Goal: Information Seeking & Learning: Learn about a topic

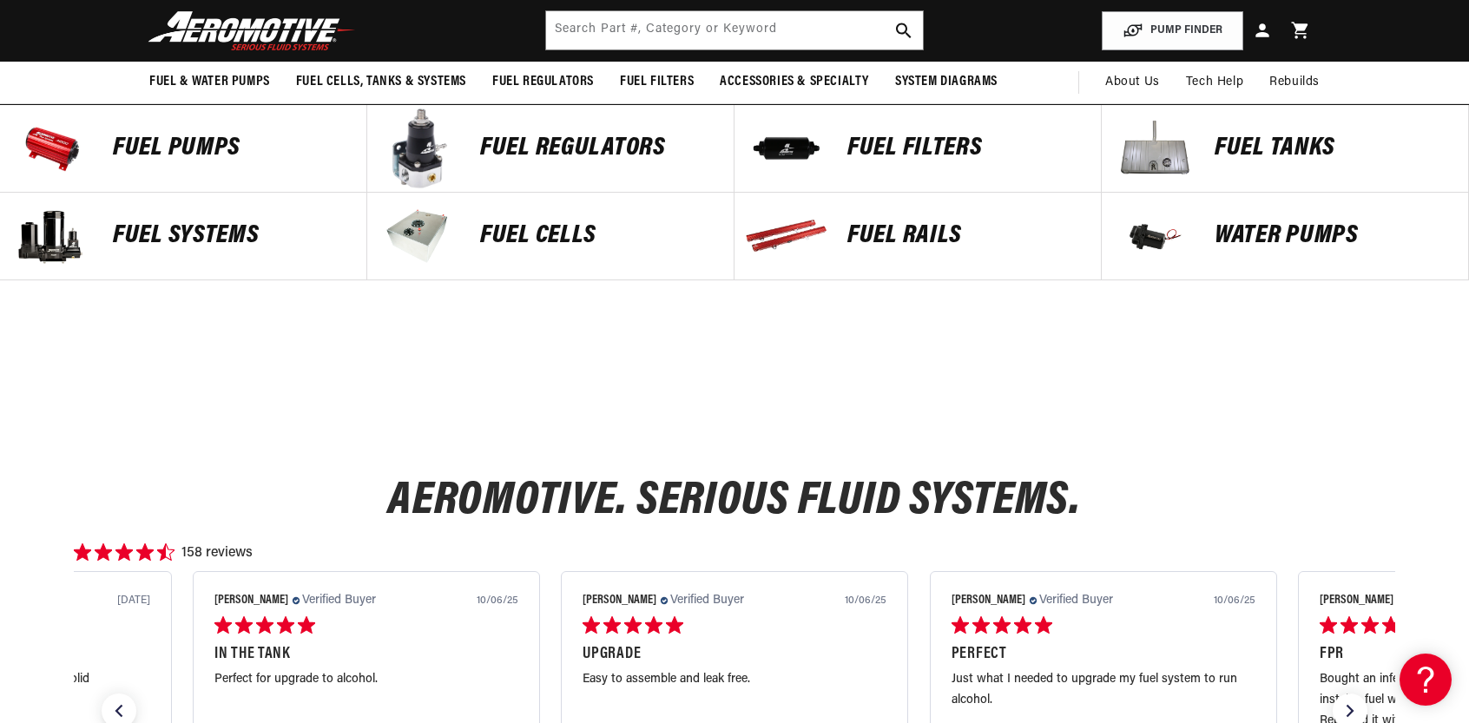
scroll to position [695, 0]
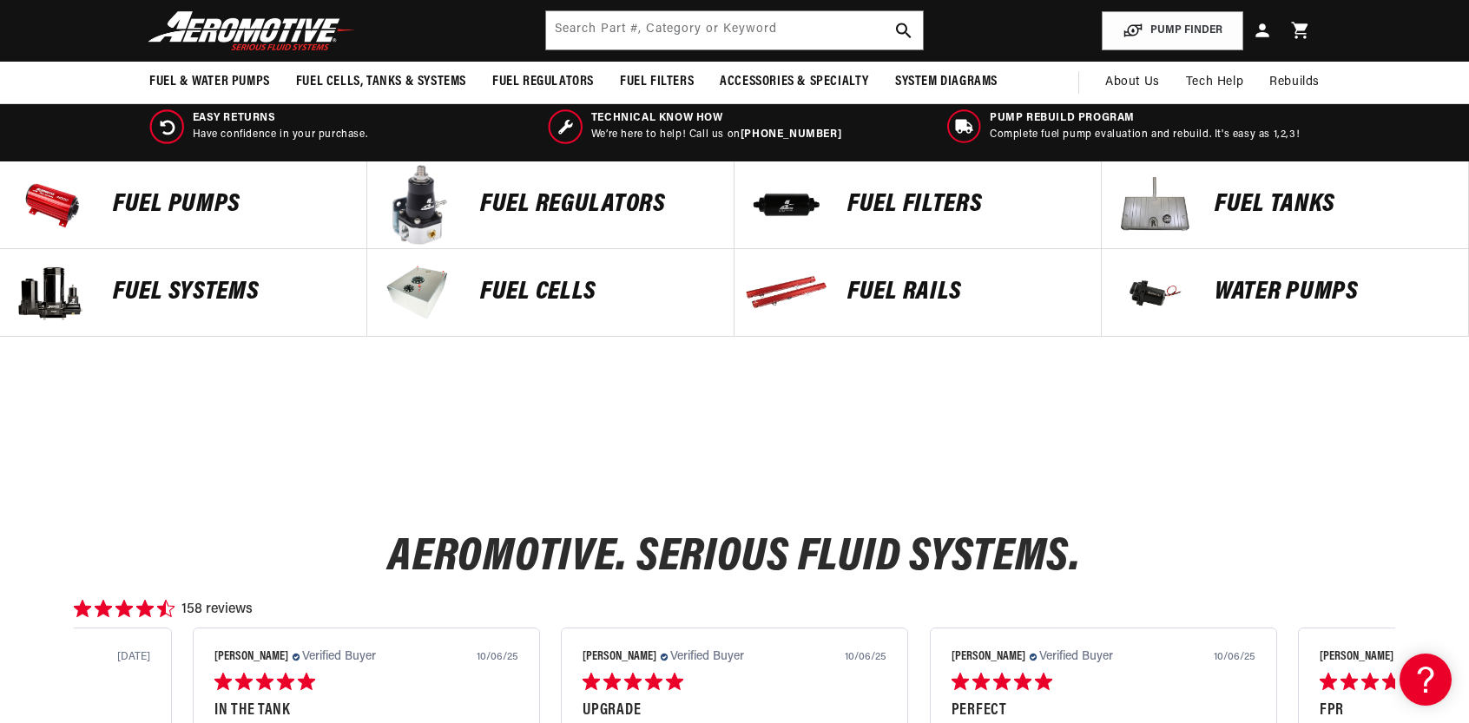
click at [1233, 194] on p "Fuel Tanks" at bounding box center [1333, 205] width 236 height 26
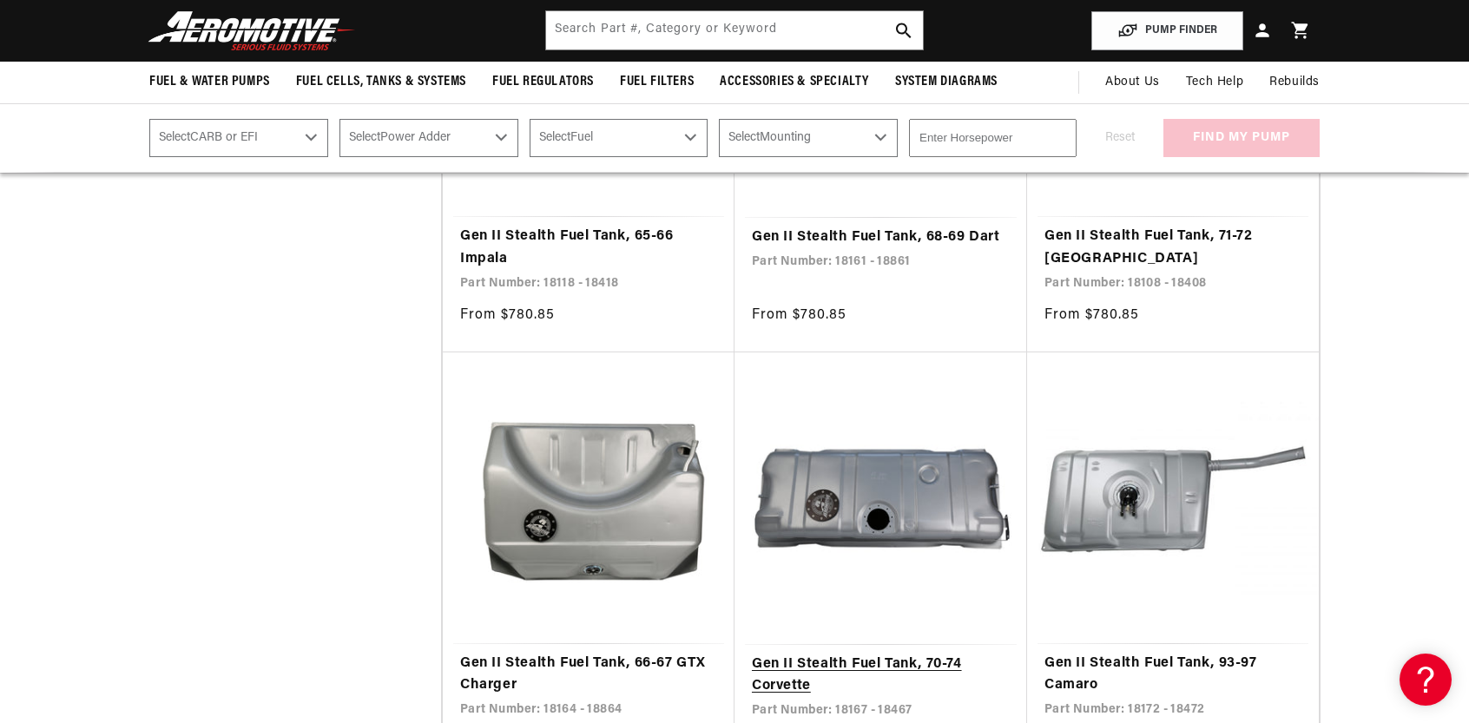
scroll to position [2692, 0]
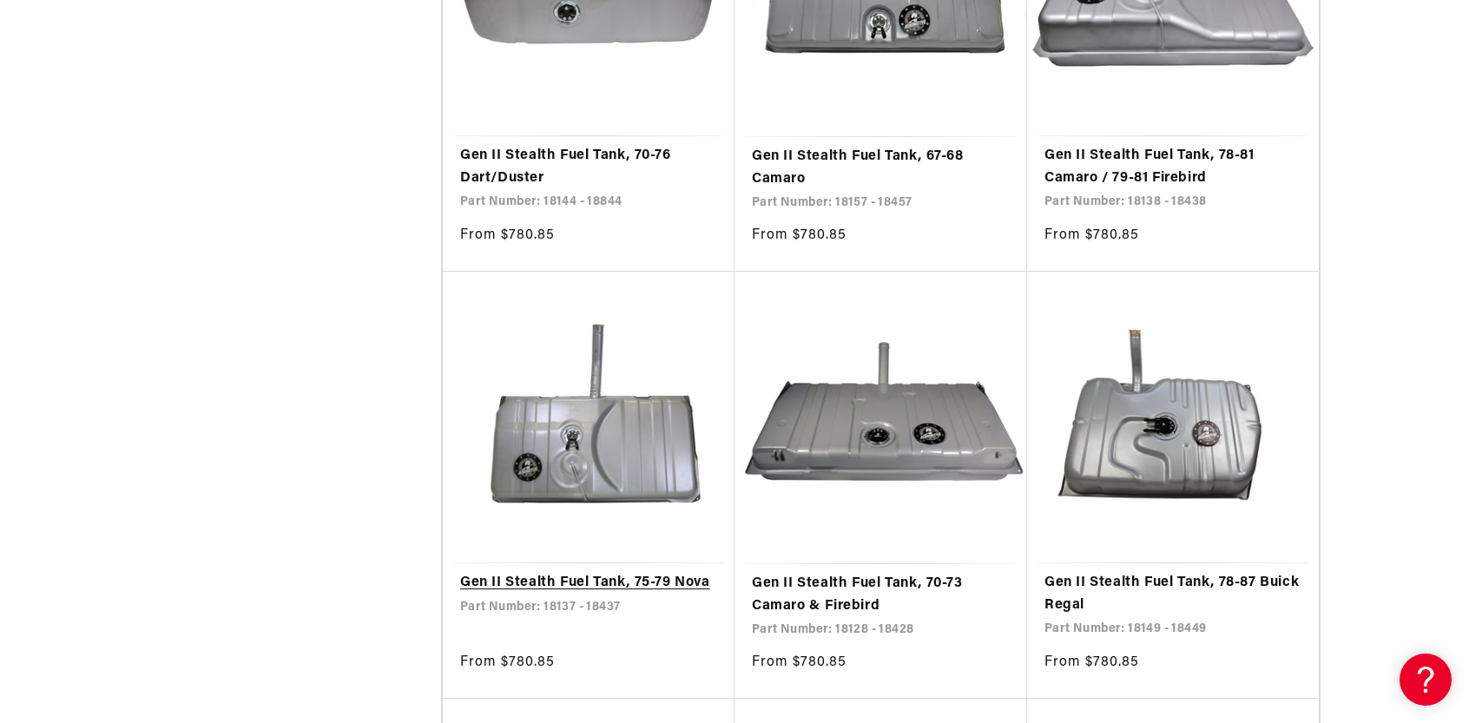
scroll to position [5906, 0]
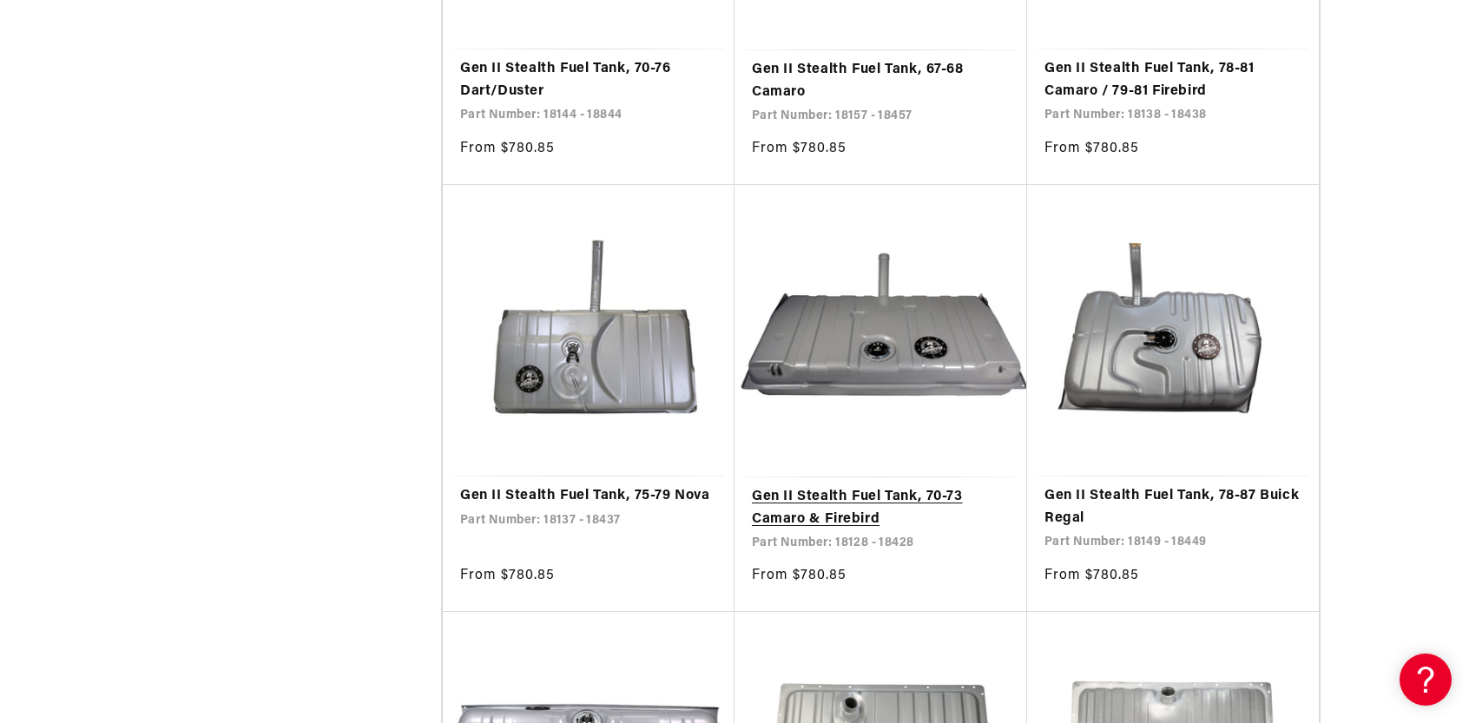
click at [880, 486] on link "Gen II Stealth Fuel Tank, 70-73 Camaro & Firebird" at bounding box center [881, 508] width 258 height 44
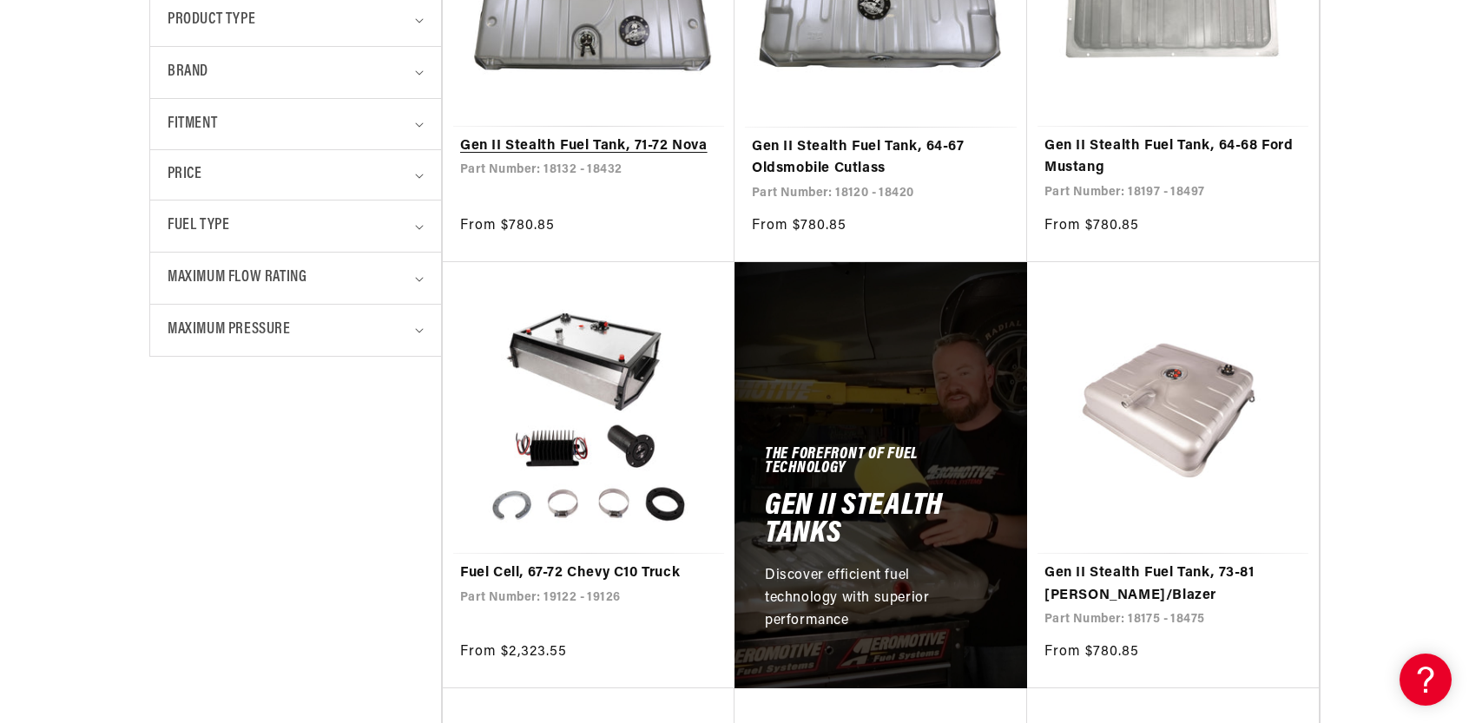
scroll to position [782, 0]
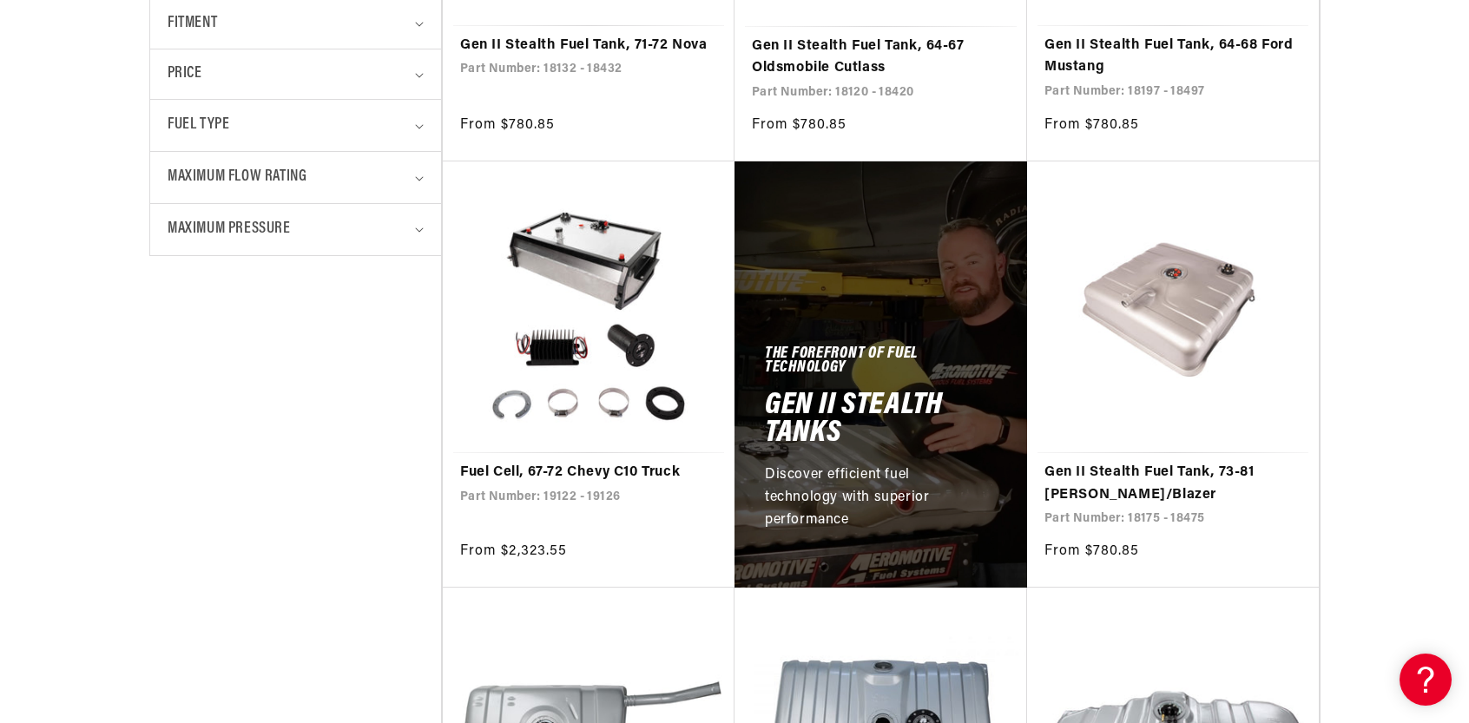
click at [830, 466] on p "Discover efficient fuel technology with superior performance" at bounding box center [871, 498] width 213 height 67
click at [865, 428] on h2 "Gen II Stealth Tanks" at bounding box center [881, 420] width 232 height 55
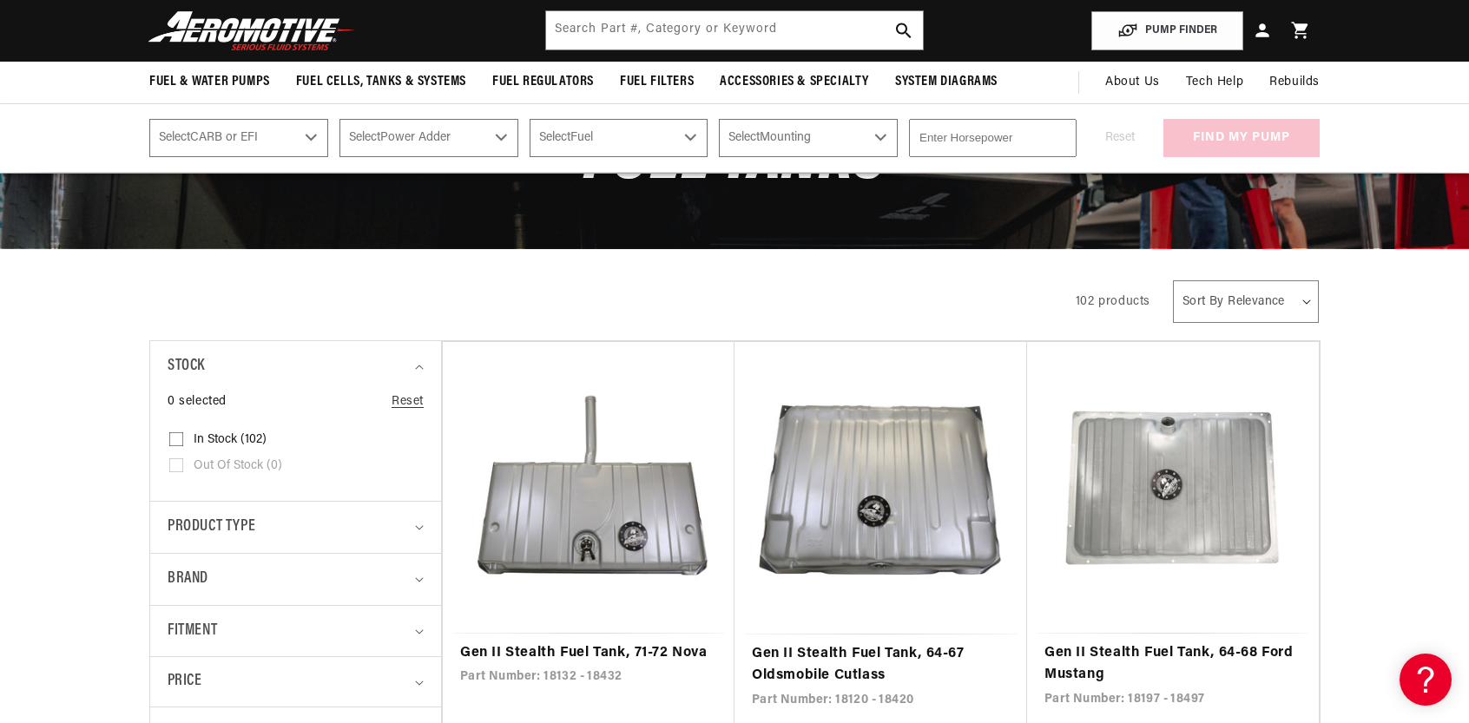
scroll to position [0, 0]
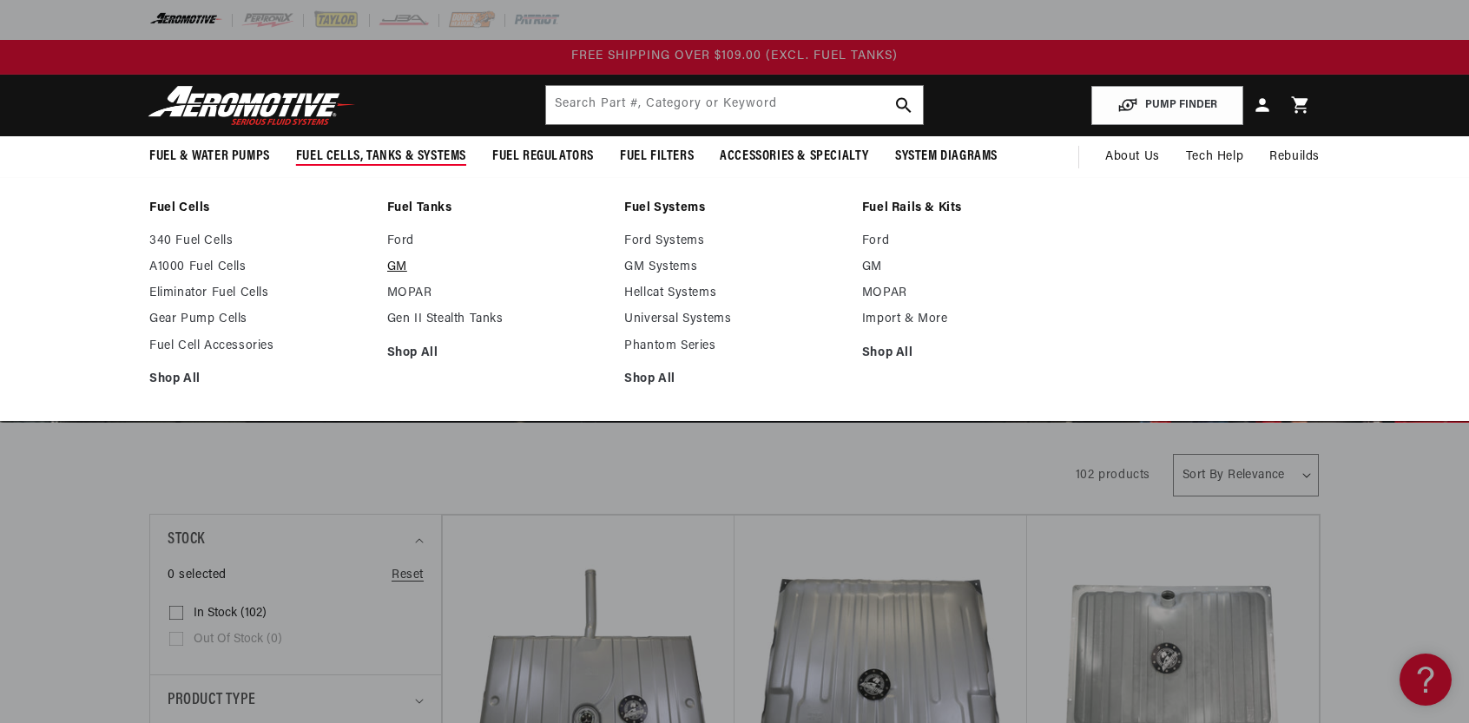
click at [393, 265] on link "GM" at bounding box center [497, 268] width 221 height 16
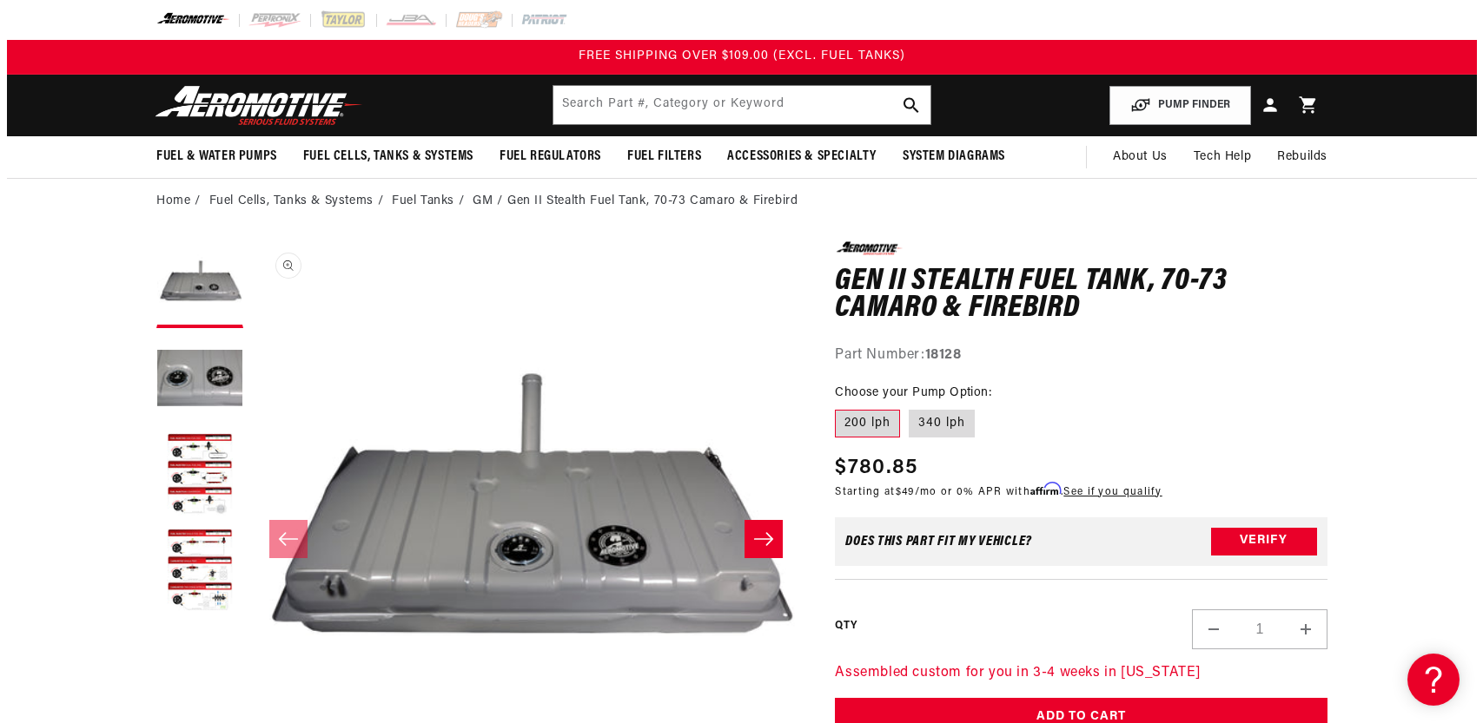
scroll to position [1, 0]
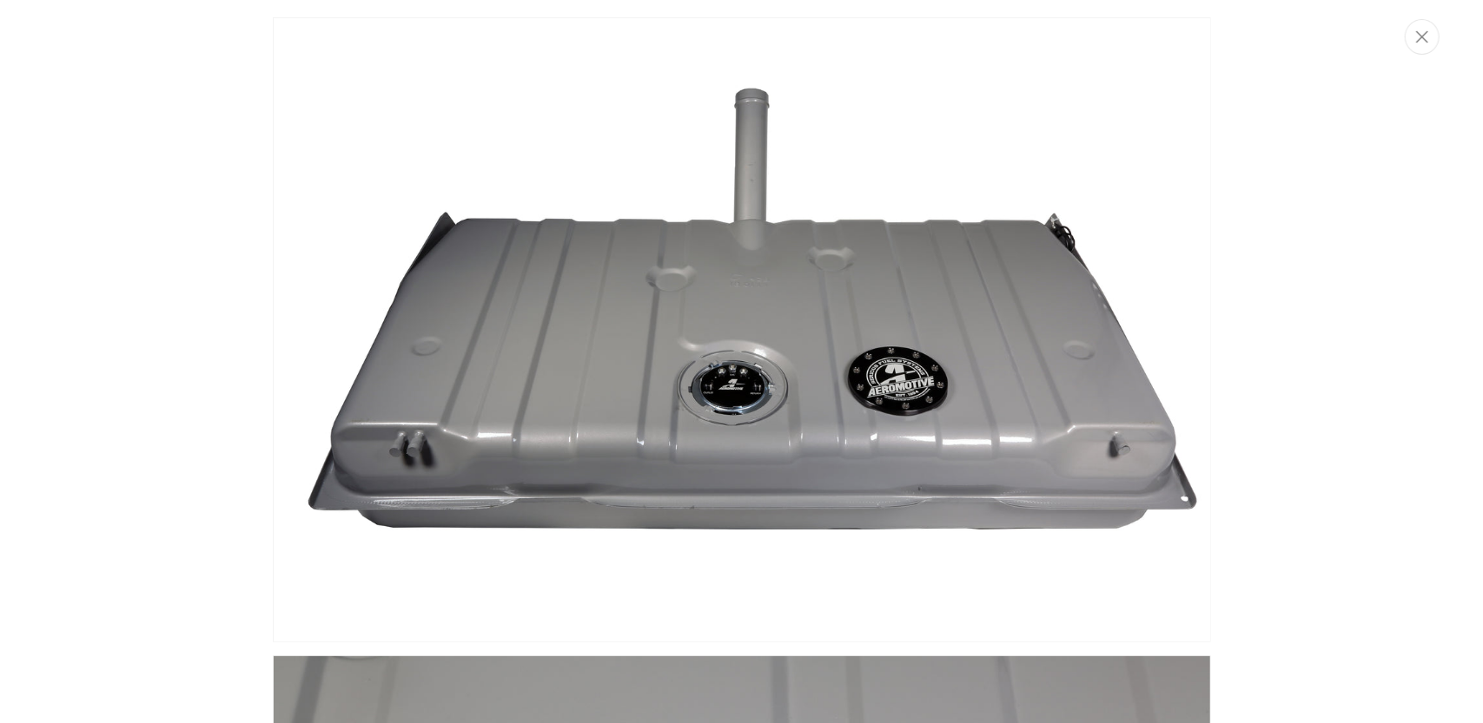
click at [748, 431] on img "Media gallery" at bounding box center [742, 329] width 938 height 625
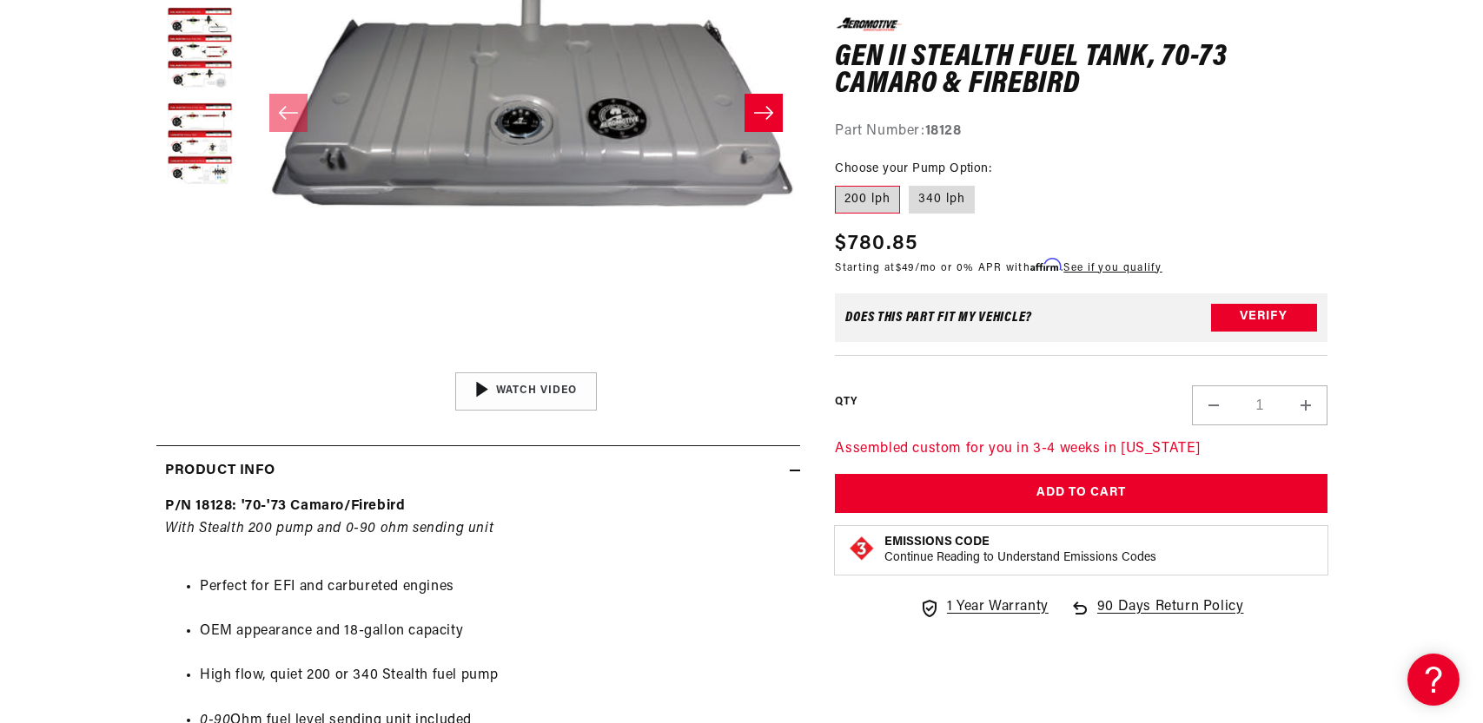
scroll to position [427, 0]
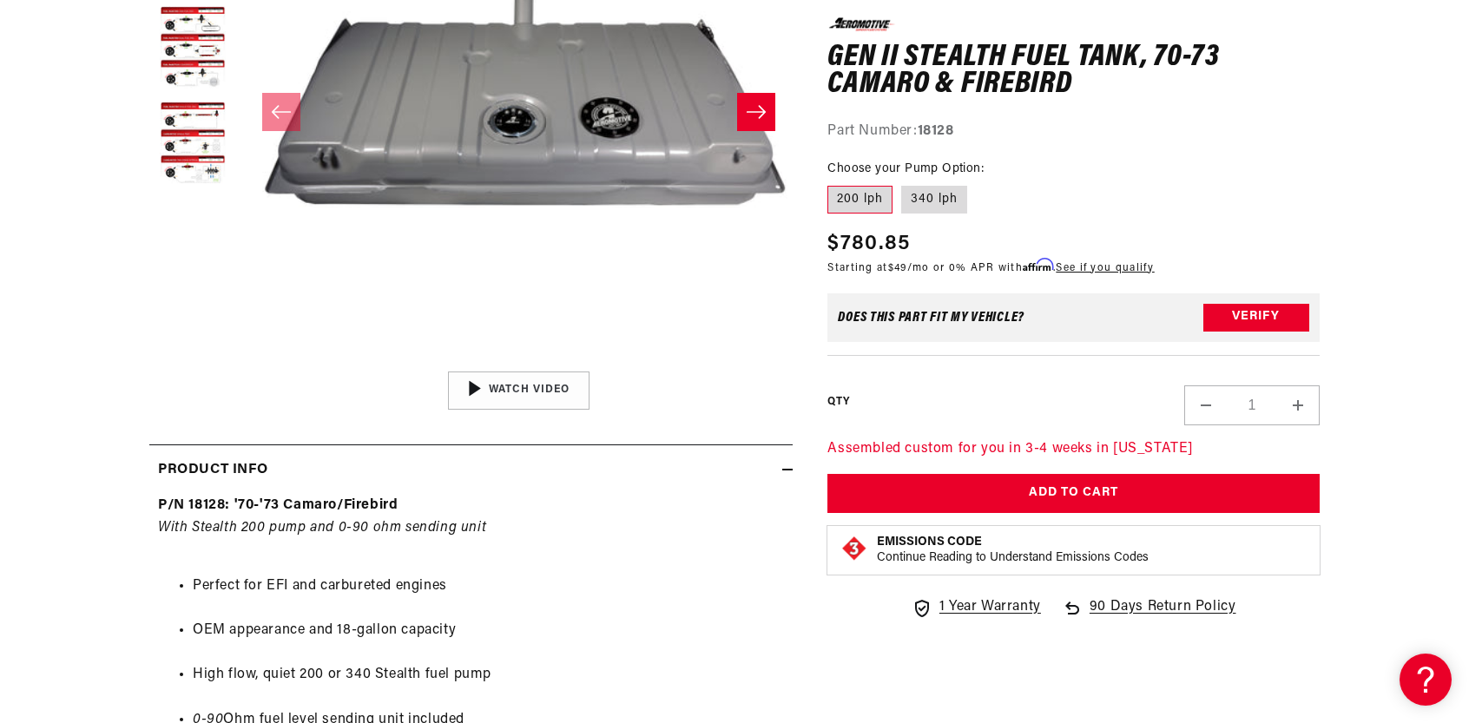
click at [245, 362] on button "Open media 1 in modal" at bounding box center [245, 362] width 0 height 0
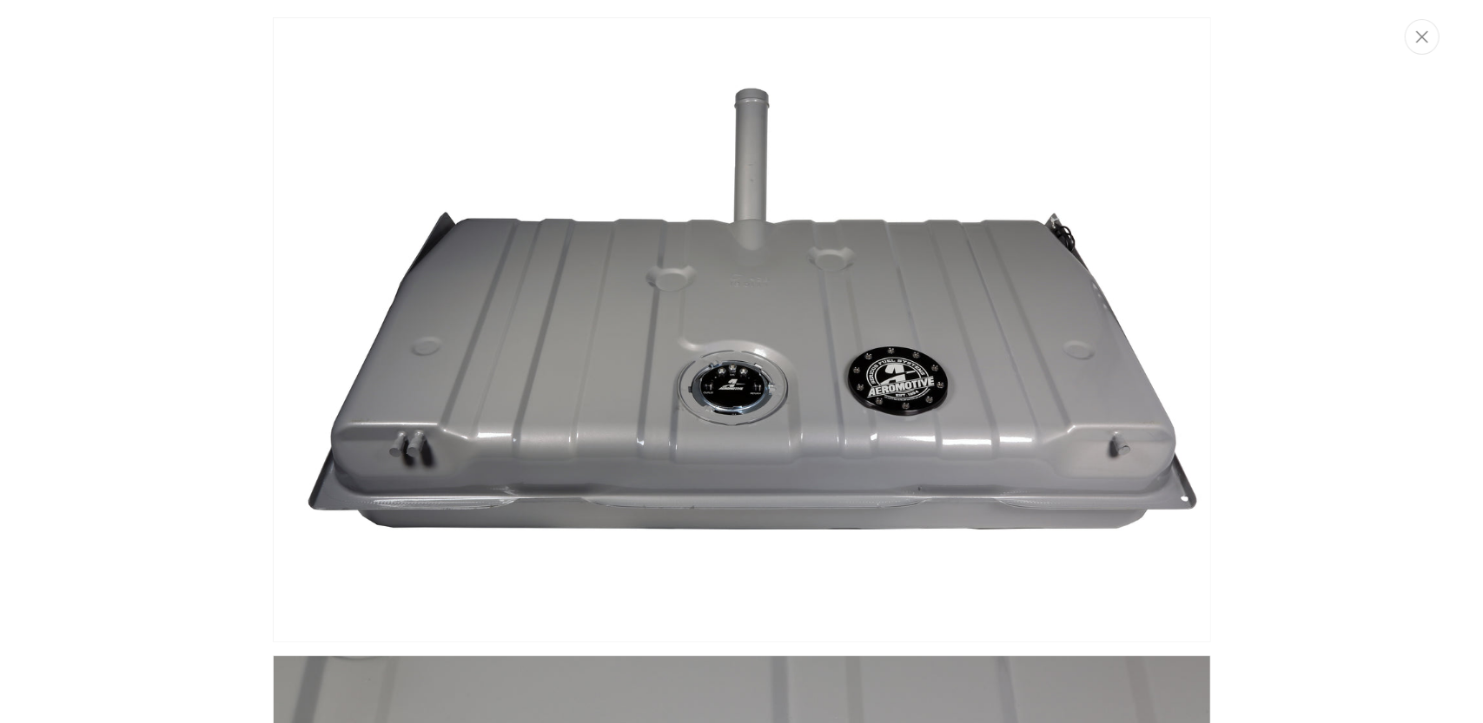
click at [743, 384] on img "Media gallery" at bounding box center [742, 329] width 938 height 625
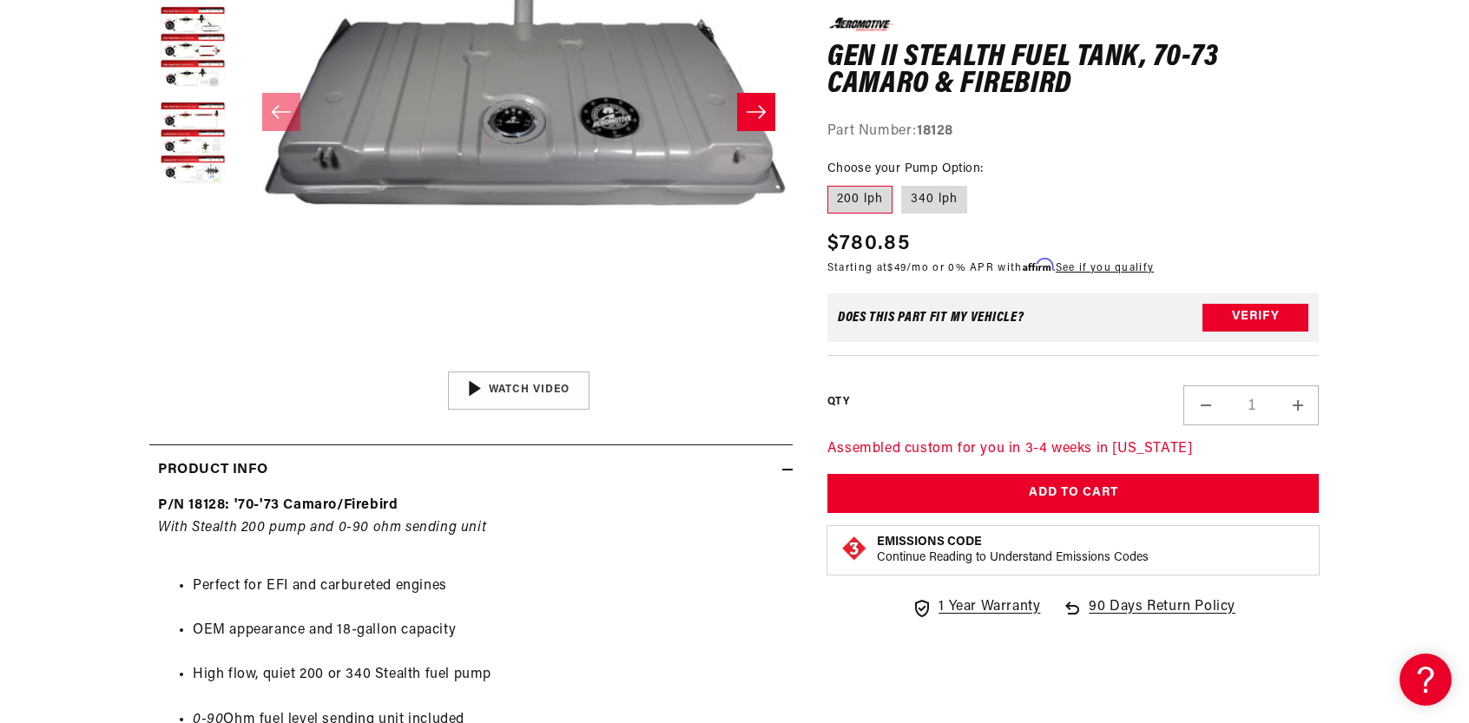
click at [245, 362] on button "Open media 1 in modal" at bounding box center [245, 362] width 0 height 0
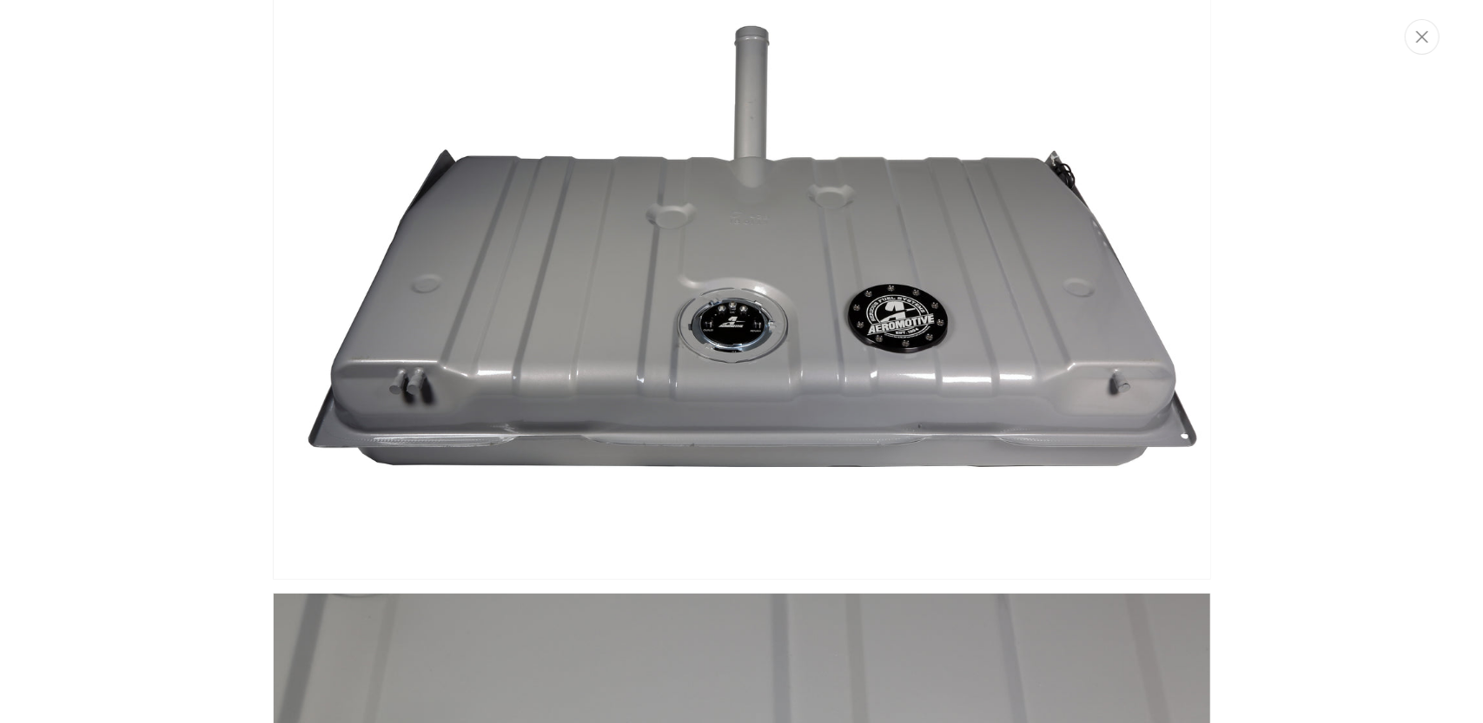
scroll to position [0, 0]
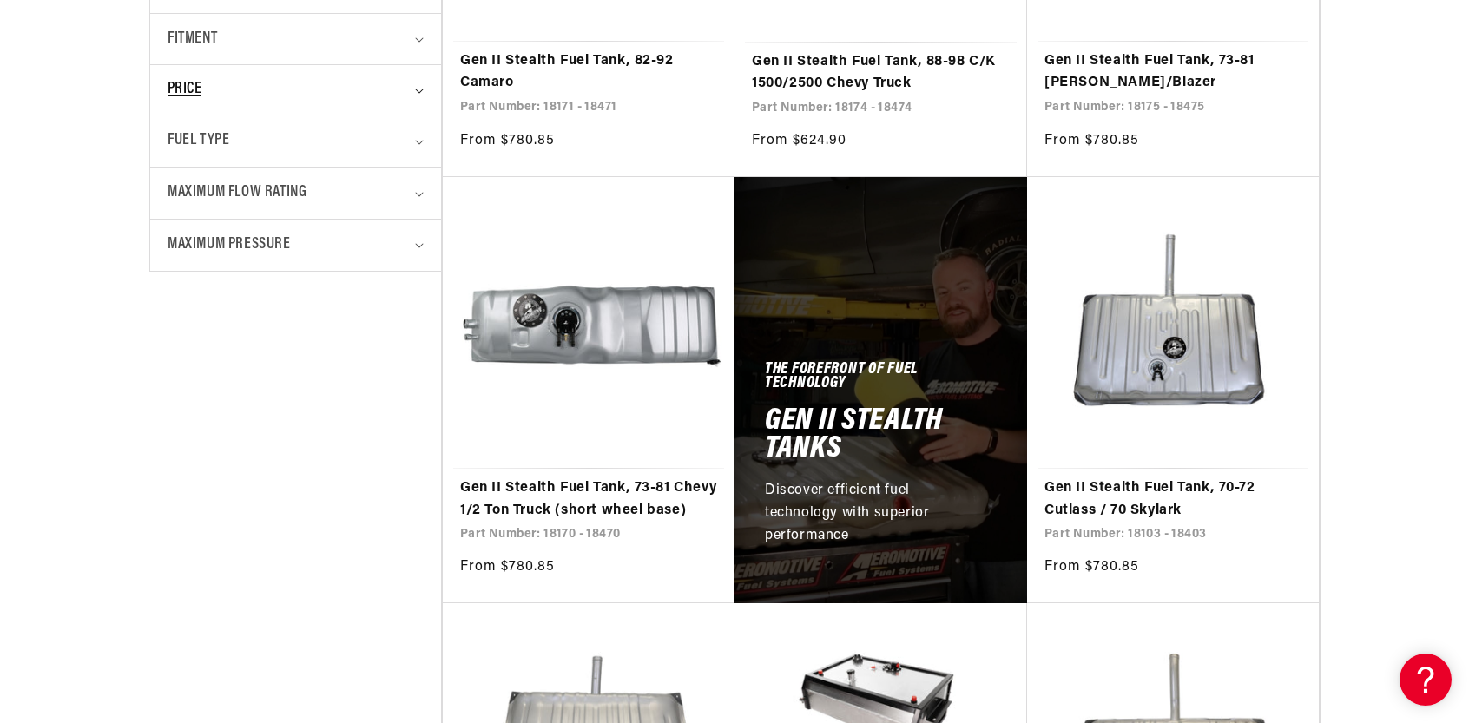
scroll to position [782, 0]
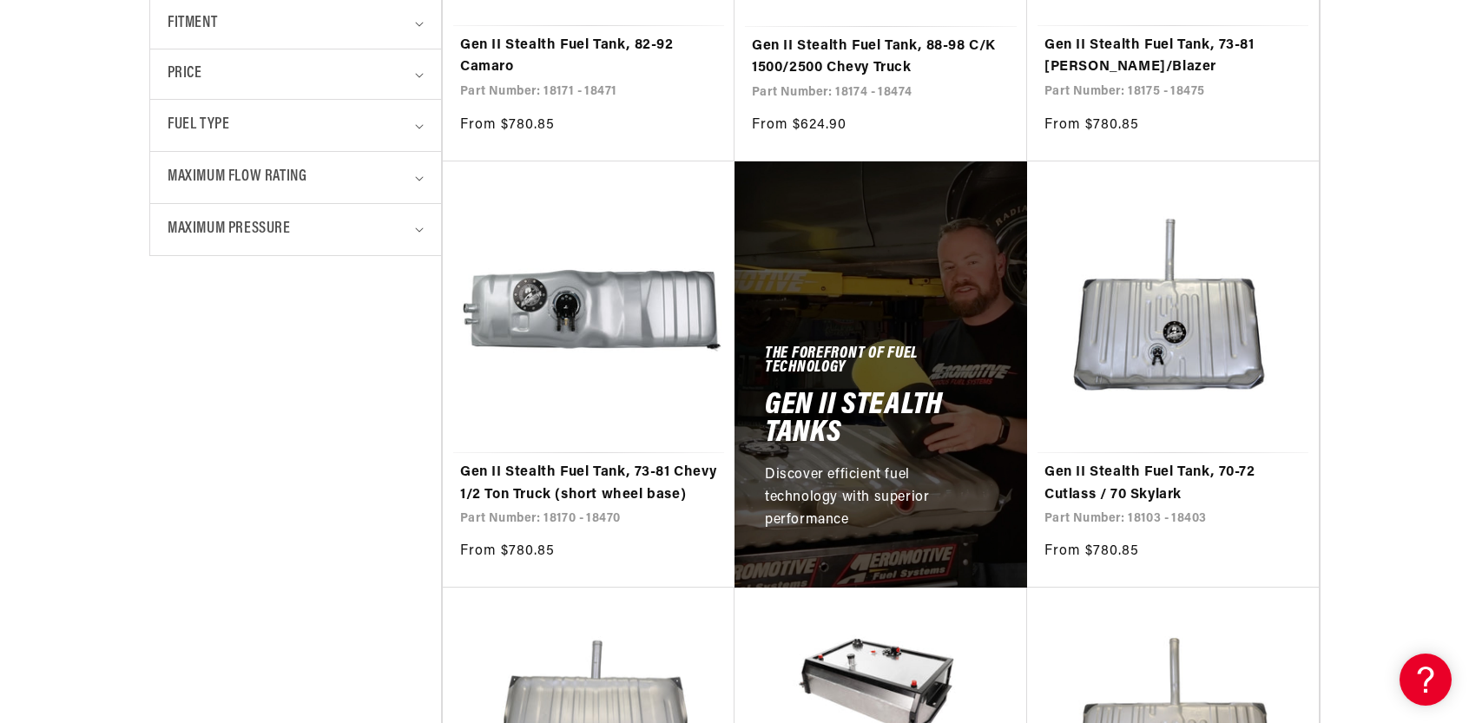
click at [1014, 567] on div "The forefront of fuel technology Gen II Stealth Tanks Discover efficient fuel t…" at bounding box center [881, 375] width 293 height 426
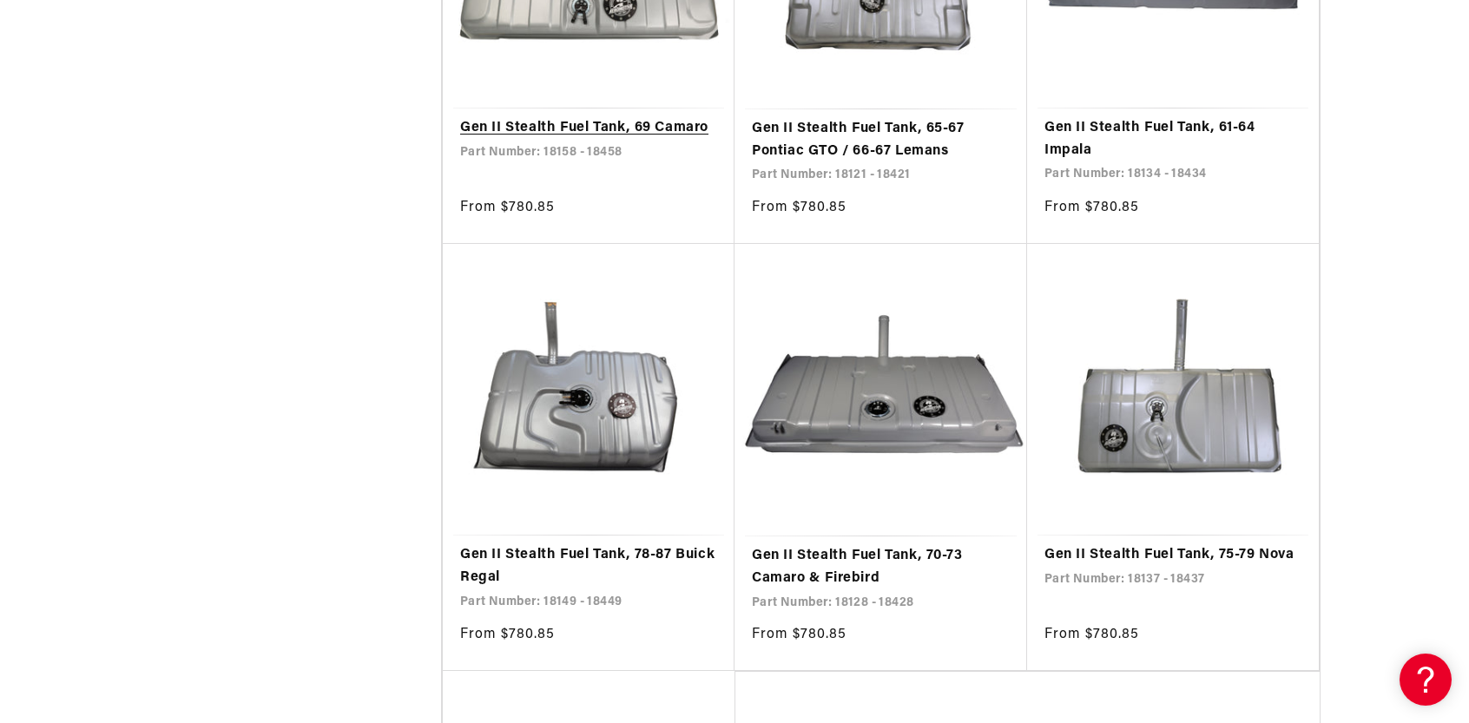
scroll to position [3300, 0]
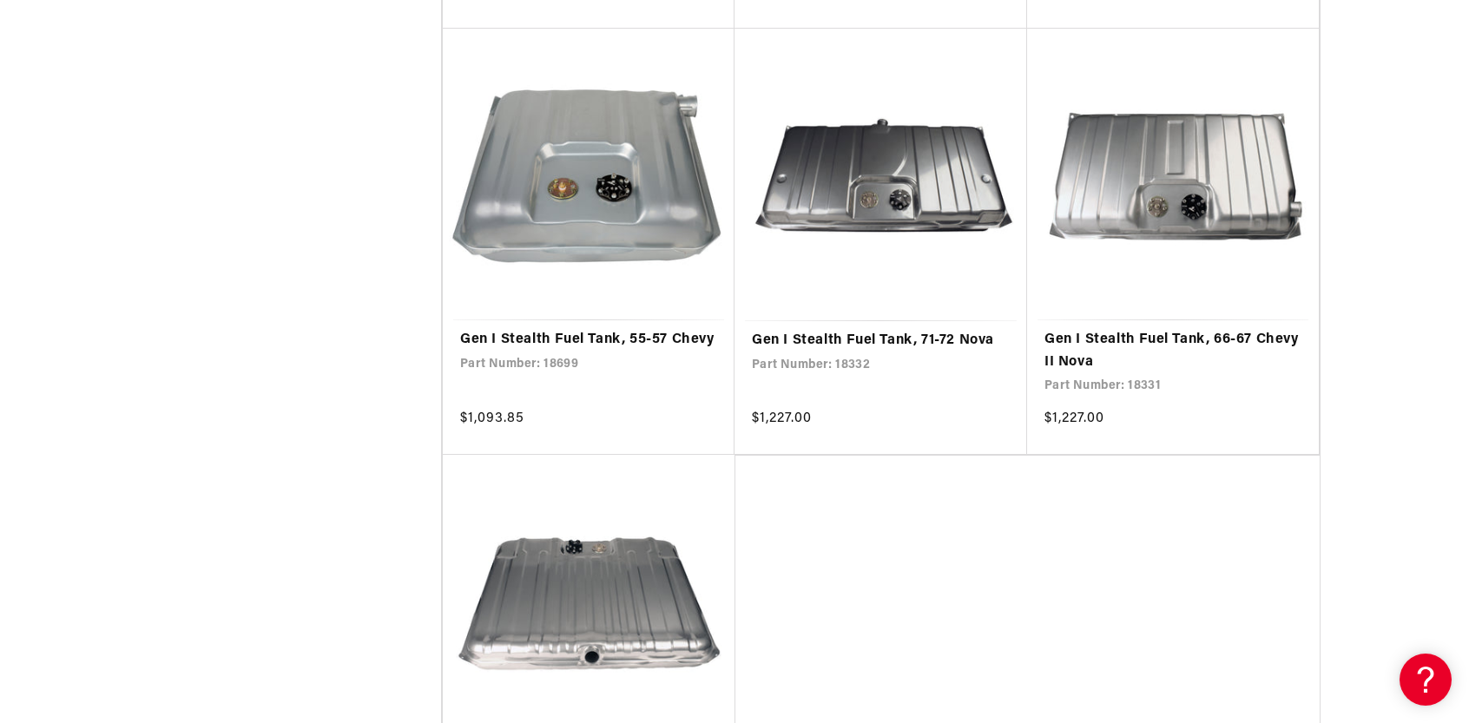
scroll to position [7035, 0]
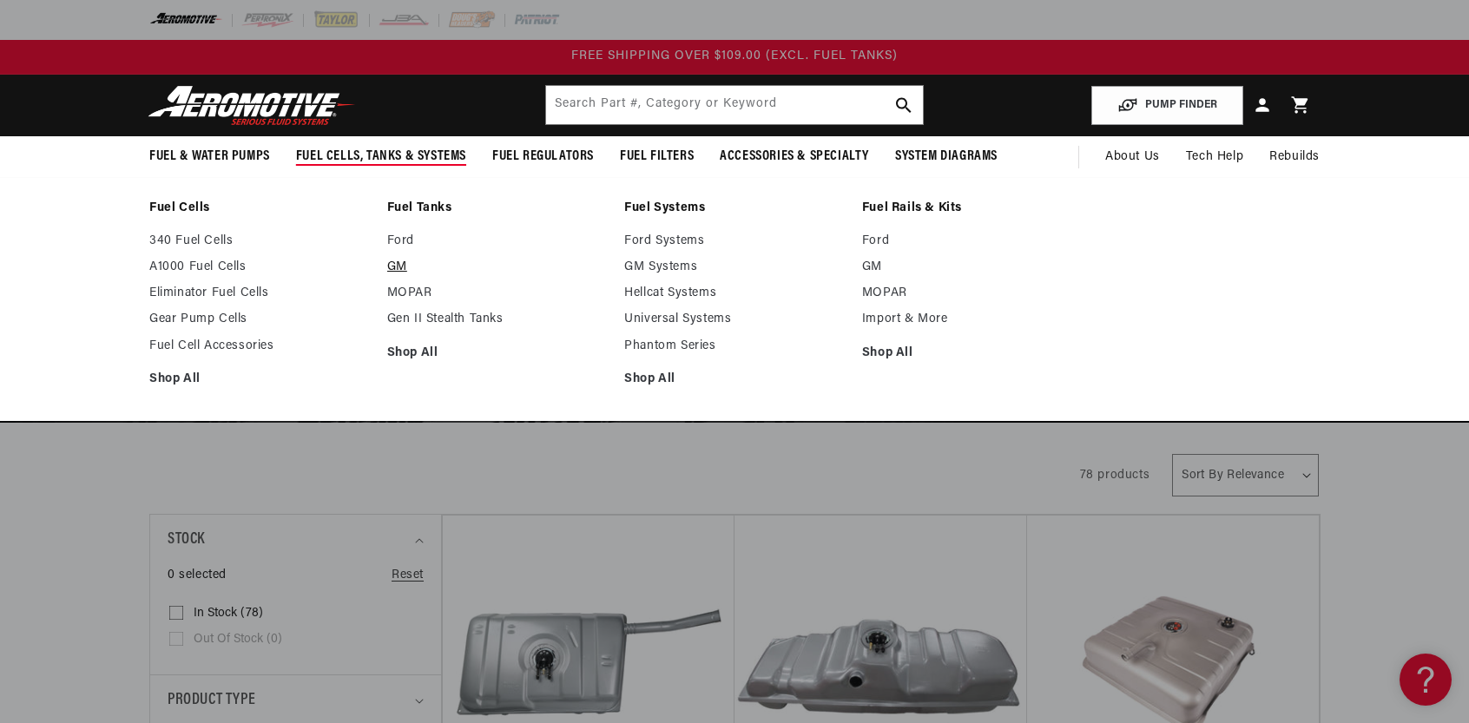
click at [401, 267] on link "GM" at bounding box center [497, 268] width 221 height 16
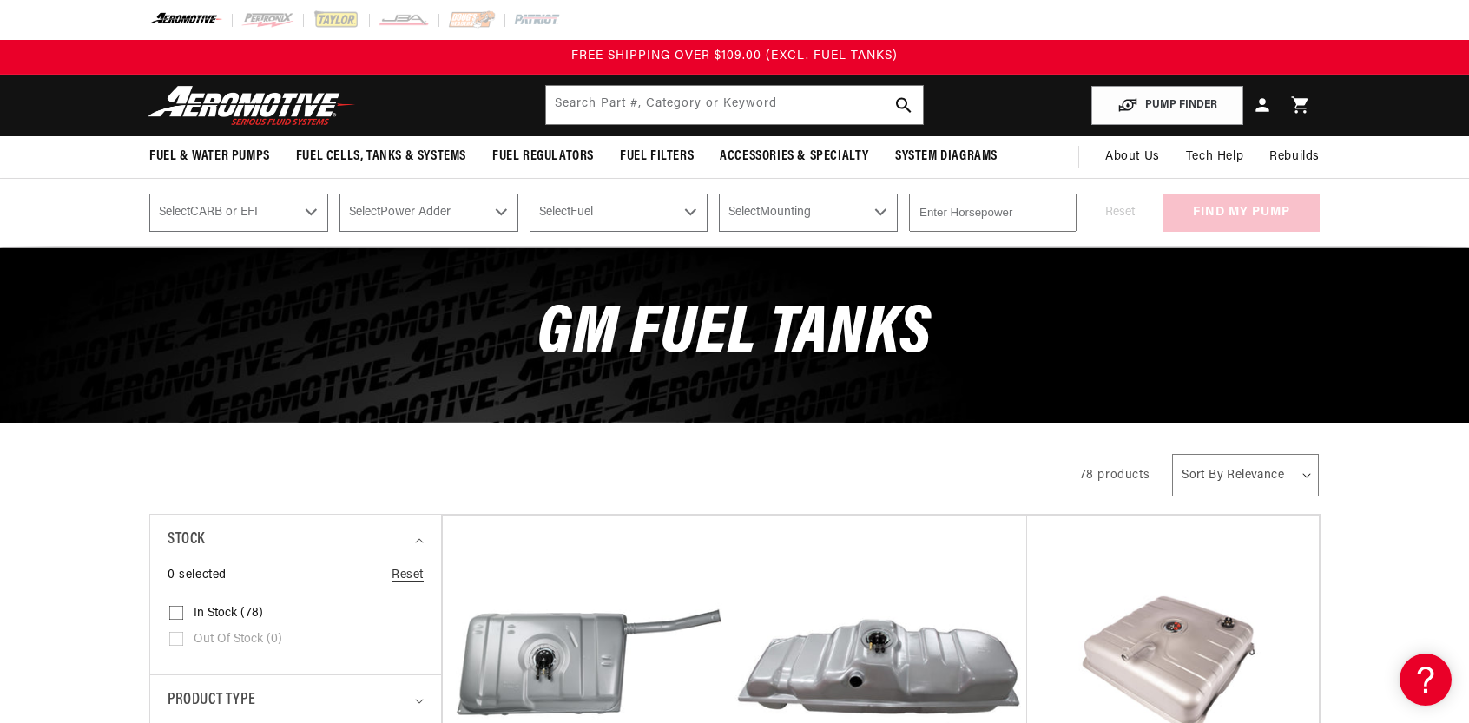
click at [311, 208] on select "Select CARB or EFI [GEOGRAPHIC_DATA] Fuel Injected" at bounding box center [238, 213] width 179 height 38
select select "Carbureted"
click at [149, 194] on select "Select CARB or EFI [GEOGRAPHIC_DATA] Fuel Injected" at bounding box center [238, 213] width 179 height 38
select select "Carbureted"
click at [507, 209] on select "Select Power Adder No - Naturally Aspirated Yes - Forced Induction" at bounding box center [429, 213] width 179 height 38
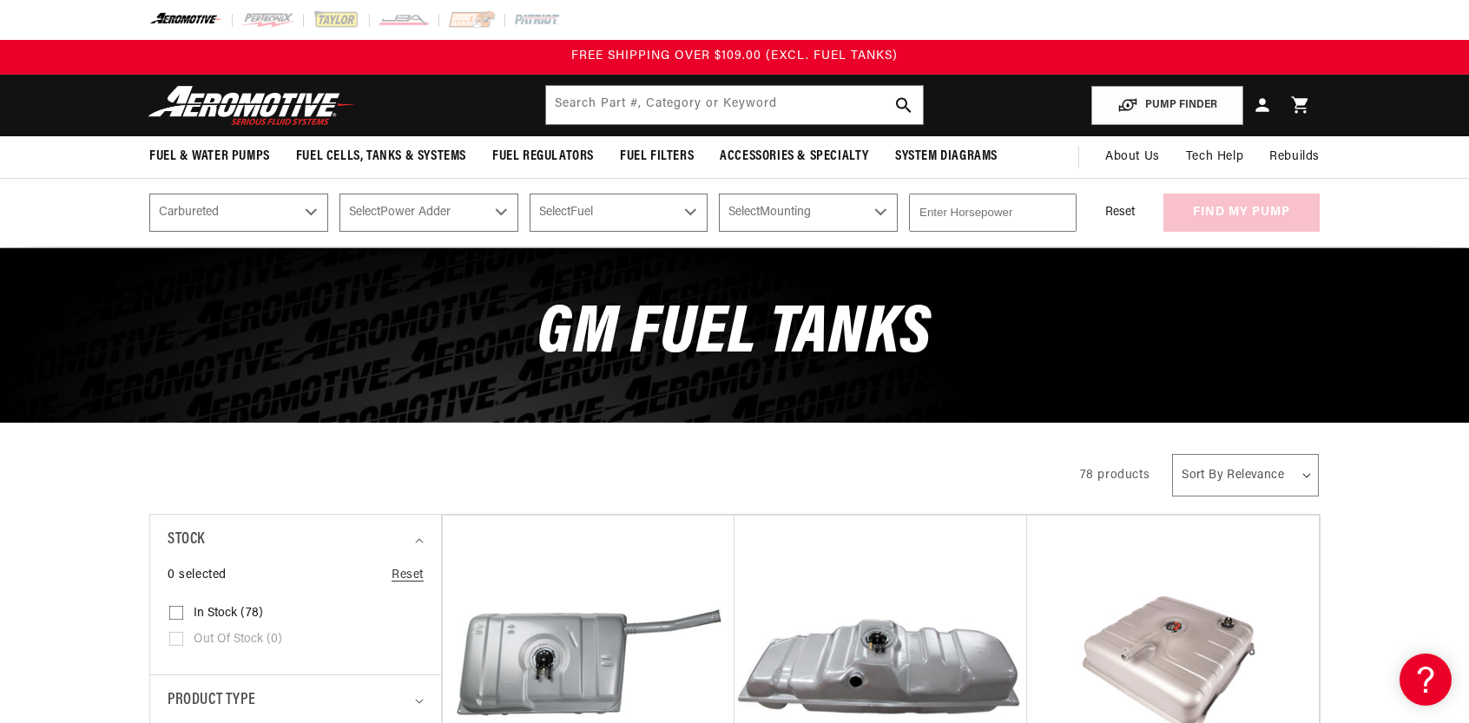
select select "No-Naturally-Aspirated"
click at [340, 194] on select "Select Power Adder No - Naturally Aspirated Yes - Forced Induction" at bounding box center [429, 213] width 179 height 38
select select "No-Naturally-Aspirated"
click at [686, 218] on select "Select Fuel E85 Gas" at bounding box center [619, 213] width 179 height 38
click at [658, 296] on div "GM Fuel Tanks" at bounding box center [735, 335] width 1258 height 174
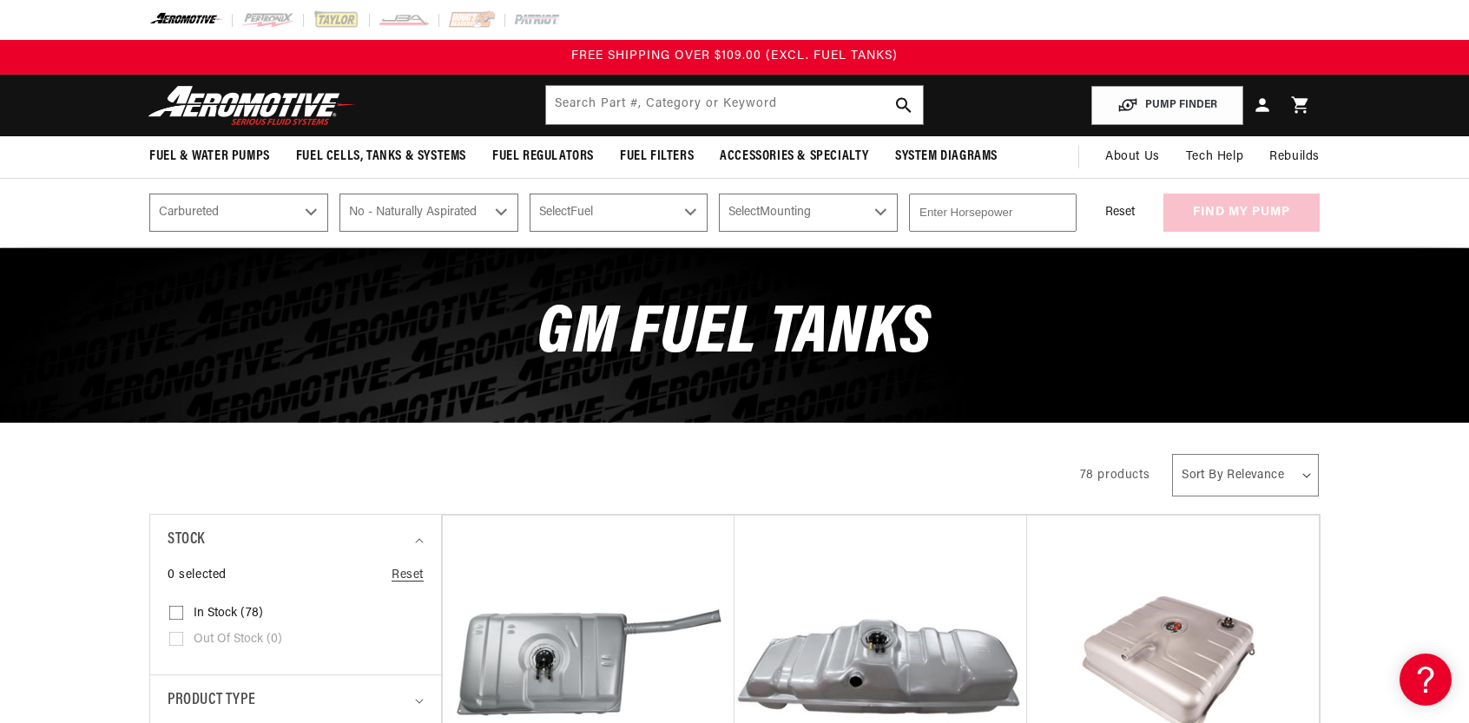
click at [691, 215] on select "Select Fuel E85 Gas" at bounding box center [619, 213] width 179 height 38
select select "Gas"
click at [532, 194] on select "Select Fuel E85 Gas" at bounding box center [619, 213] width 179 height 38
select select "Gas"
click at [891, 208] on select "Select Mounting External In-Tank" at bounding box center [808, 213] width 179 height 38
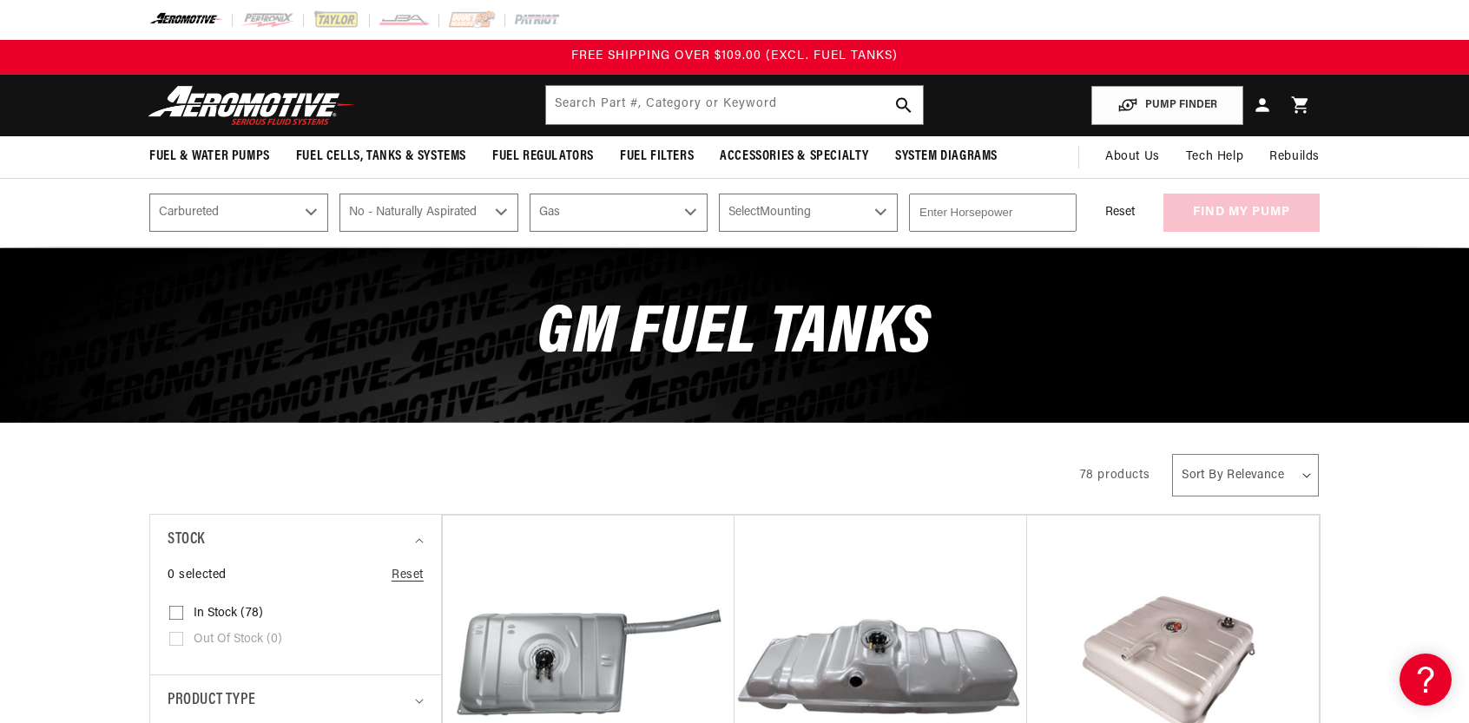
select select "In-Tank"
click at [723, 194] on select "Select Mounting External In-Tank" at bounding box center [808, 213] width 179 height 38
select select "In-Tank"
click at [1039, 220] on input "number" at bounding box center [993, 213] width 168 height 38
click at [1060, 209] on input "1" at bounding box center [993, 213] width 168 height 38
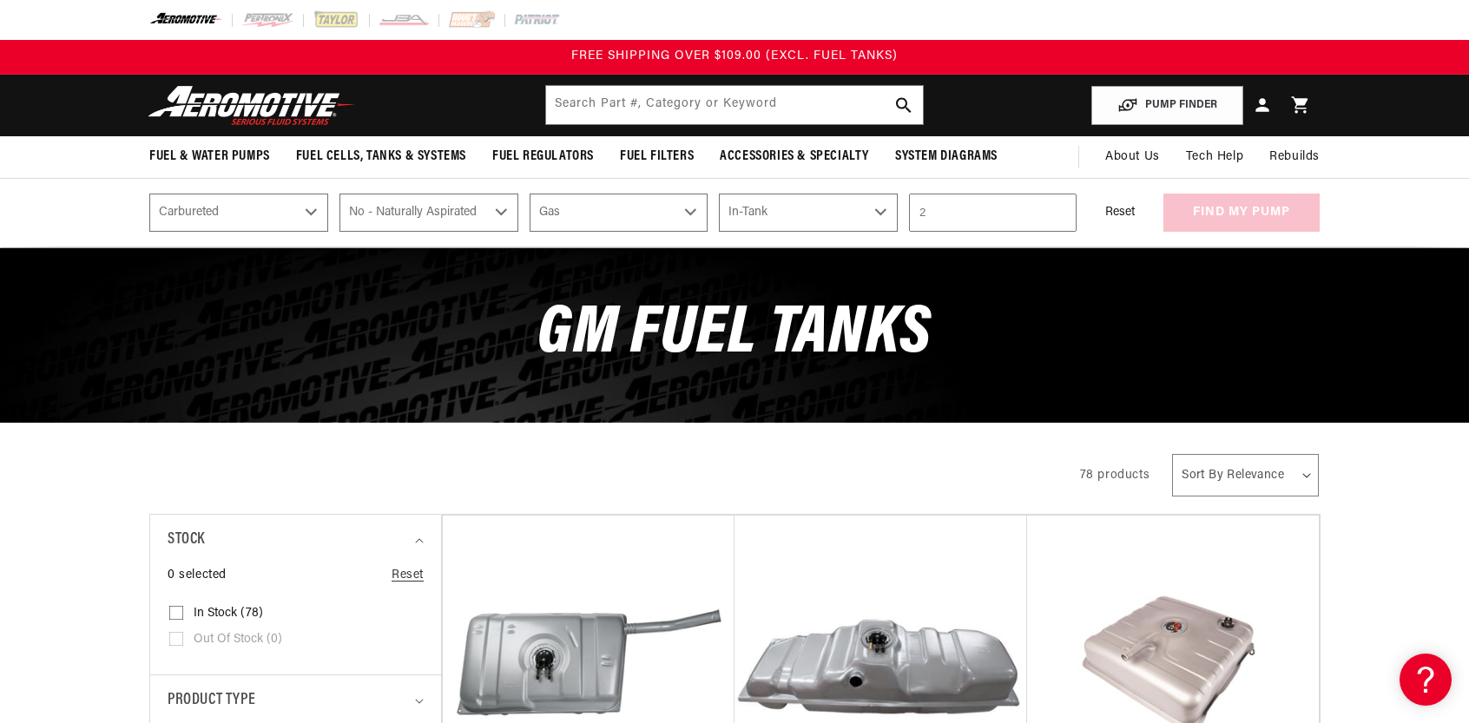
click at [1060, 209] on input "2" at bounding box center [993, 213] width 168 height 38
click at [1060, 209] on input "3" at bounding box center [993, 213] width 168 height 38
click at [1060, 209] on input "4" at bounding box center [993, 213] width 168 height 38
click at [1060, 209] on input "50" at bounding box center [993, 213] width 168 height 38
type input "5"
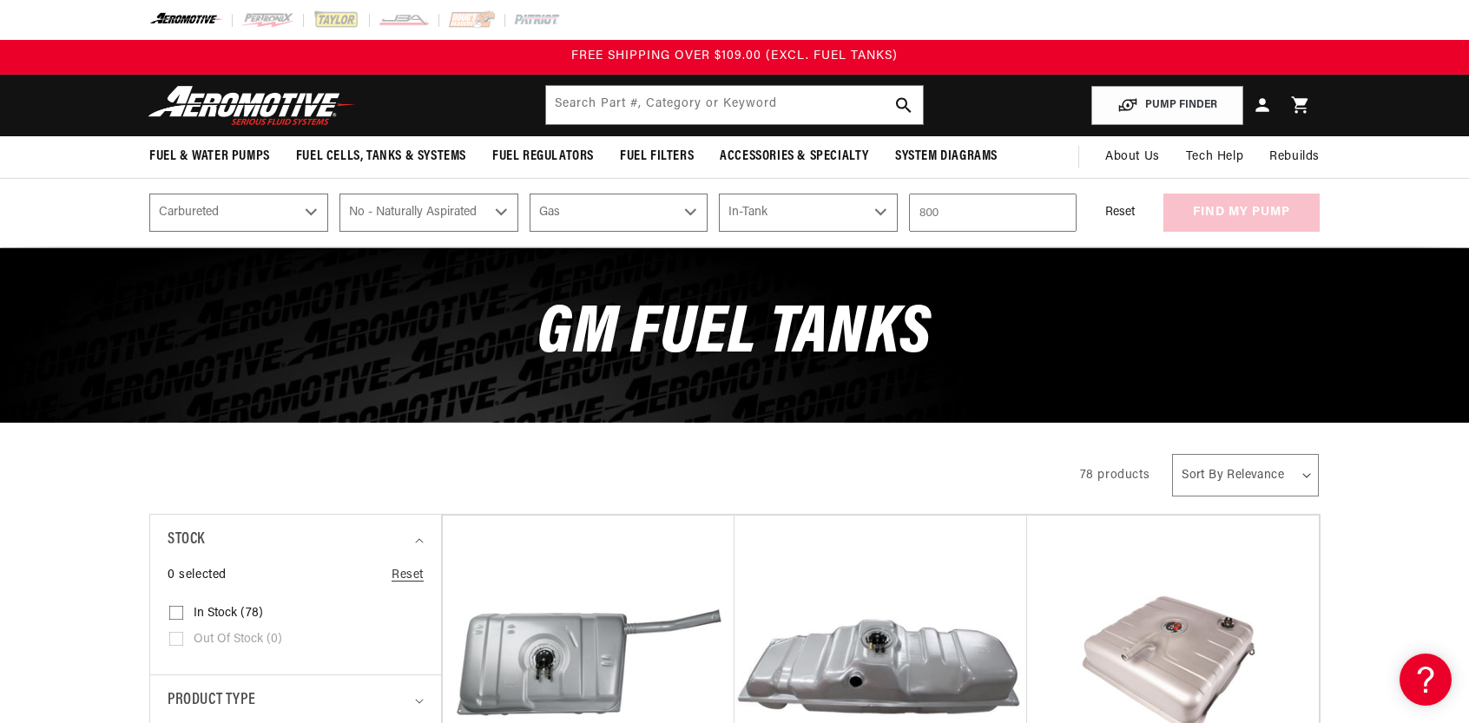
type input "800"
click at [1236, 208] on div "Reset find my pump" at bounding box center [1204, 213] width 232 height 38
click at [1211, 220] on button "find my pump" at bounding box center [1242, 213] width 156 height 39
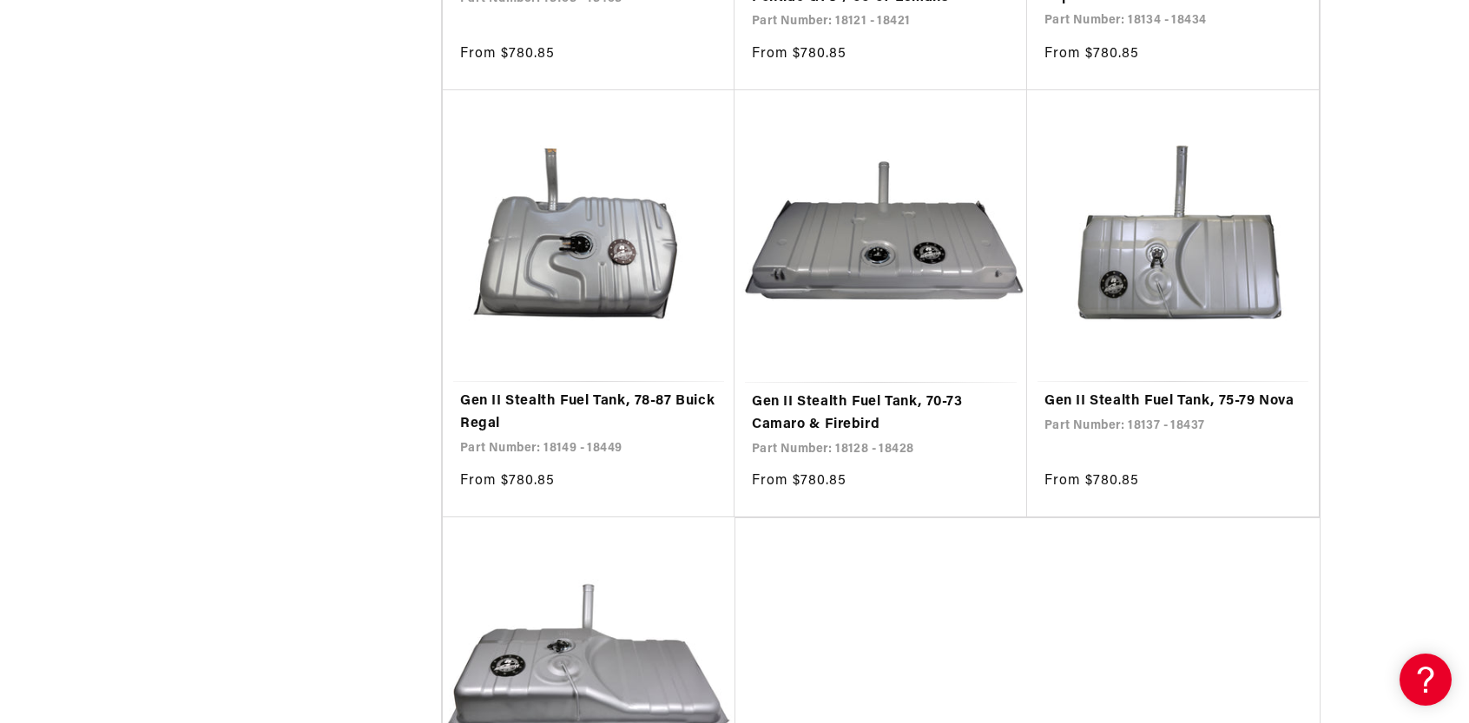
scroll to position [3735, 0]
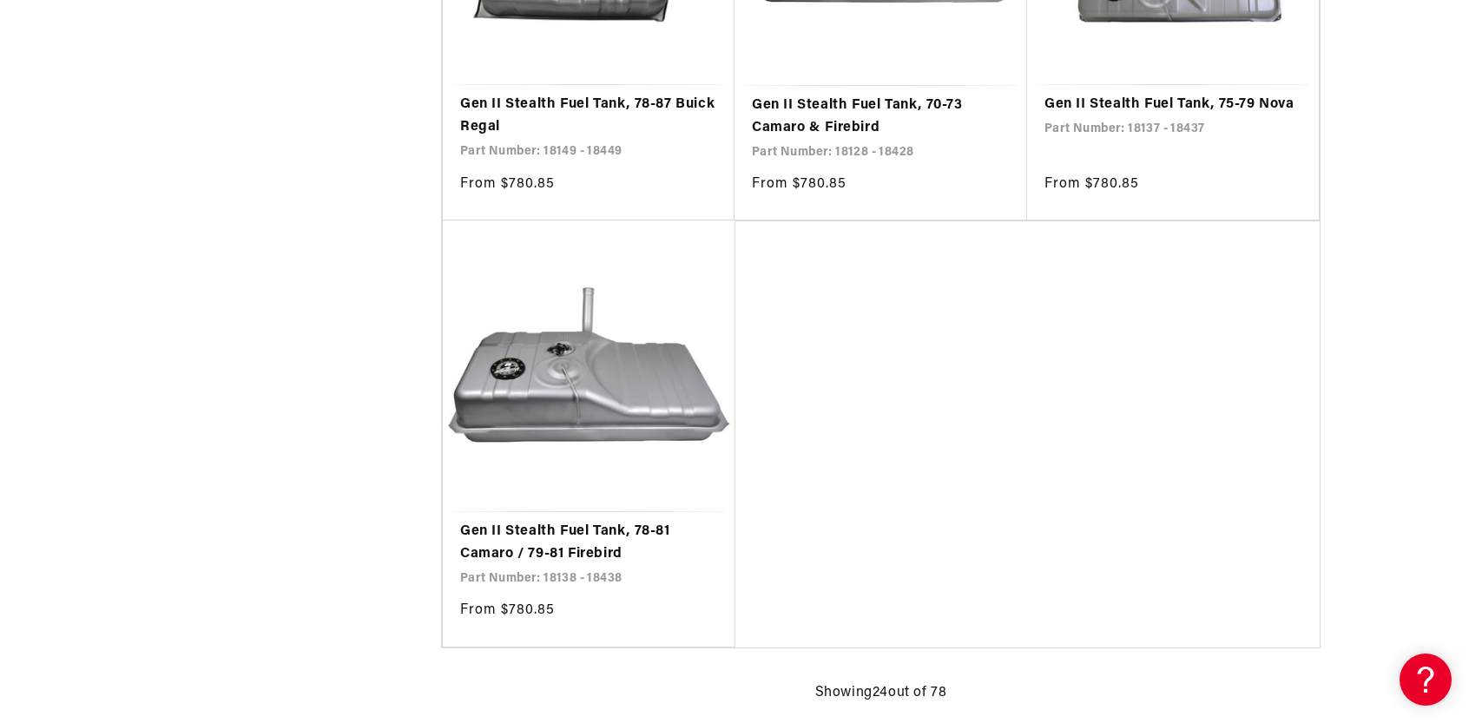
select select "Carbureted"
select select "No-Naturally-Aspirated"
select select "Gas"
select select "In-Tank"
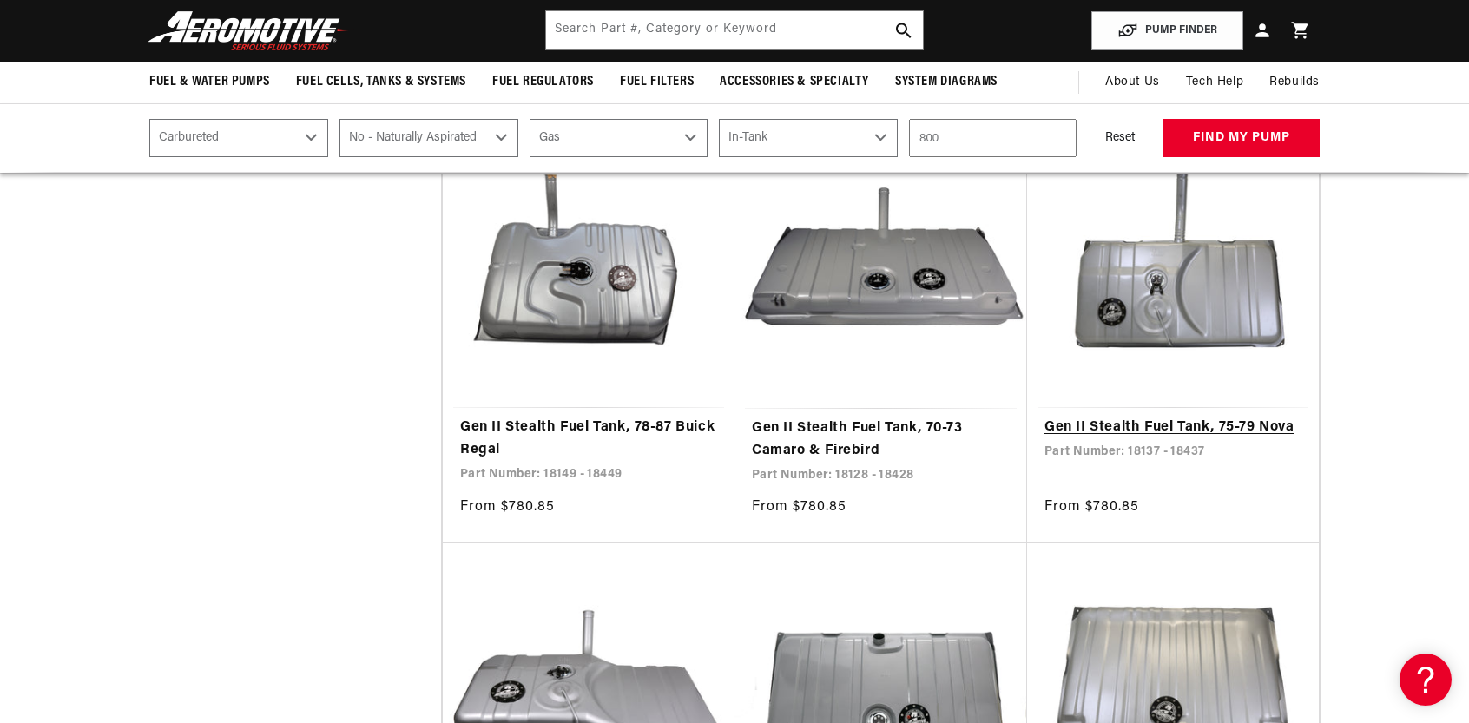
scroll to position [3300, 0]
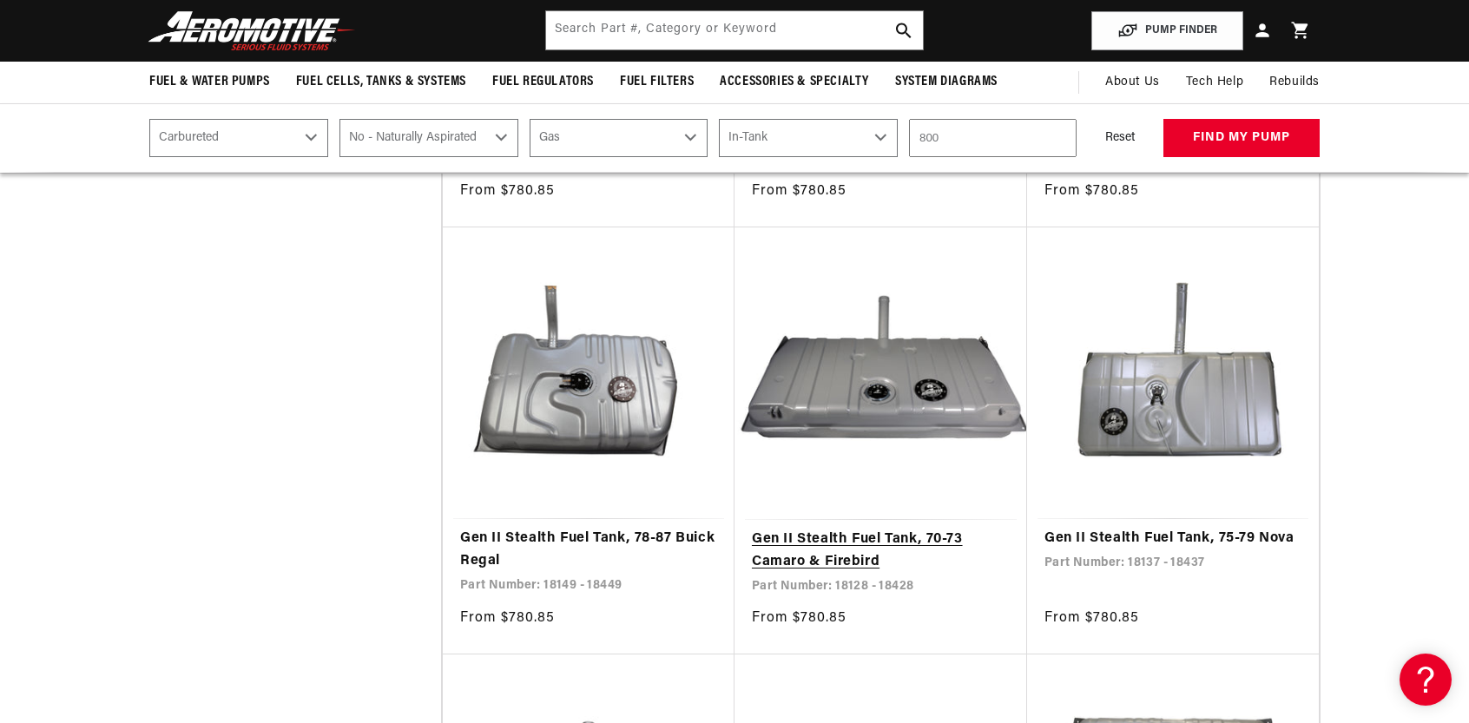
click at [900, 529] on link "Gen II Stealth Fuel Tank, 70-73 Camaro & Firebird" at bounding box center [881, 551] width 258 height 44
click at [855, 529] on link "Gen II Stealth Fuel Tank, 70-73 Camaro & Firebird" at bounding box center [881, 551] width 258 height 44
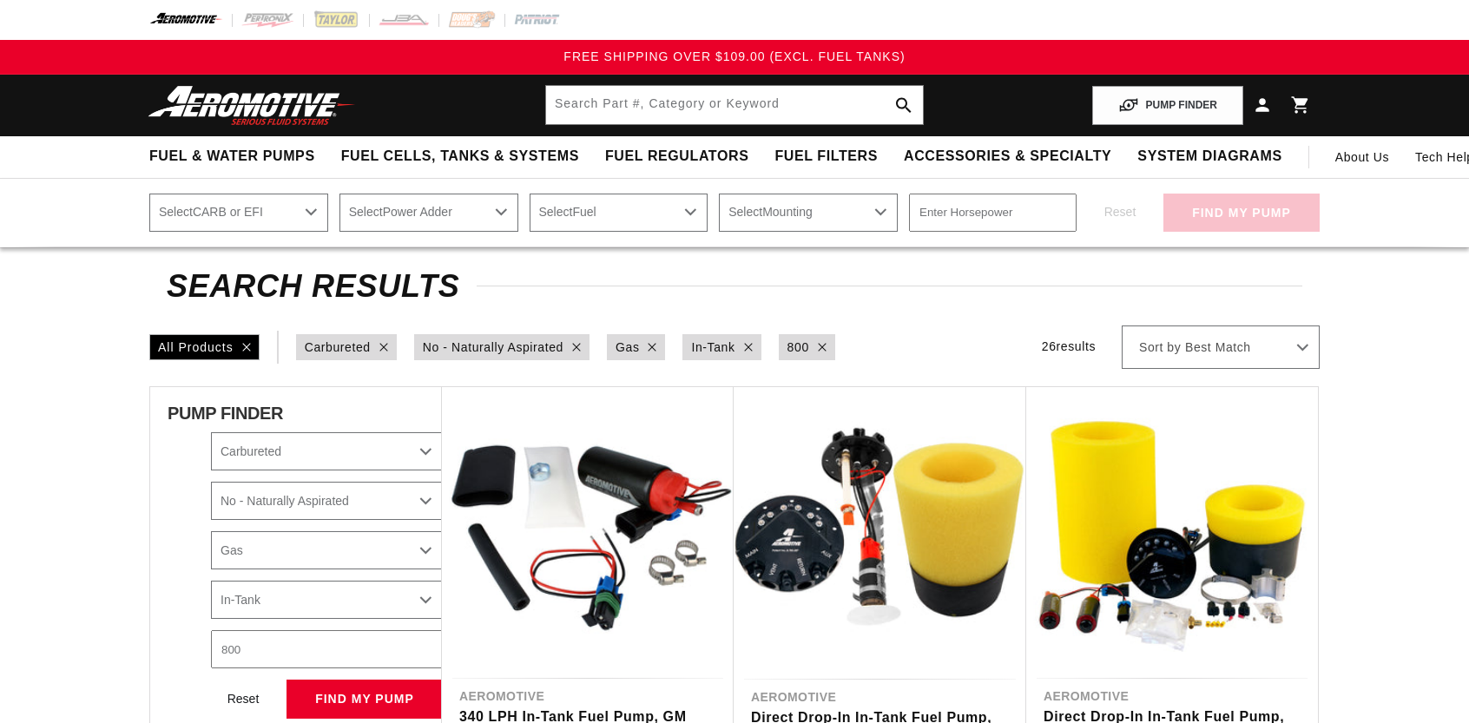
select select "Carbureted"
select select "No-Naturally-Aspirated"
select select "Gas"
select select "In-Tank"
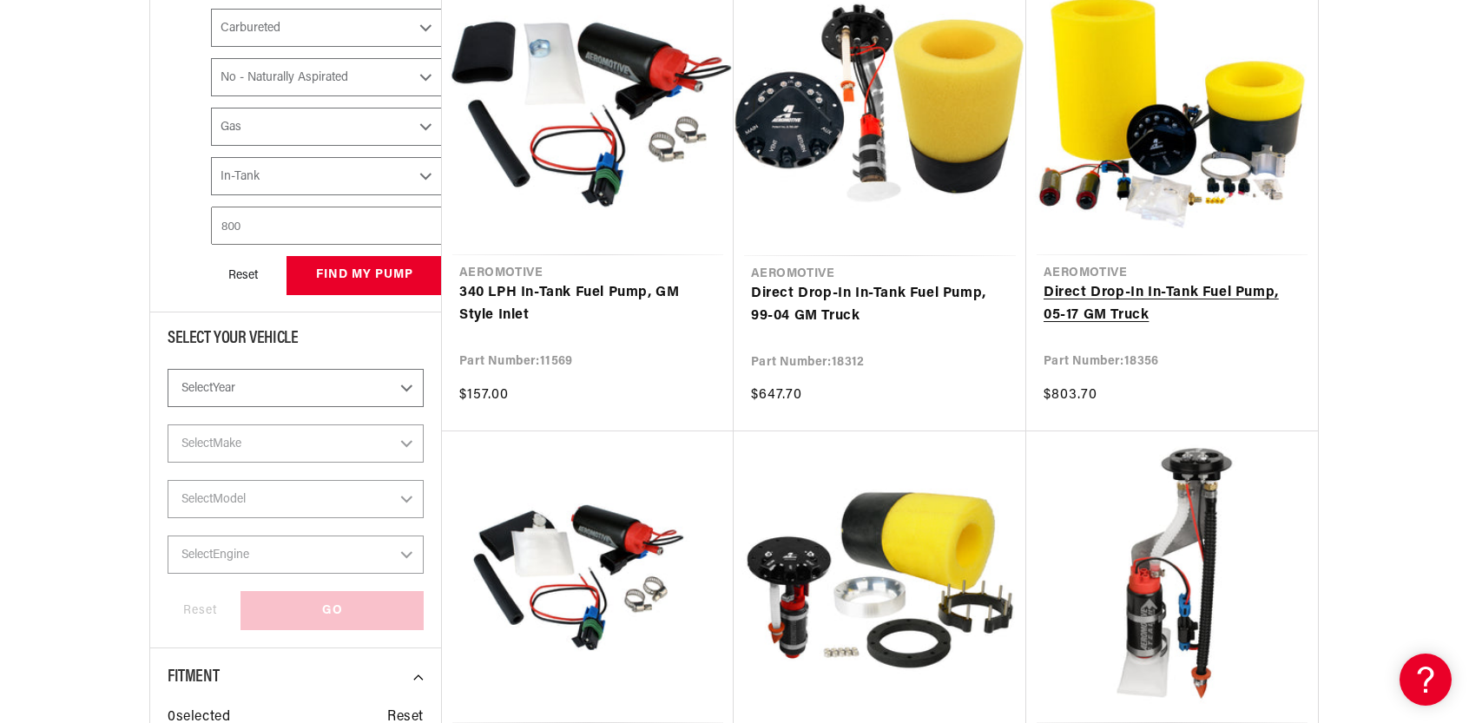
scroll to position [608, 0]
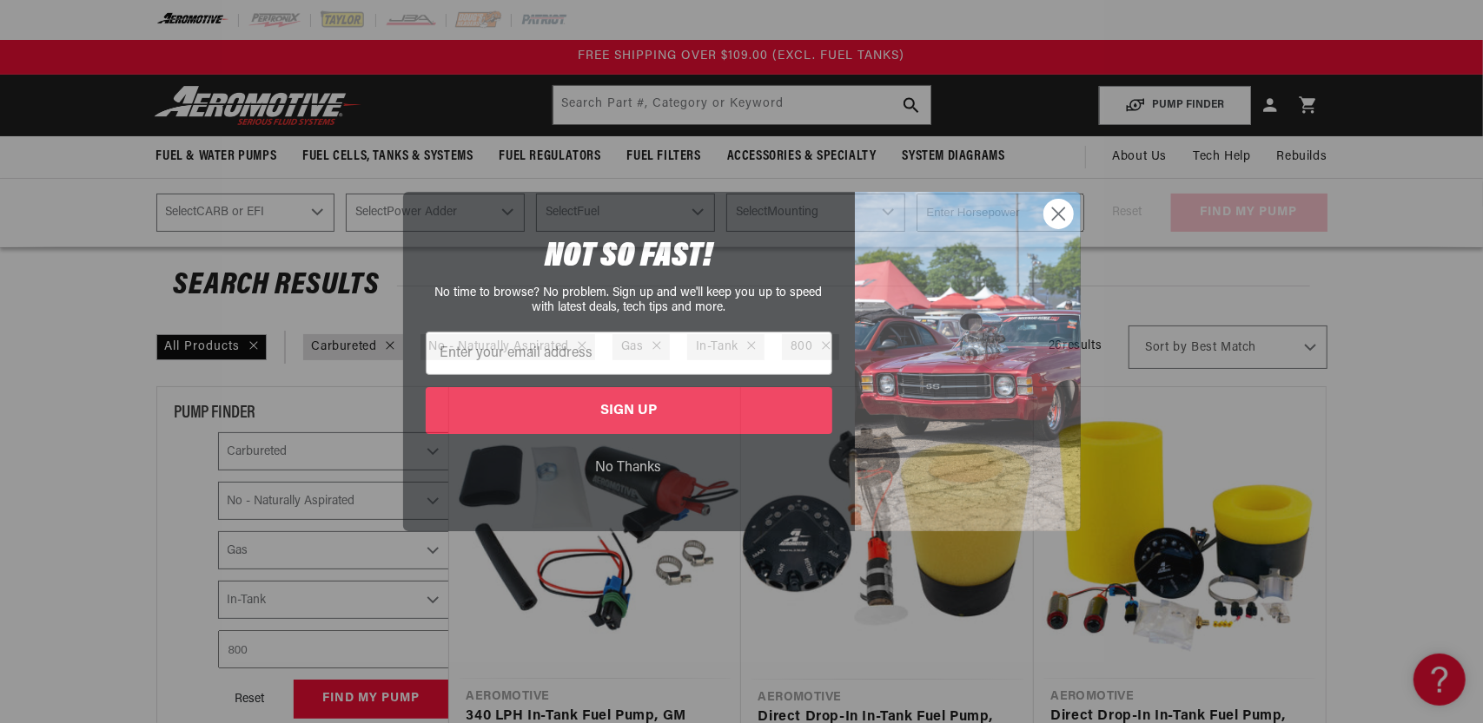
click at [1066, 210] on circle "Close dialog" at bounding box center [1057, 214] width 29 height 29
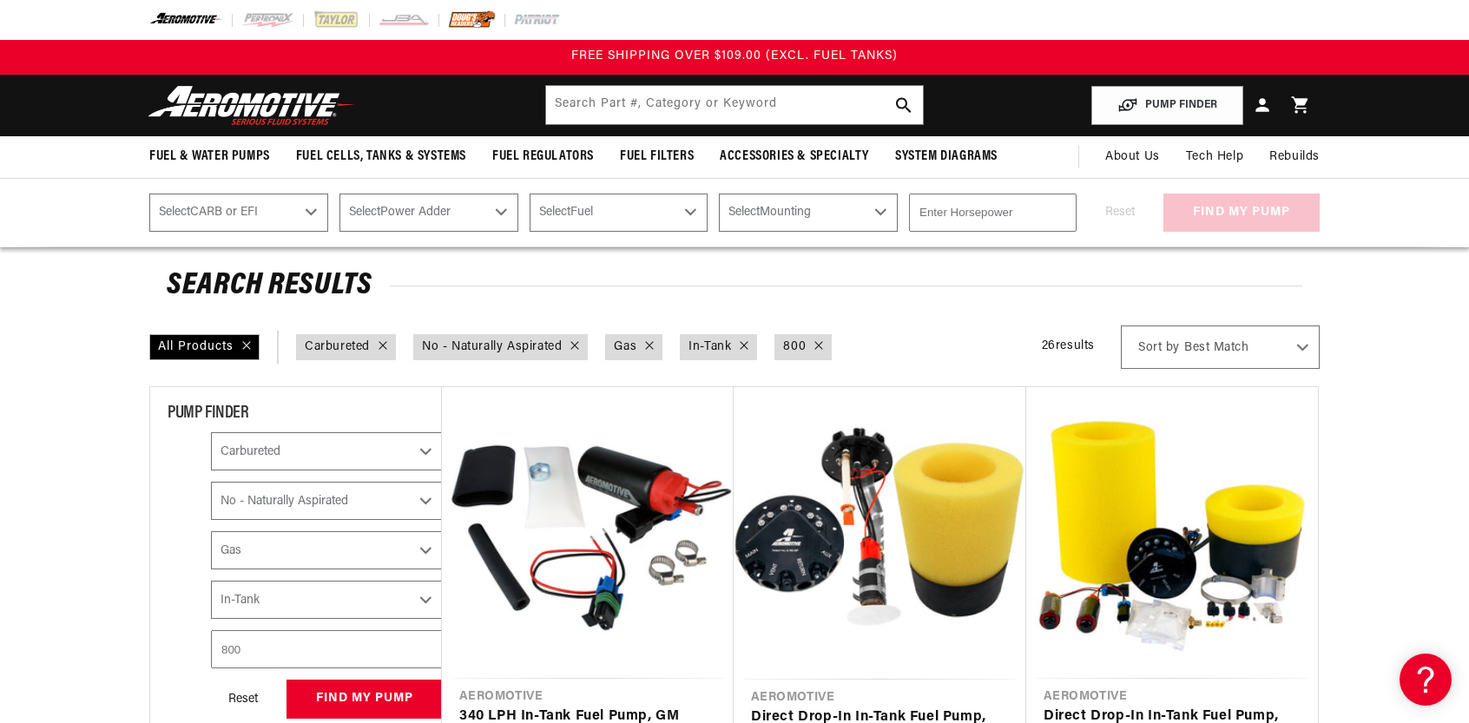
select select "Carbureted"
select select "No-Naturally-Aspirated"
select select "Gas"
select select "In-Tank"
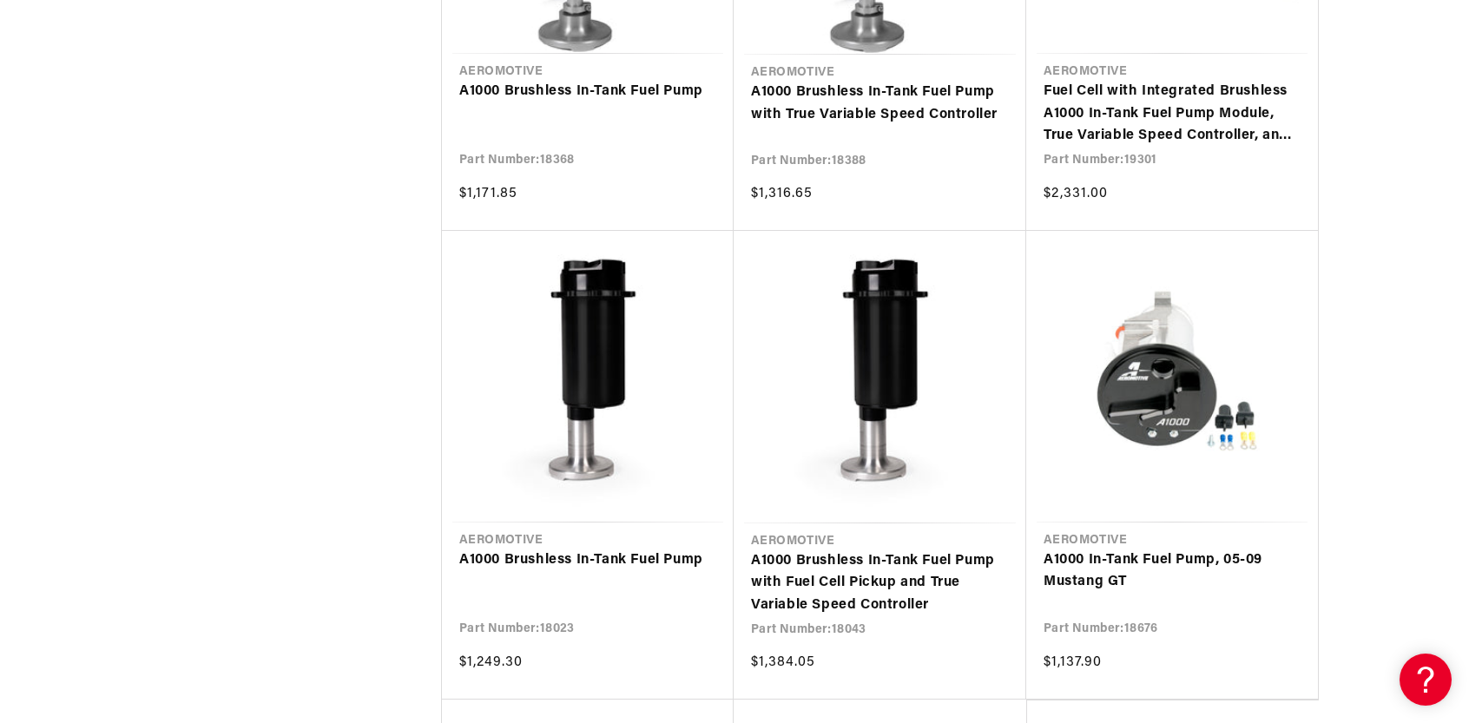
scroll to position [3448, 0]
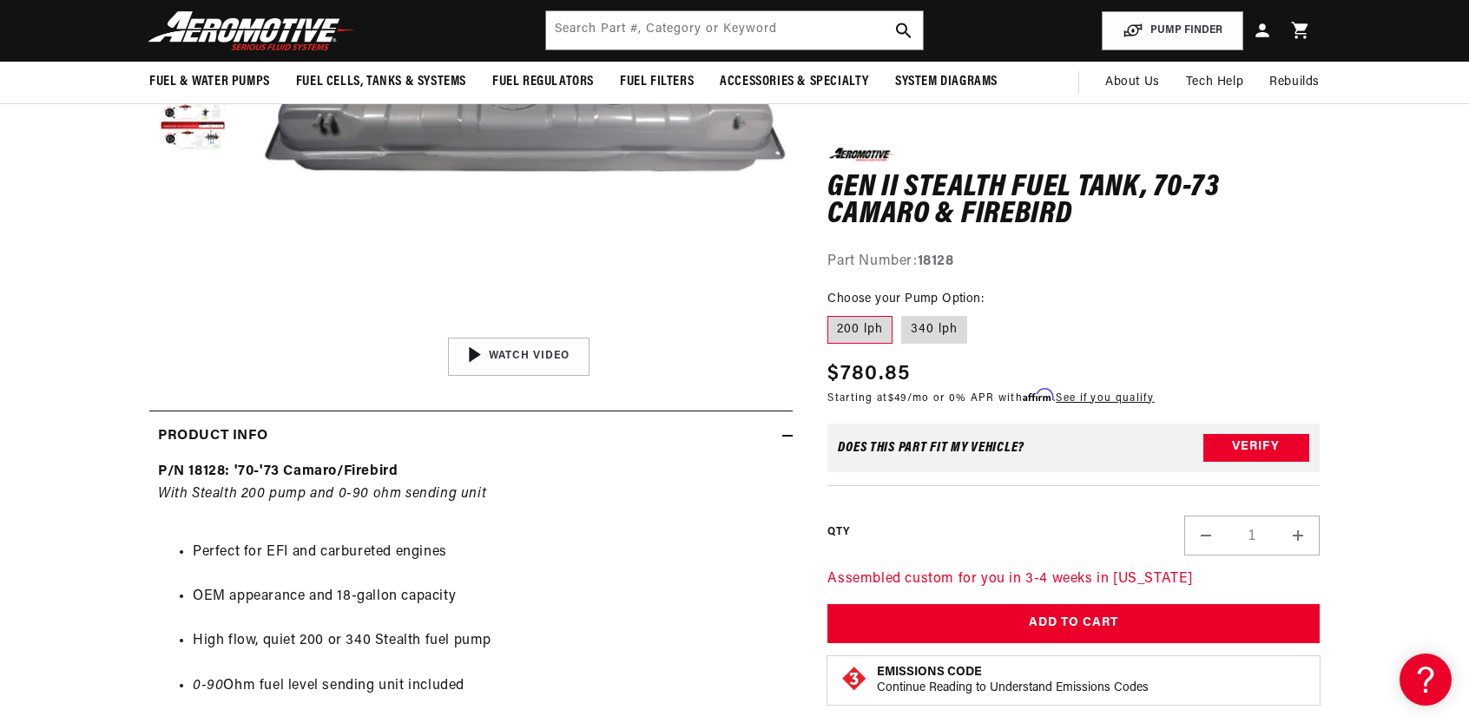
scroll to position [434, 0]
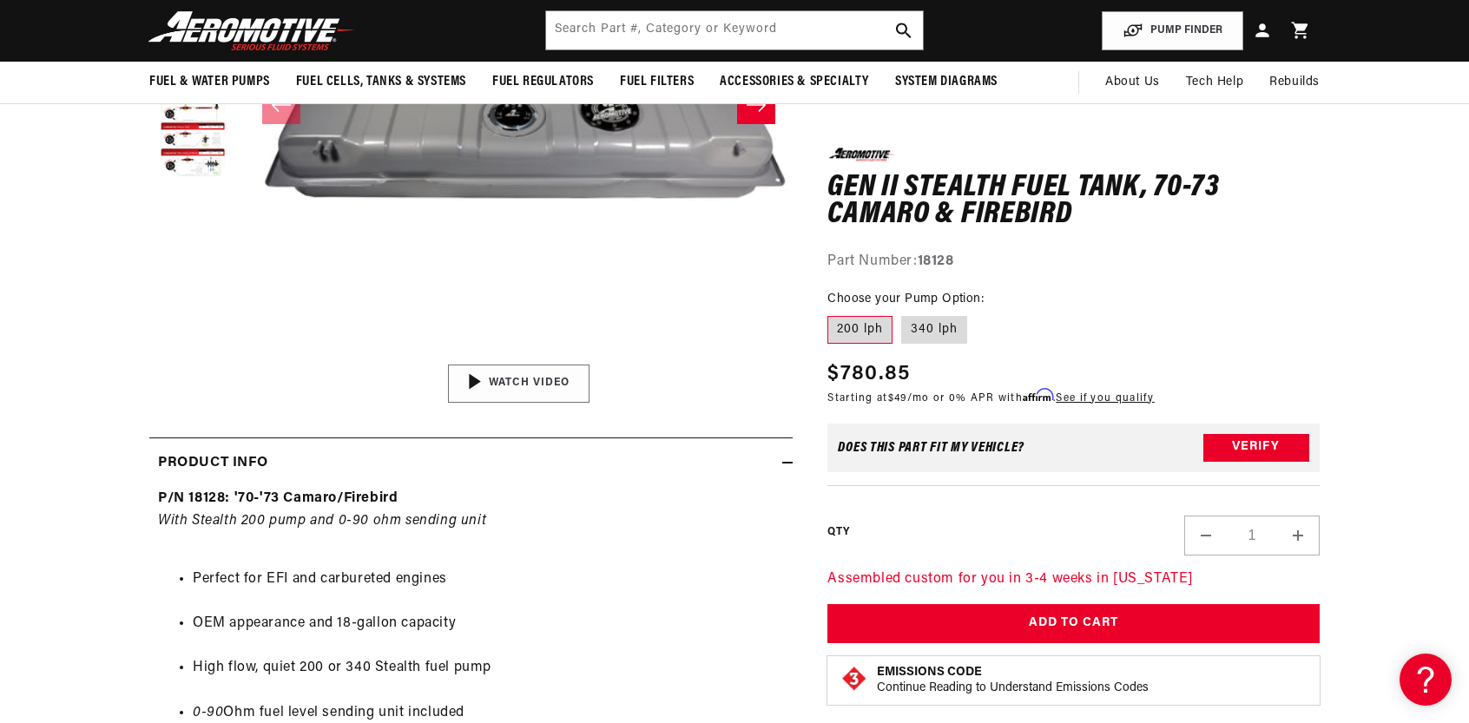
click at [559, 380] on div "01:47" at bounding box center [518, 384] width 263 height 148
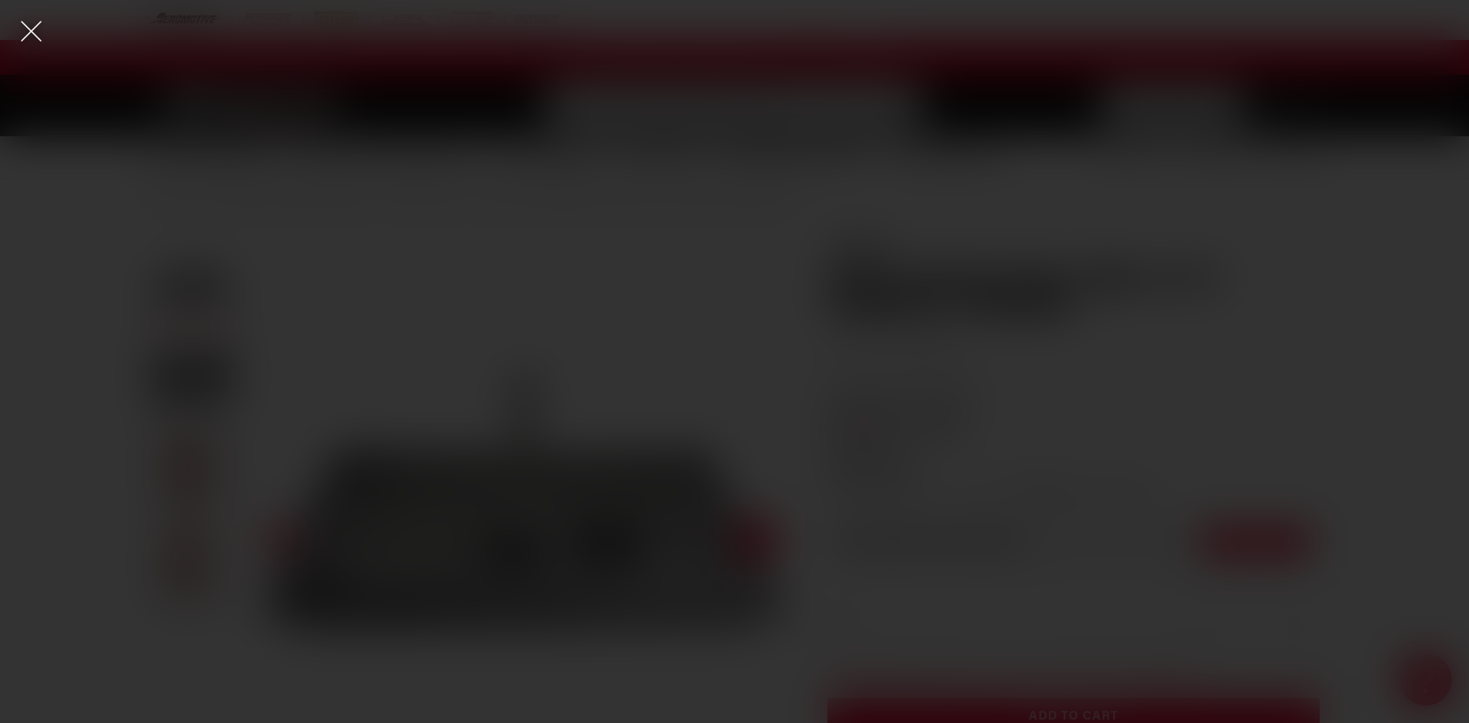
scroll to position [0, 0]
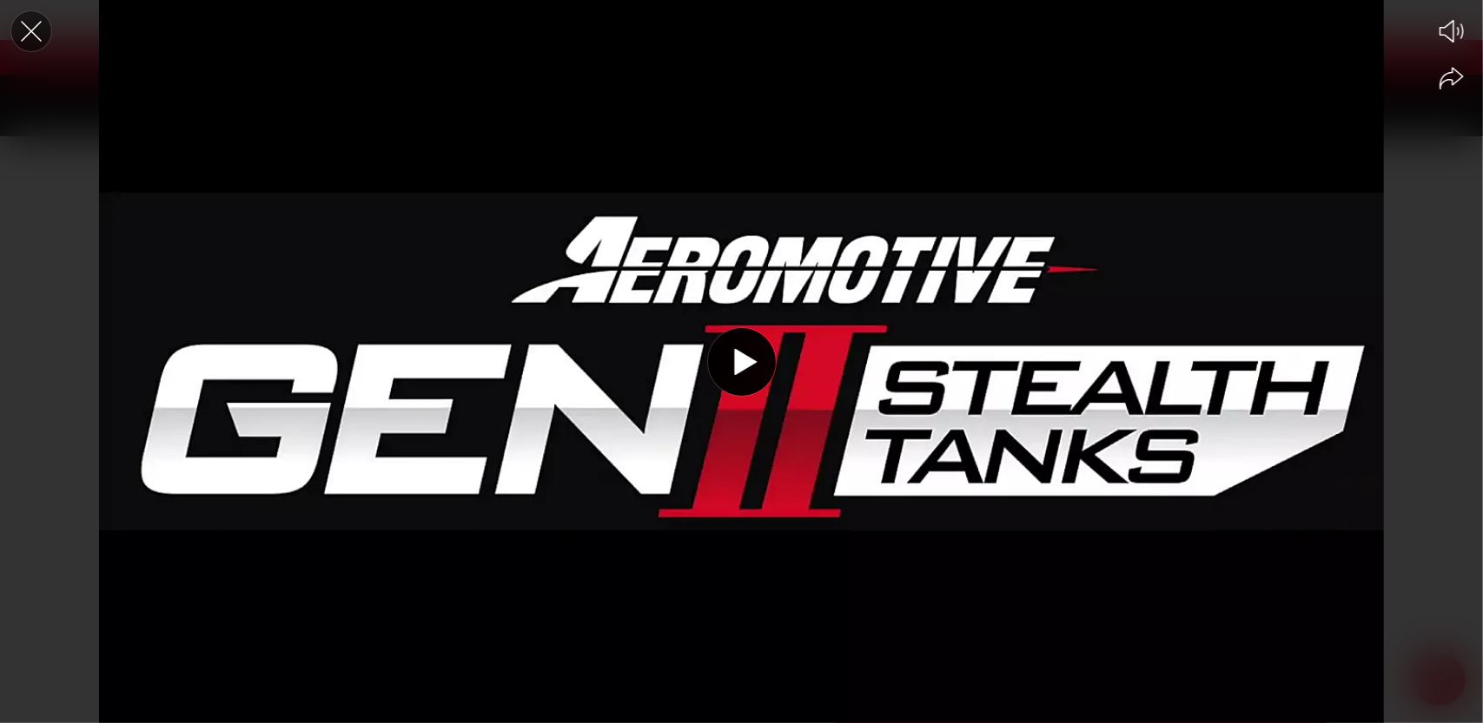
click at [29, 30] on icon "Close the video player" at bounding box center [31, 31] width 38 height 38
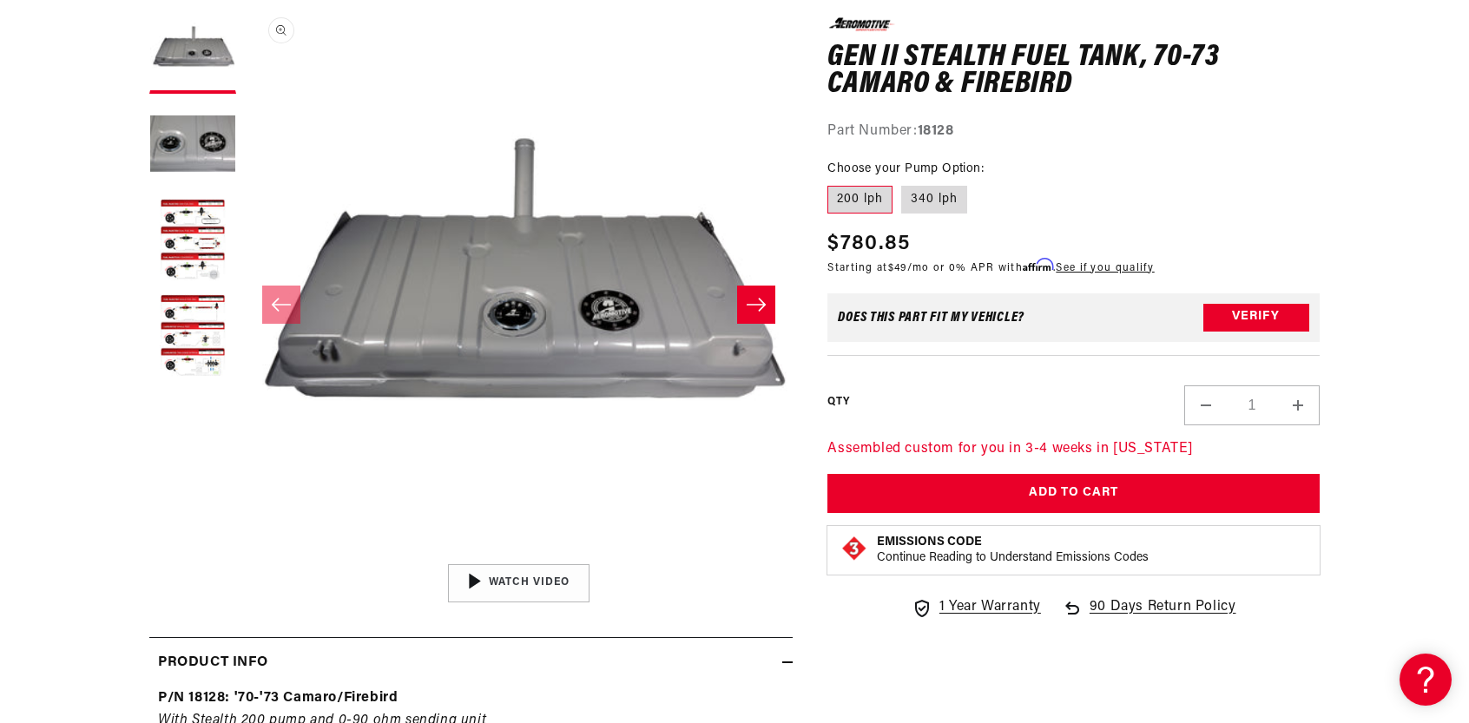
scroll to position [261, 0]
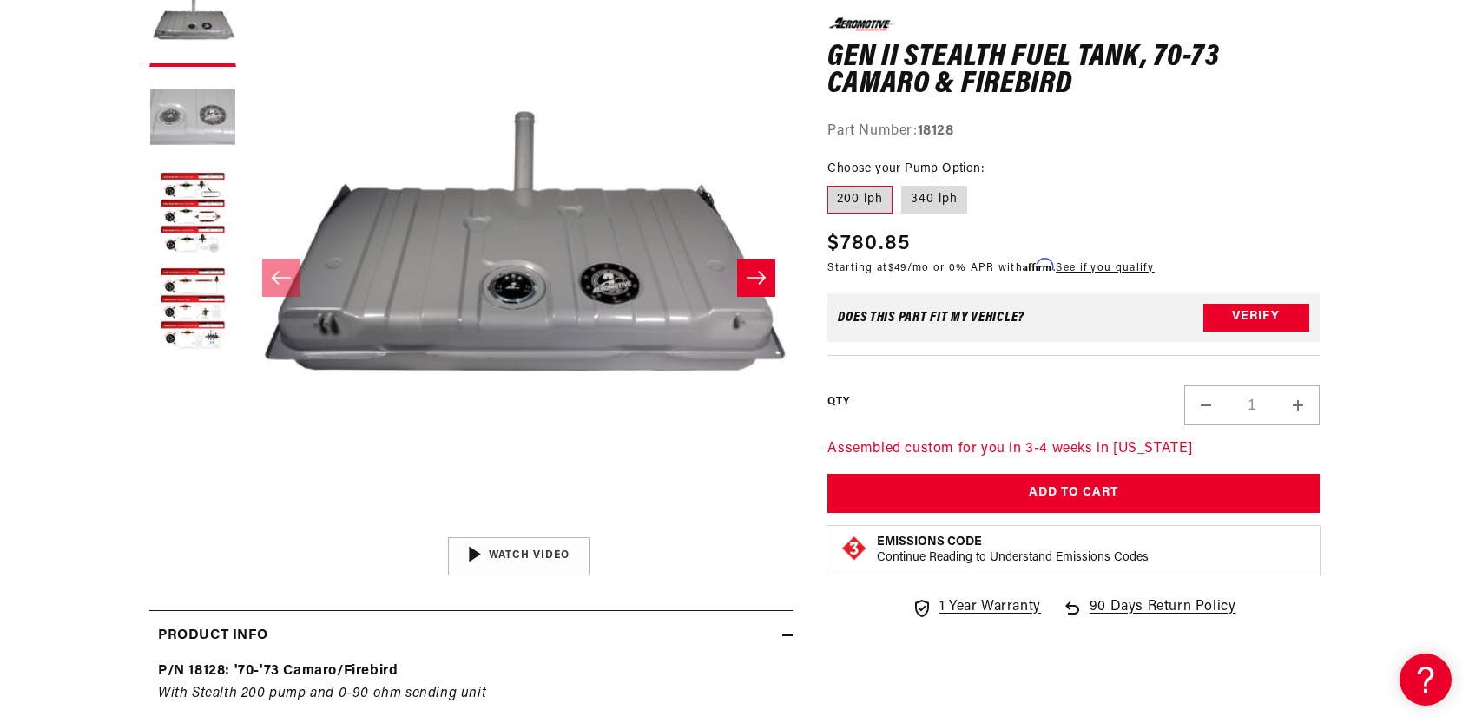
click at [195, 124] on button "Load image 2 in gallery view" at bounding box center [192, 119] width 87 height 87
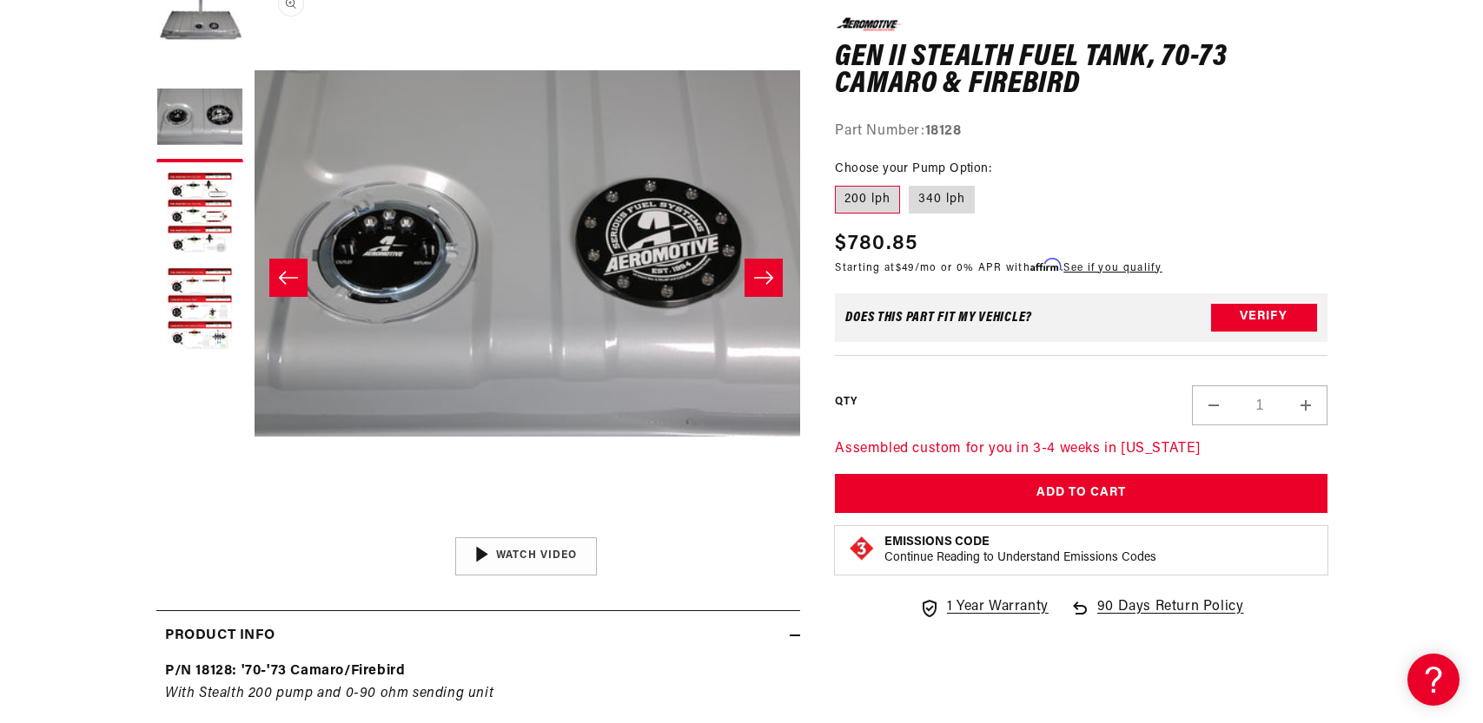
scroll to position [1, 548]
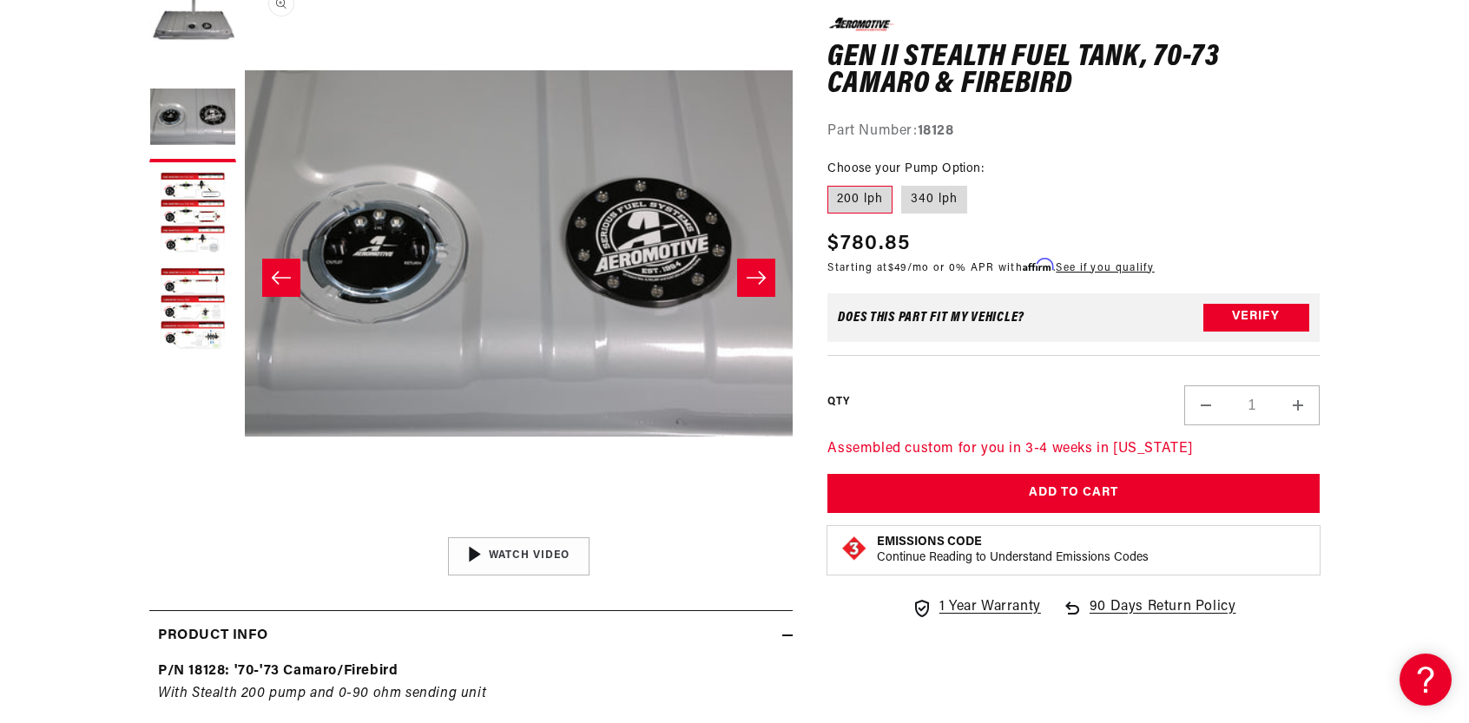
click at [245, 528] on button "Open media 2 in modal" at bounding box center [245, 528] width 0 height 0
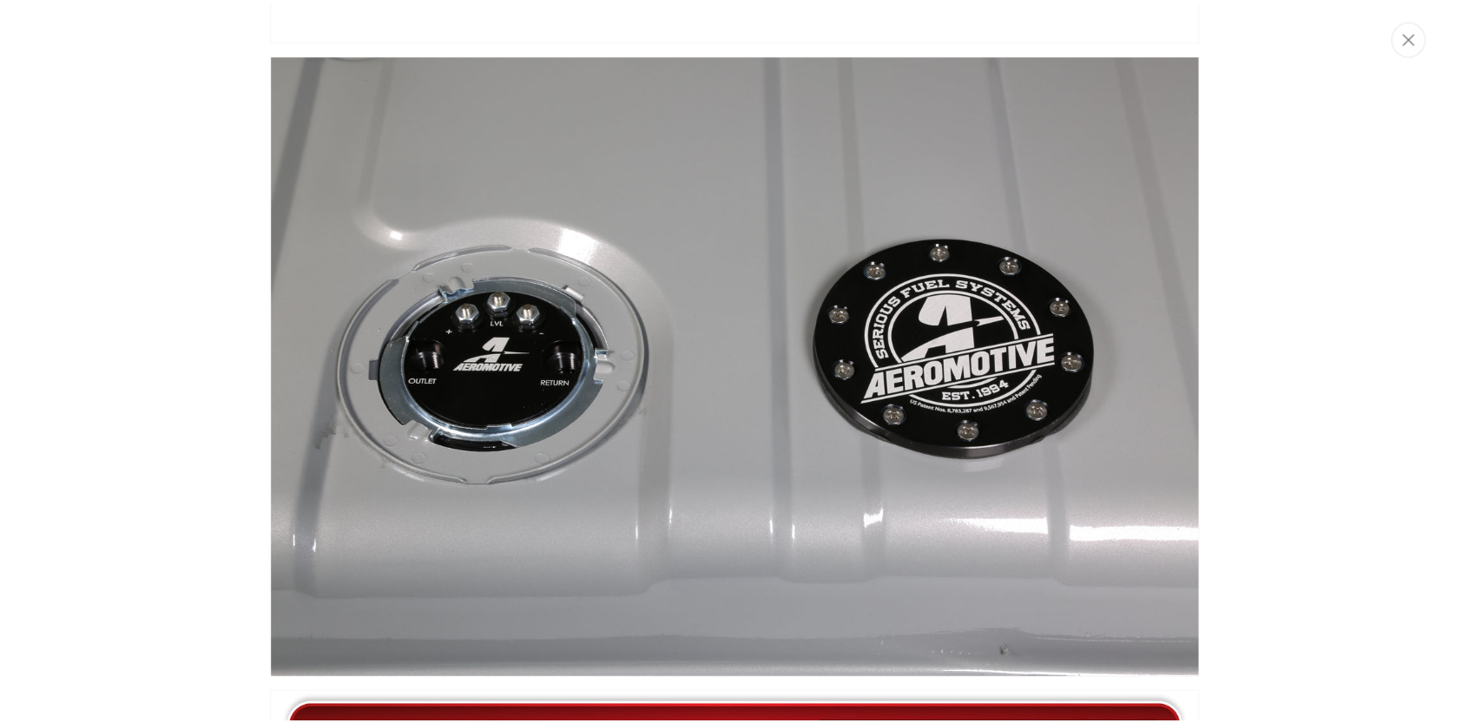
scroll to position [606, 0]
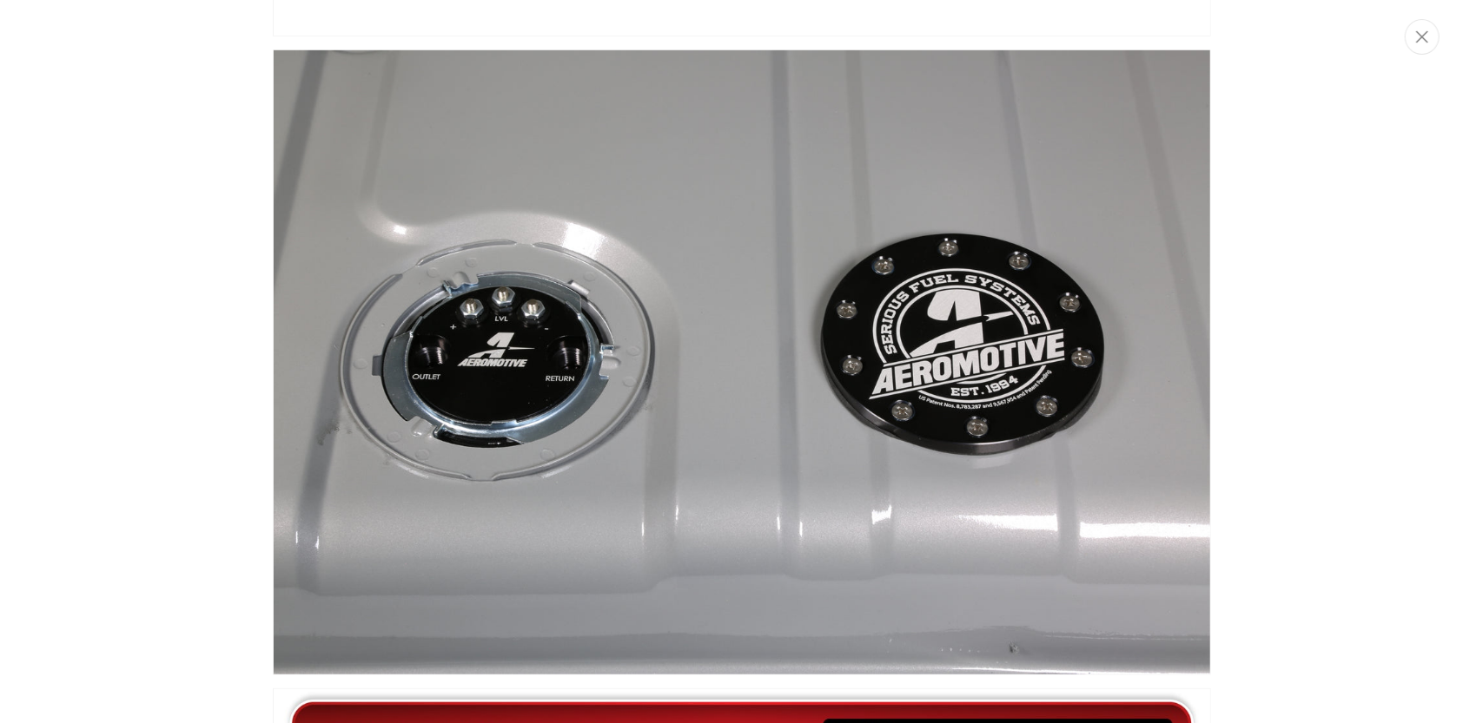
click at [299, 220] on img "Media gallery" at bounding box center [742, 362] width 938 height 625
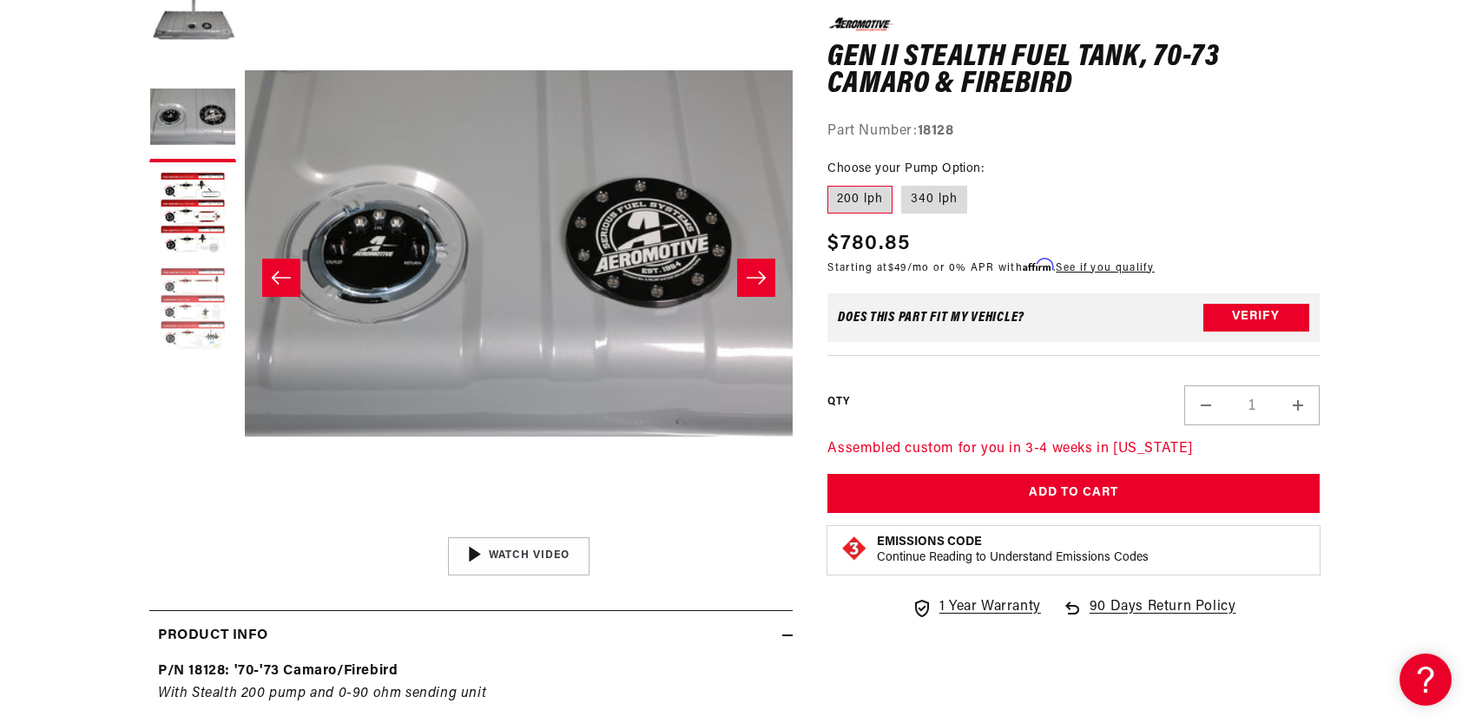
click at [191, 294] on button "Load image 4 in gallery view" at bounding box center [192, 310] width 87 height 87
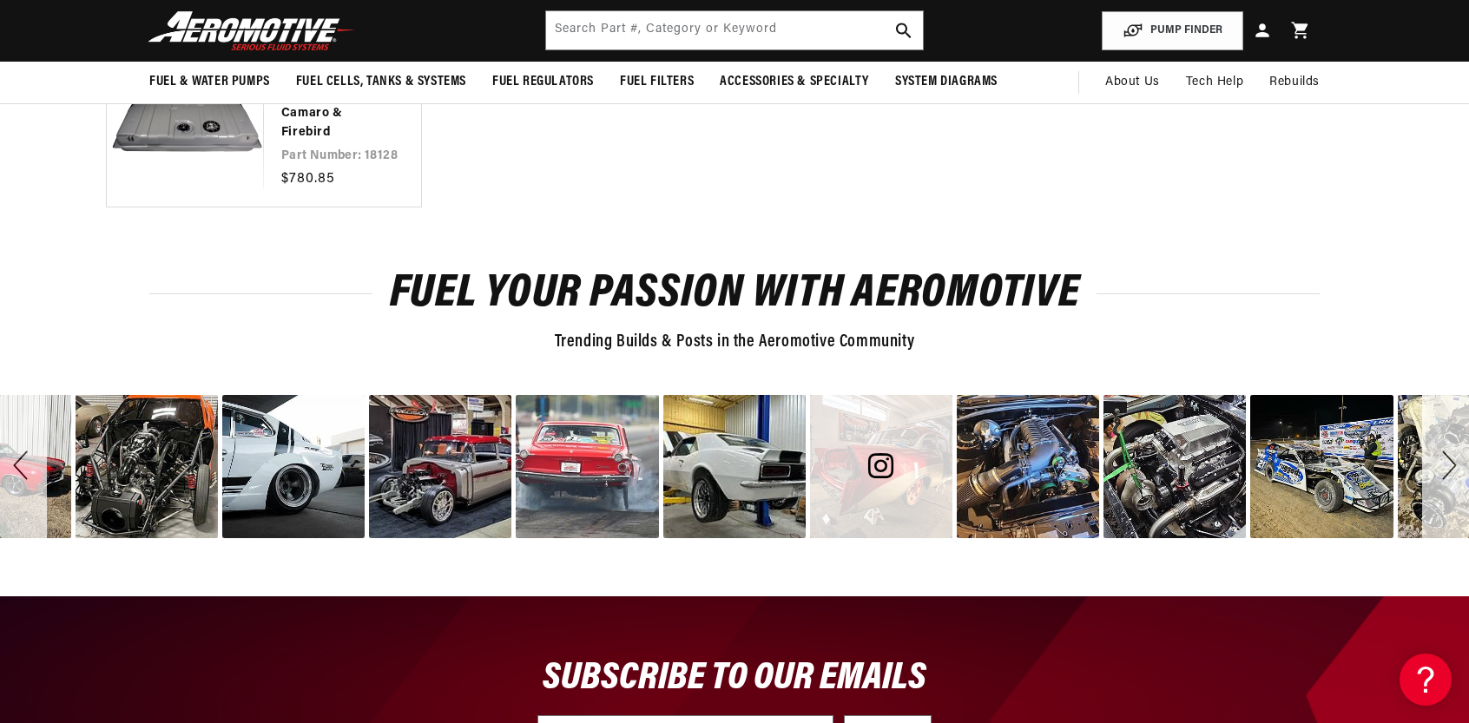
scroll to position [2835, 0]
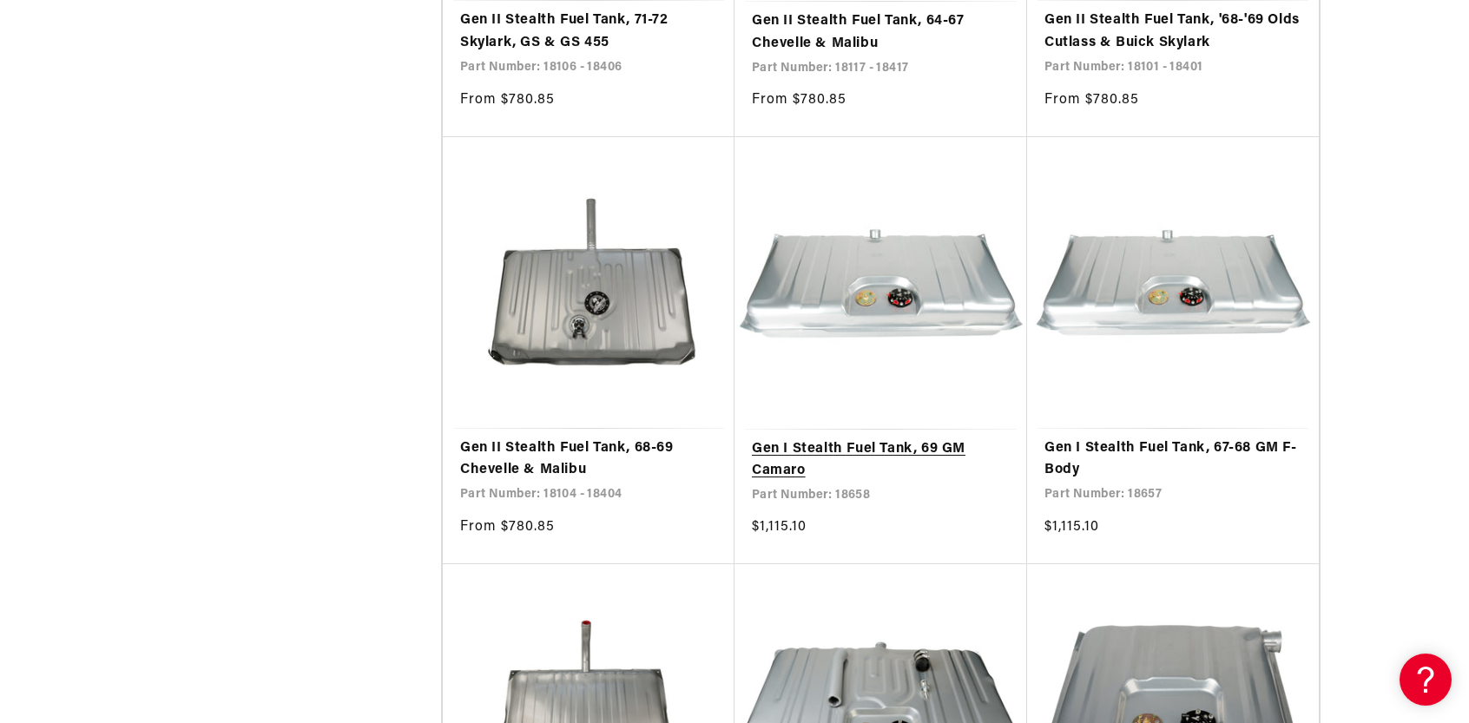
scroll to position [2692, 0]
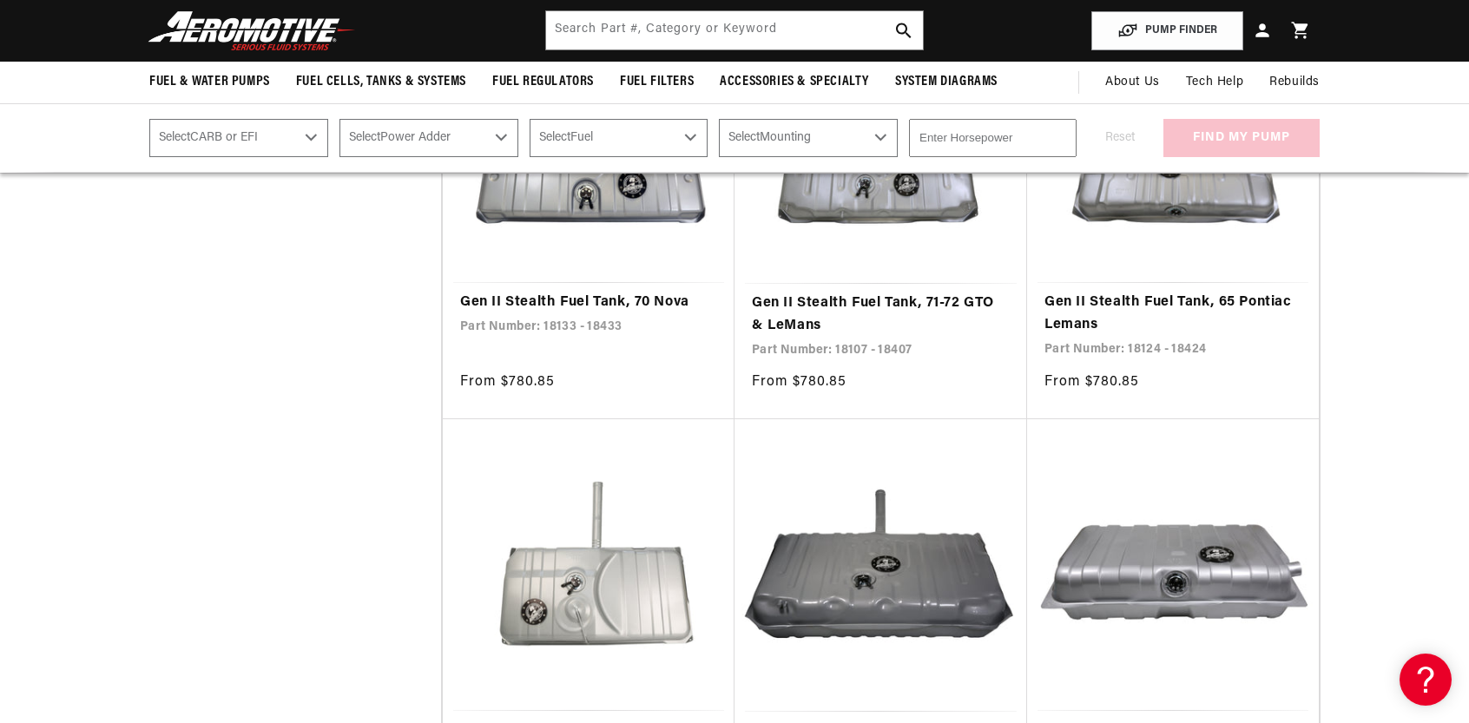
scroll to position [955, 0]
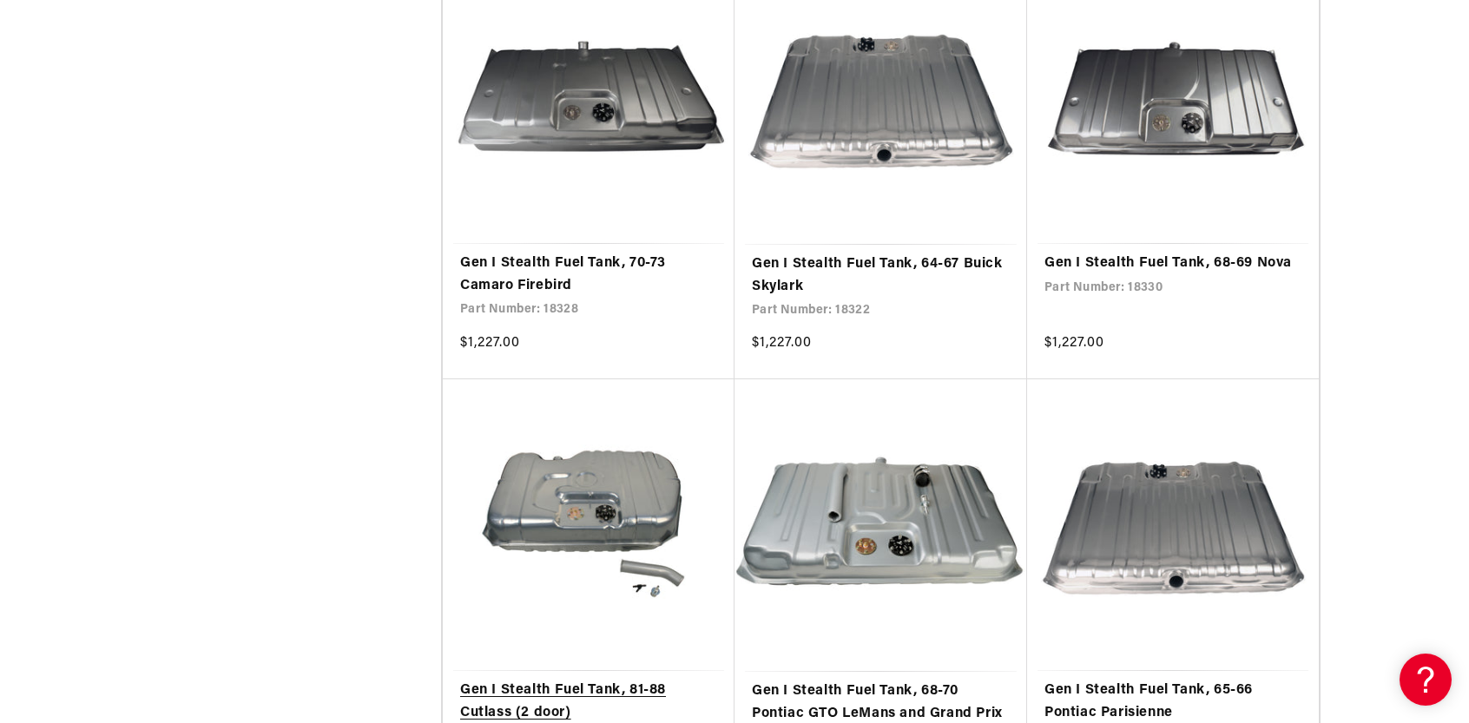
scroll to position [1303, 0]
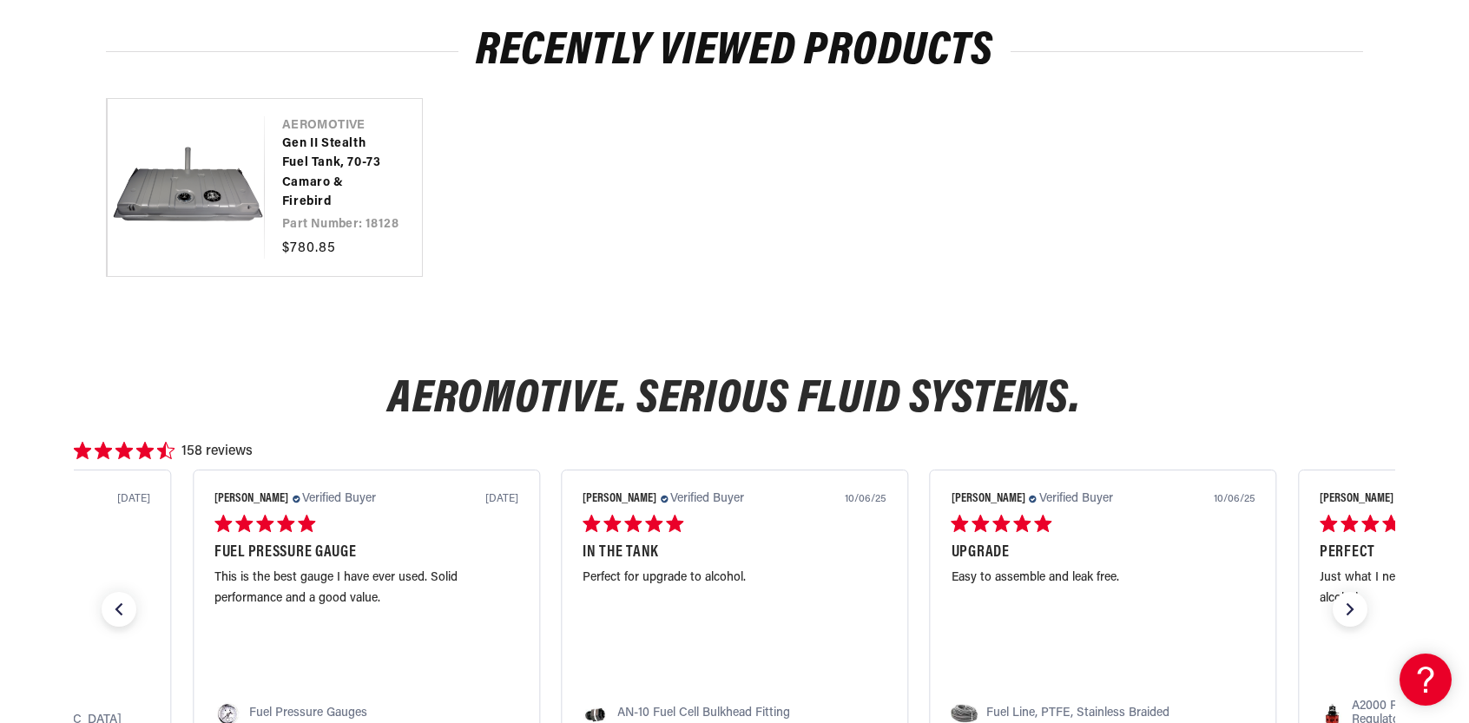
scroll to position [1042, 0]
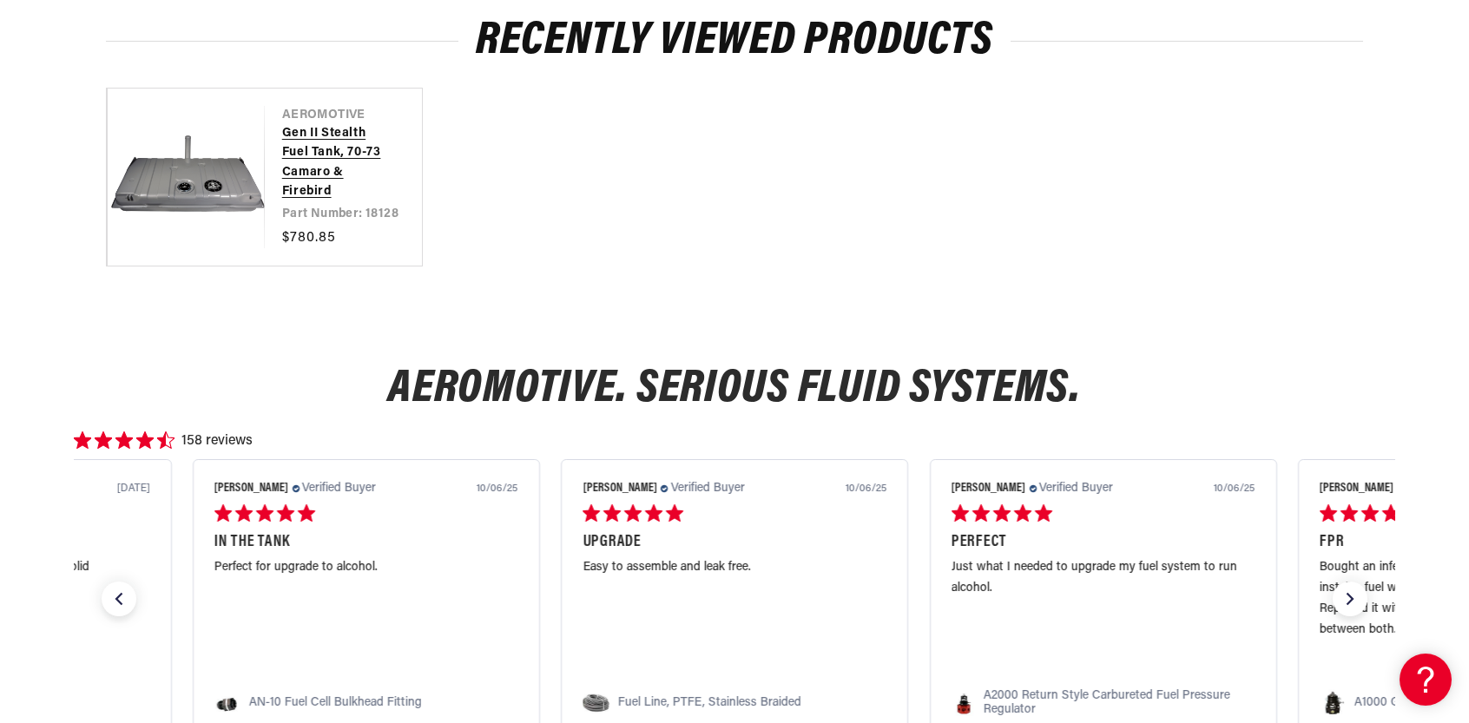
click at [307, 154] on link "Gen II Stealth Fuel Tank, 70-73 Camaro & Firebird" at bounding box center [334, 163] width 105 height 78
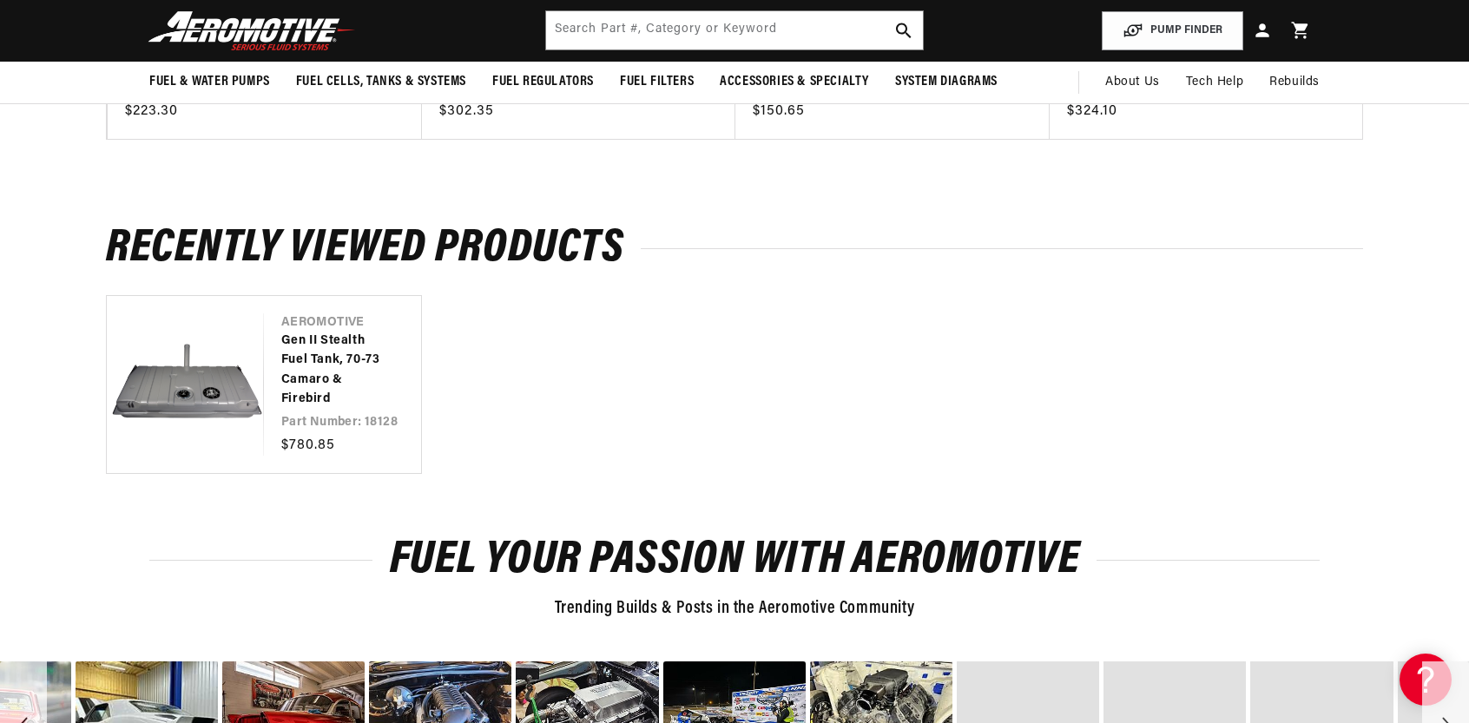
scroll to position [2574, 0]
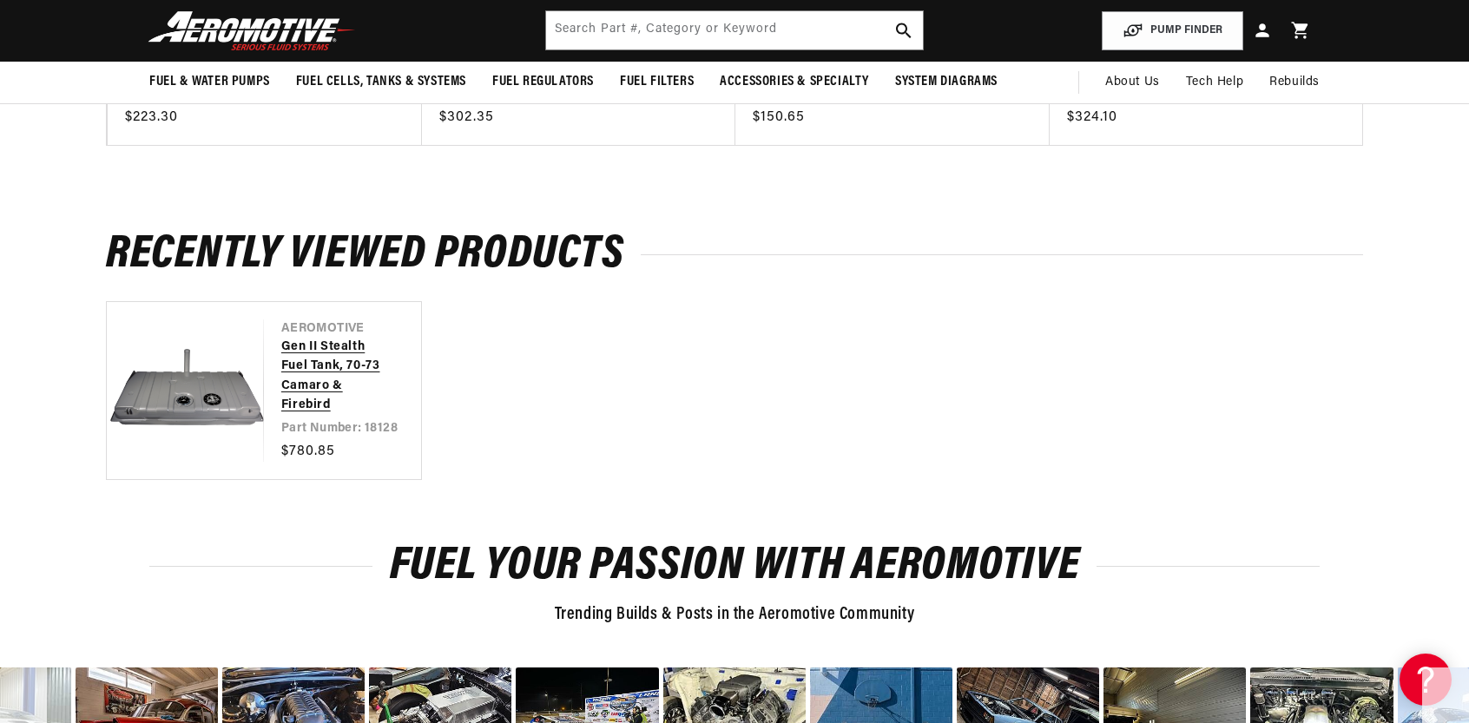
click at [312, 369] on link "Gen II Stealth Fuel Tank, 70-73 Camaro & Firebird" at bounding box center [333, 377] width 105 height 78
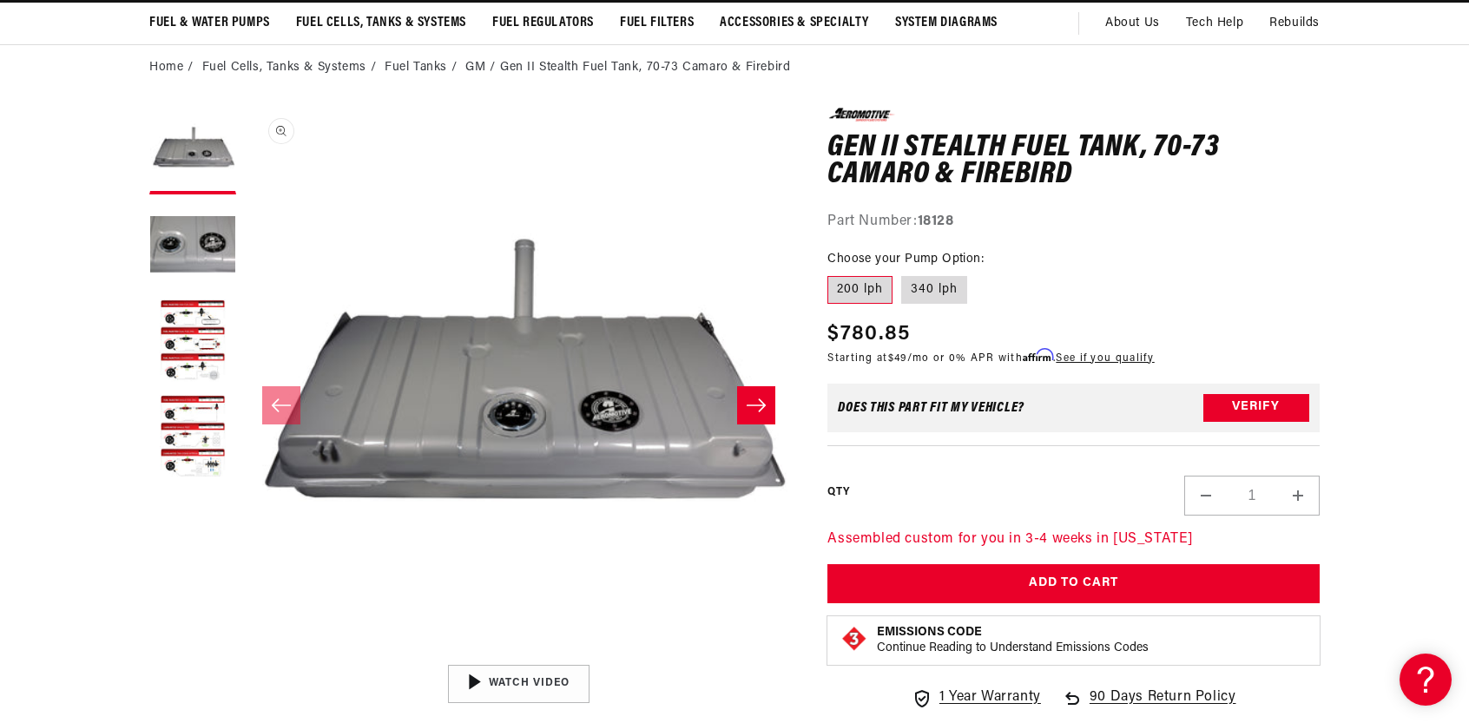
scroll to position [174, 0]
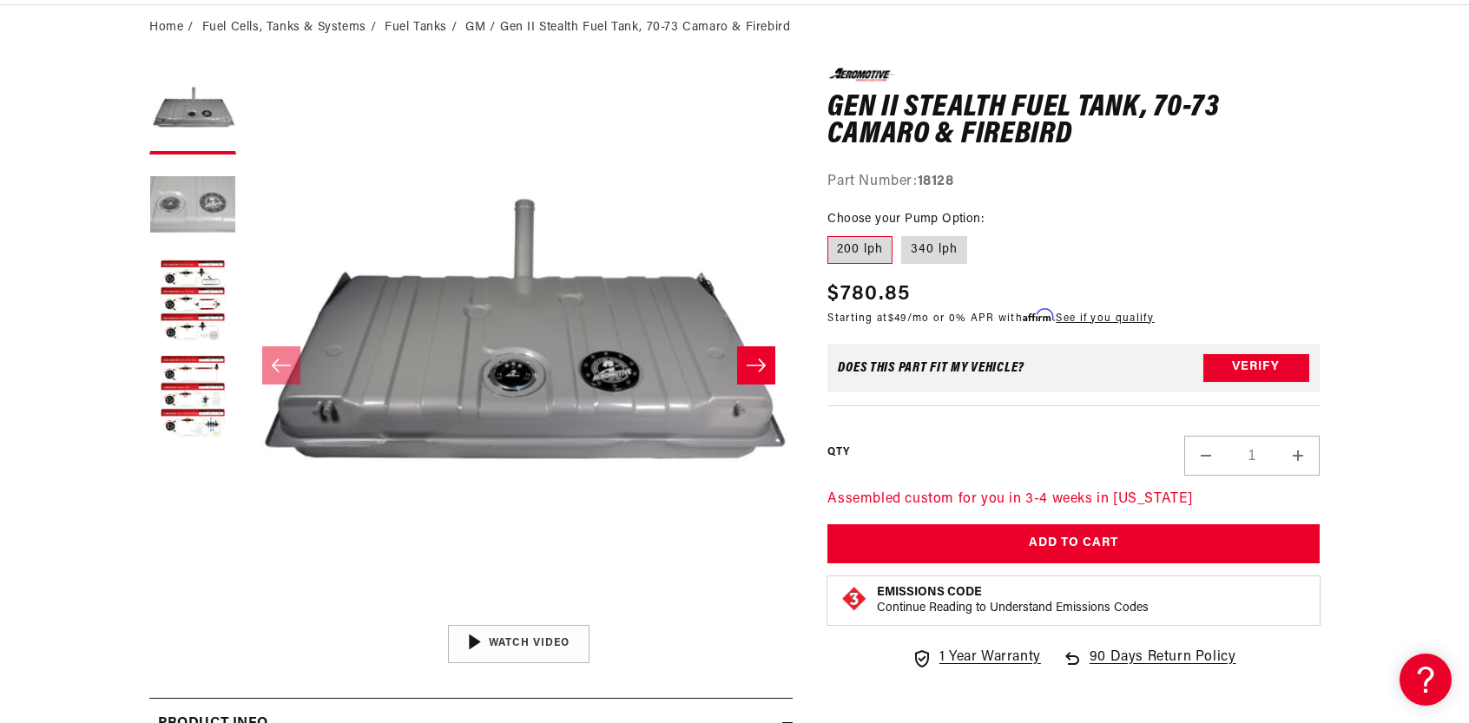
drag, startPoint x: 178, startPoint y: 187, endPoint x: 188, endPoint y: 185, distance: 9.7
click at [183, 186] on button "Load image 2 in gallery view" at bounding box center [192, 206] width 87 height 87
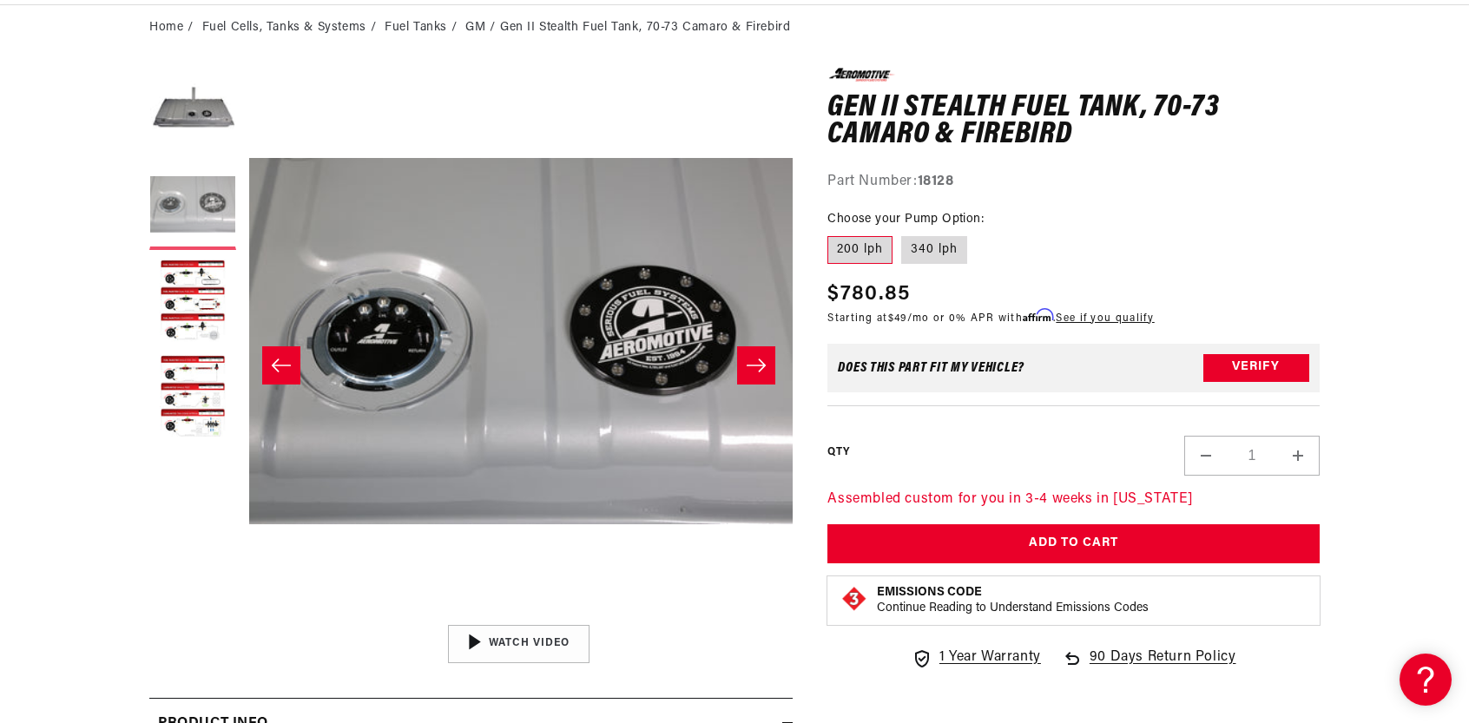
scroll to position [1, 548]
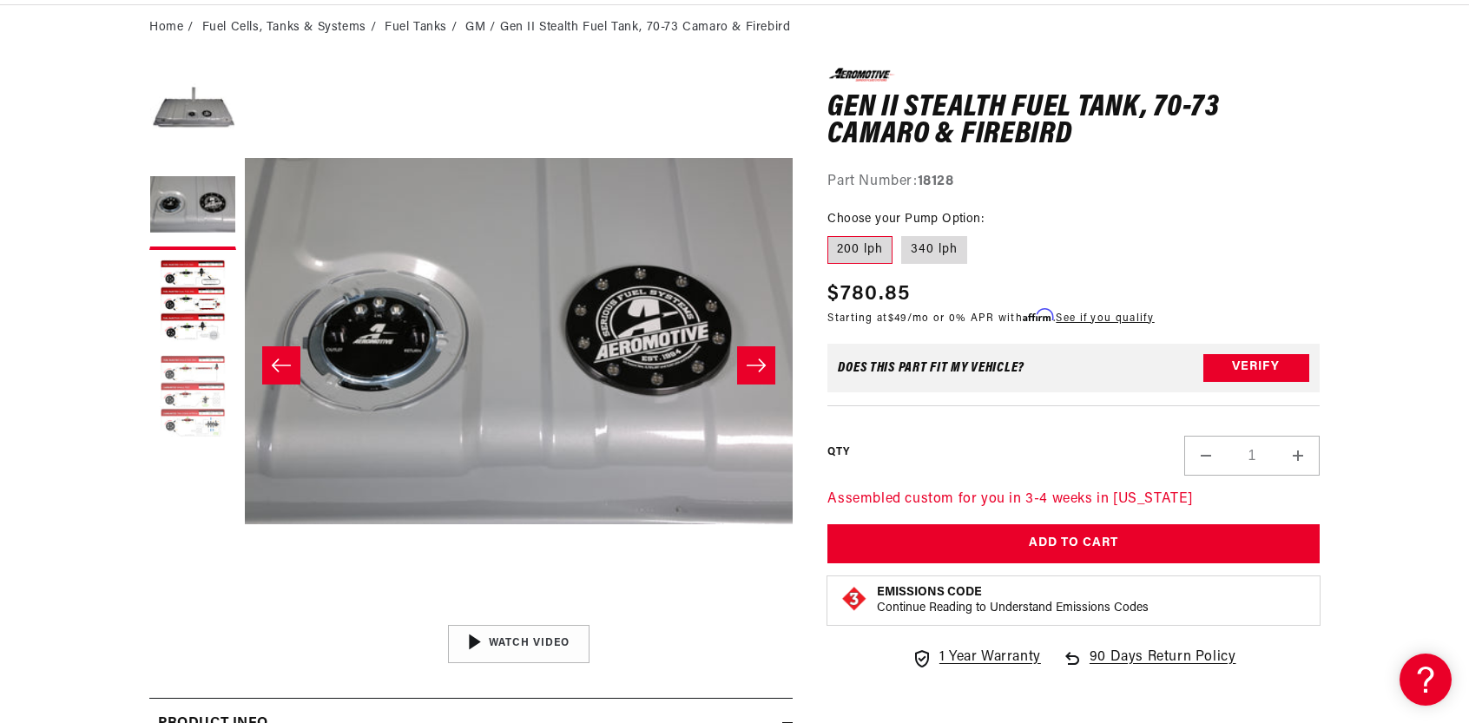
click at [200, 395] on button "Load image 4 in gallery view" at bounding box center [192, 397] width 87 height 87
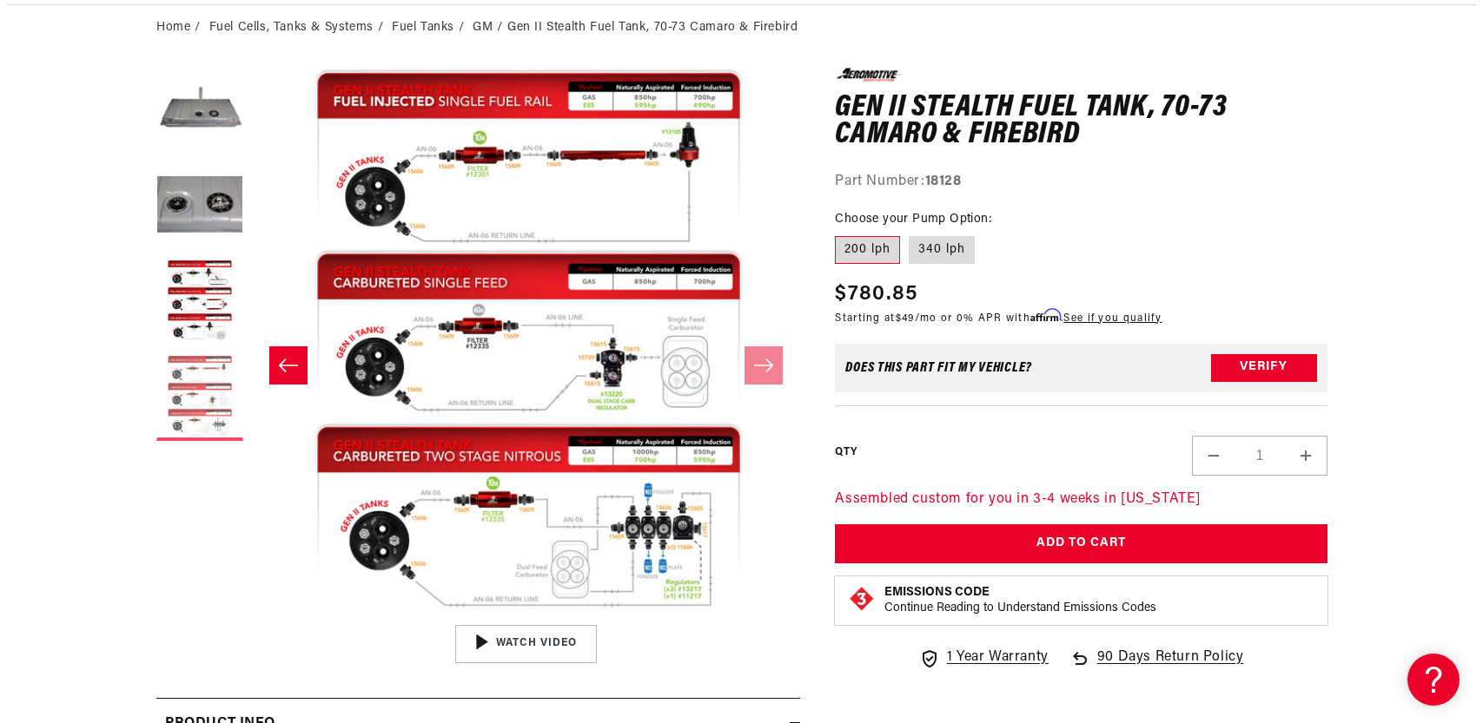
scroll to position [1, 1645]
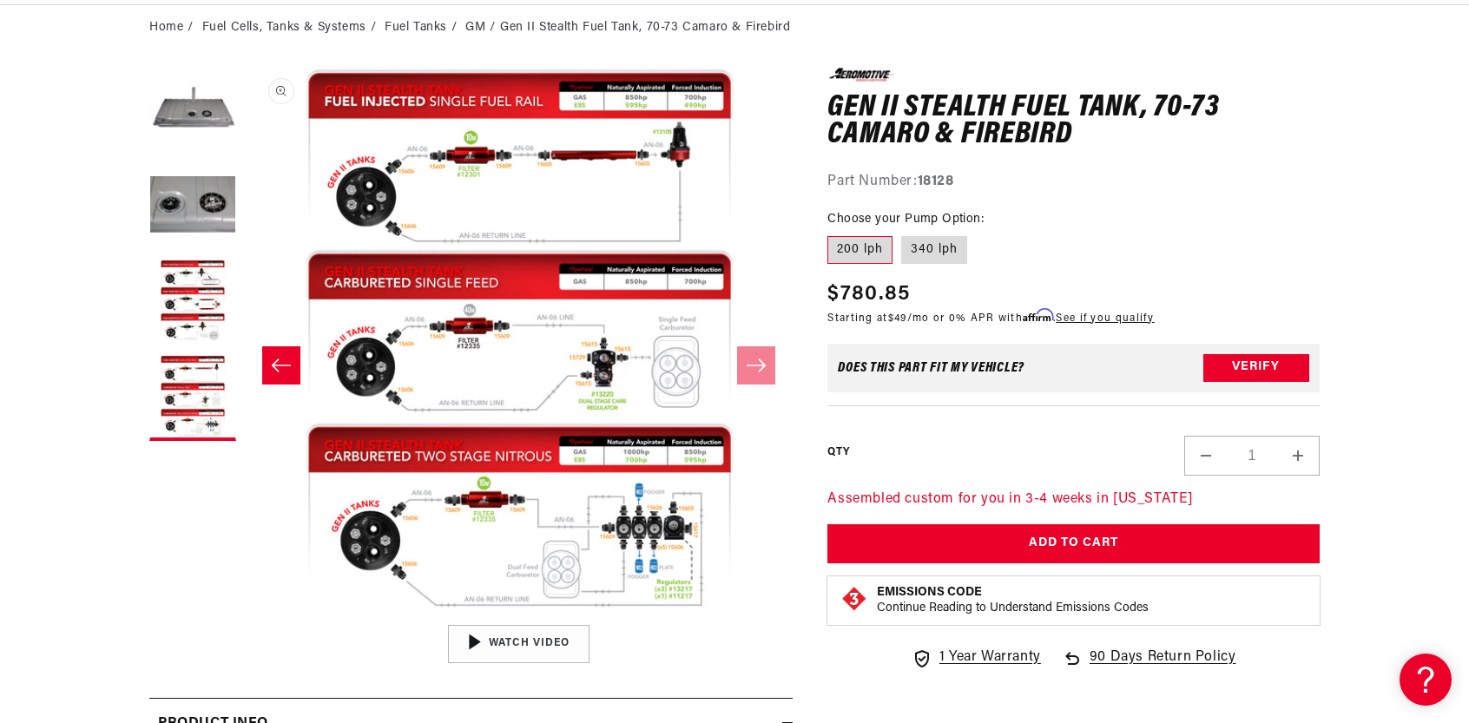
click at [245, 616] on button "Open media 4 in modal" at bounding box center [245, 616] width 0 height 0
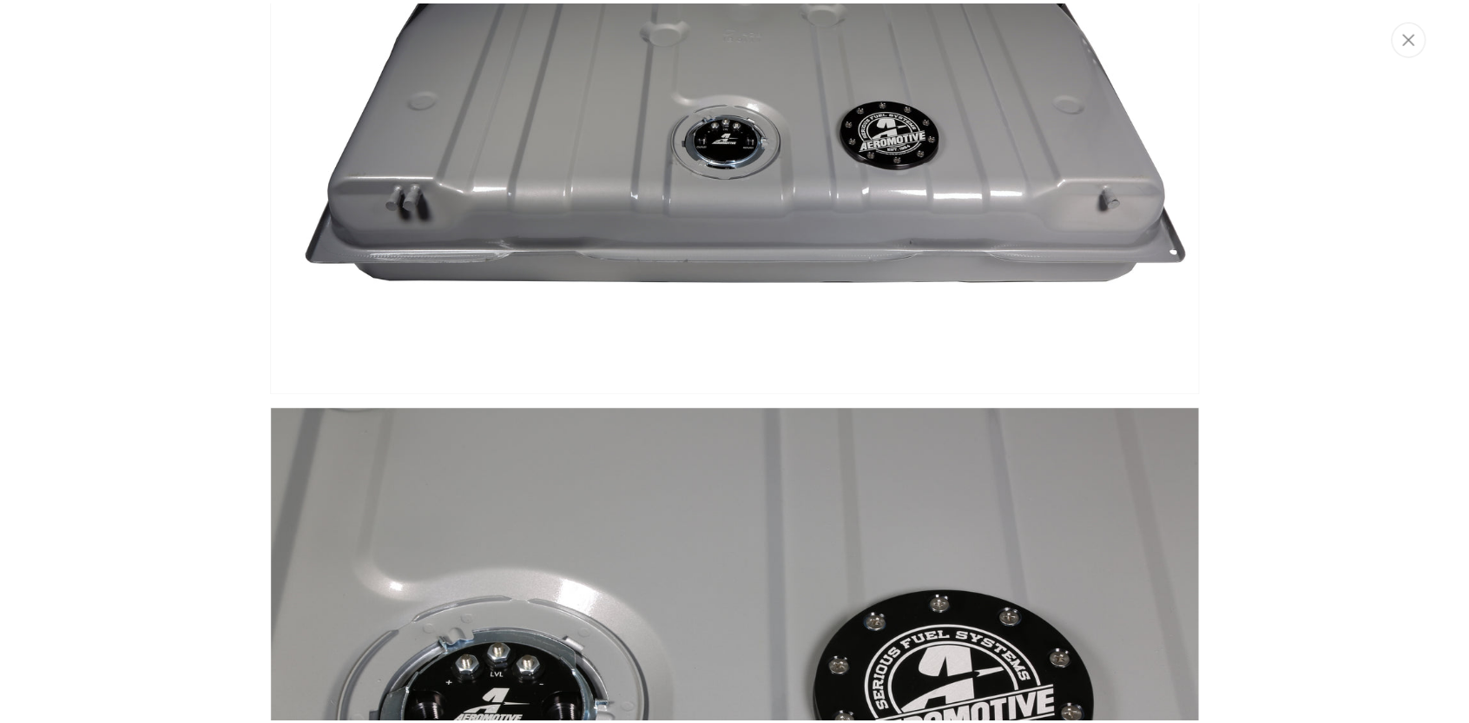
scroll to position [0, 0]
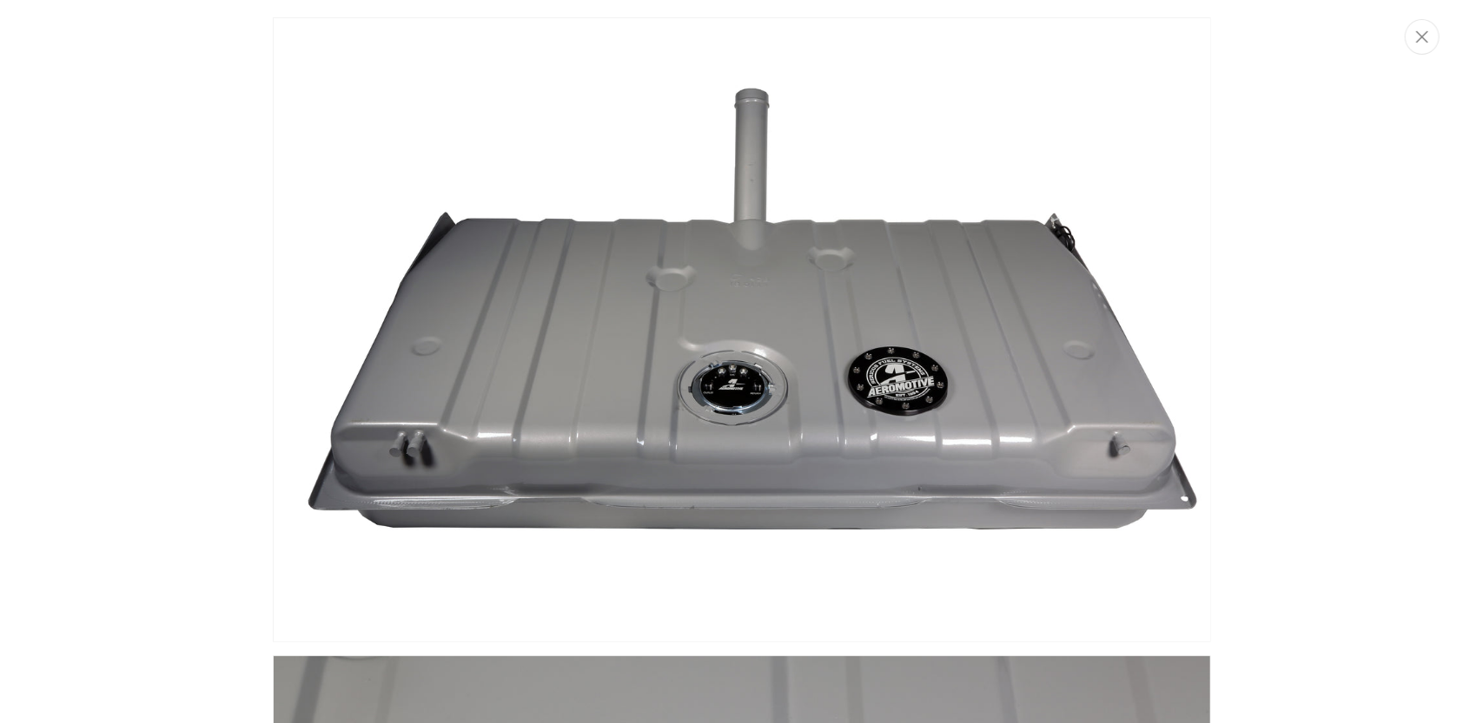
click at [785, 336] on img "Media gallery" at bounding box center [742, 329] width 938 height 625
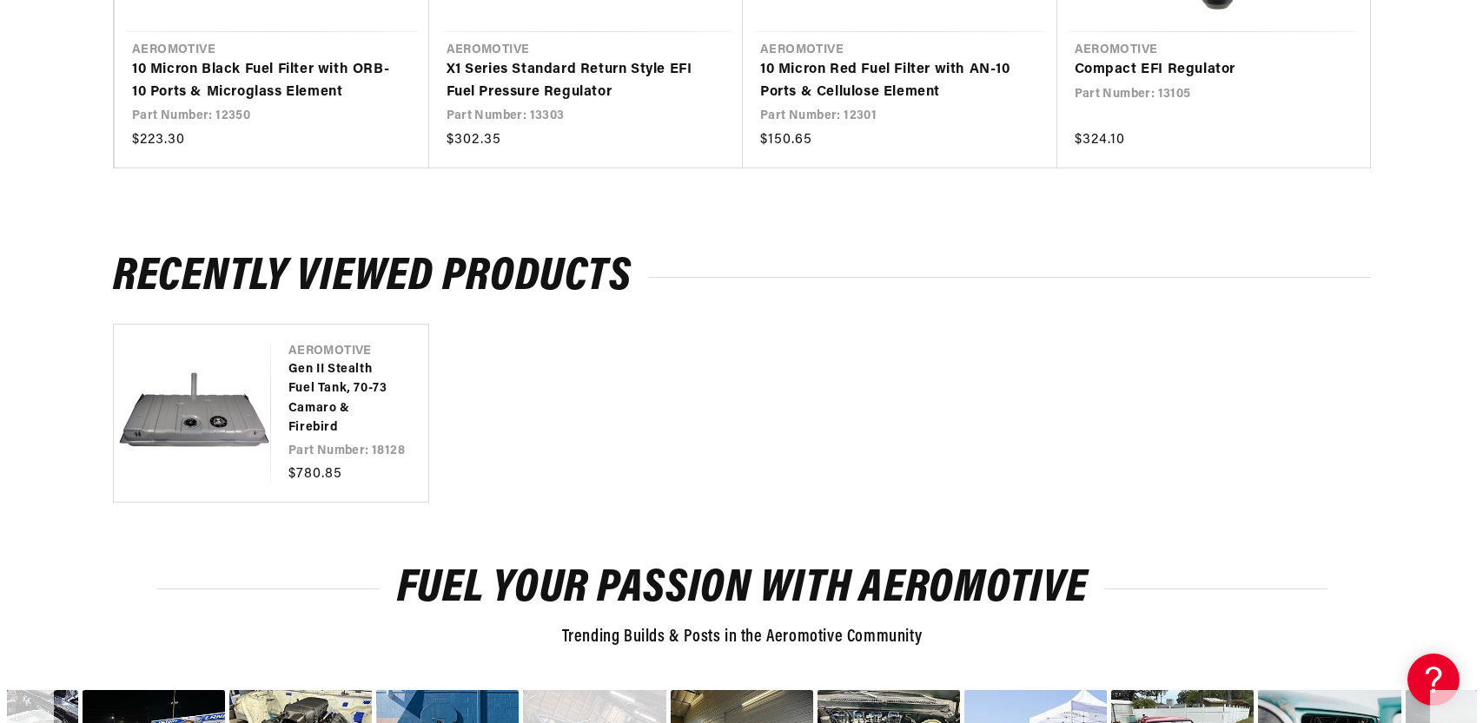
scroll to position [2788, 0]
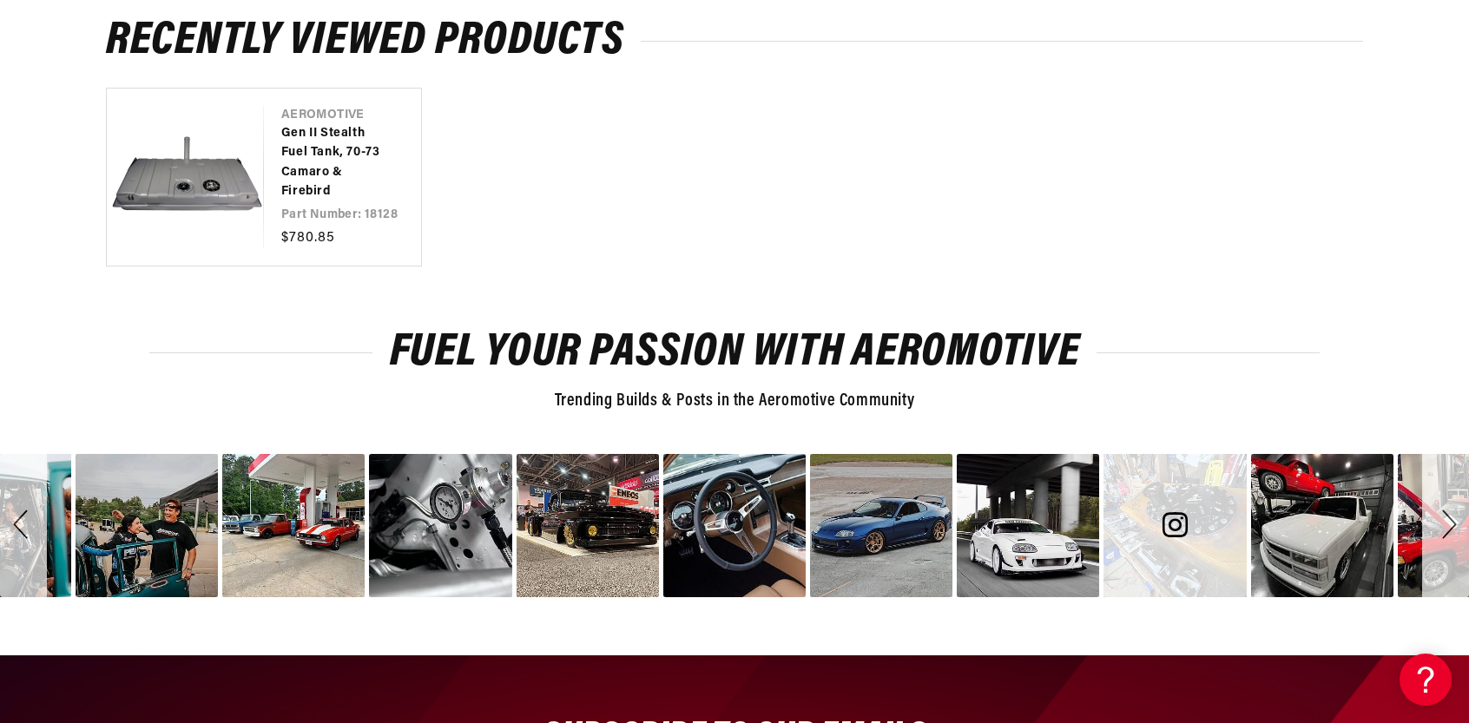
click at [1189, 532] on span "image number 12" at bounding box center [1175, 525] width 104 height 25
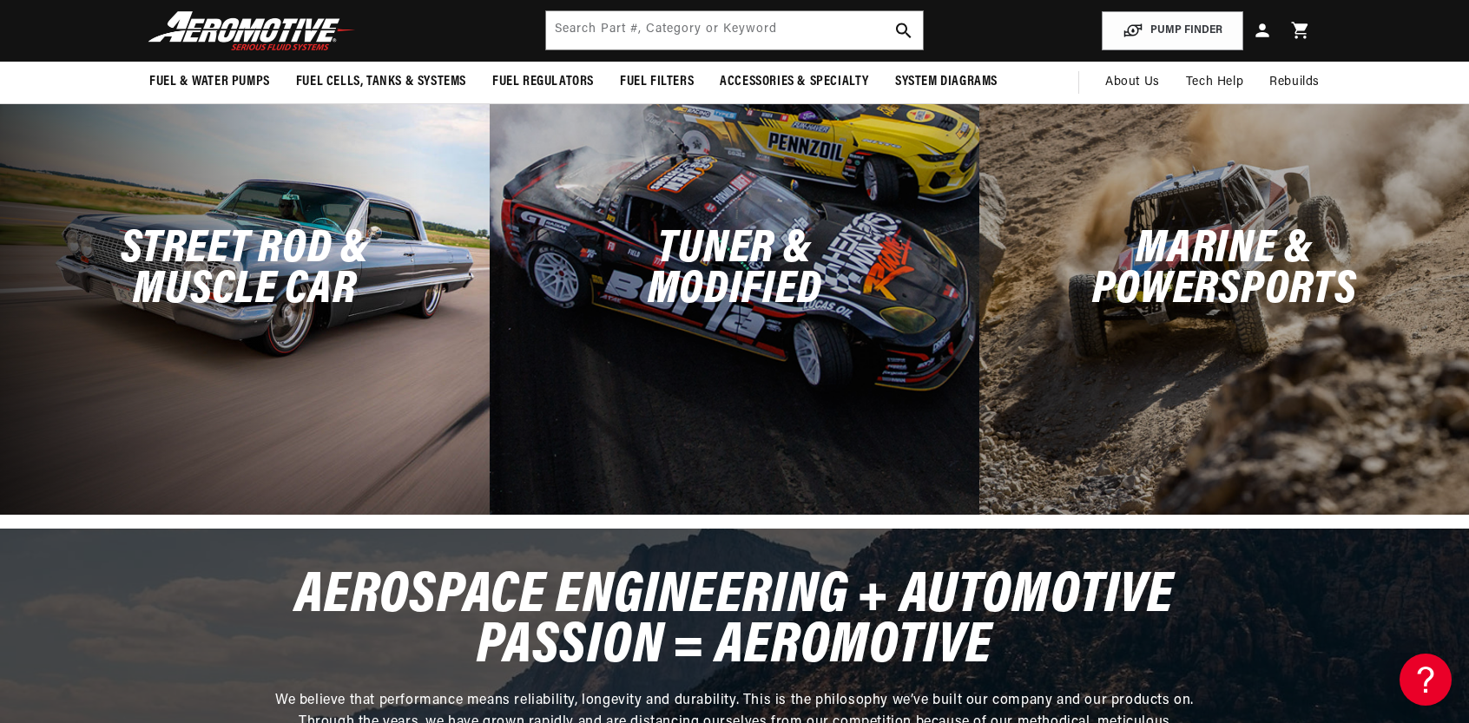
scroll to position [4638, 0]
